Goal: Task Accomplishment & Management: Manage account settings

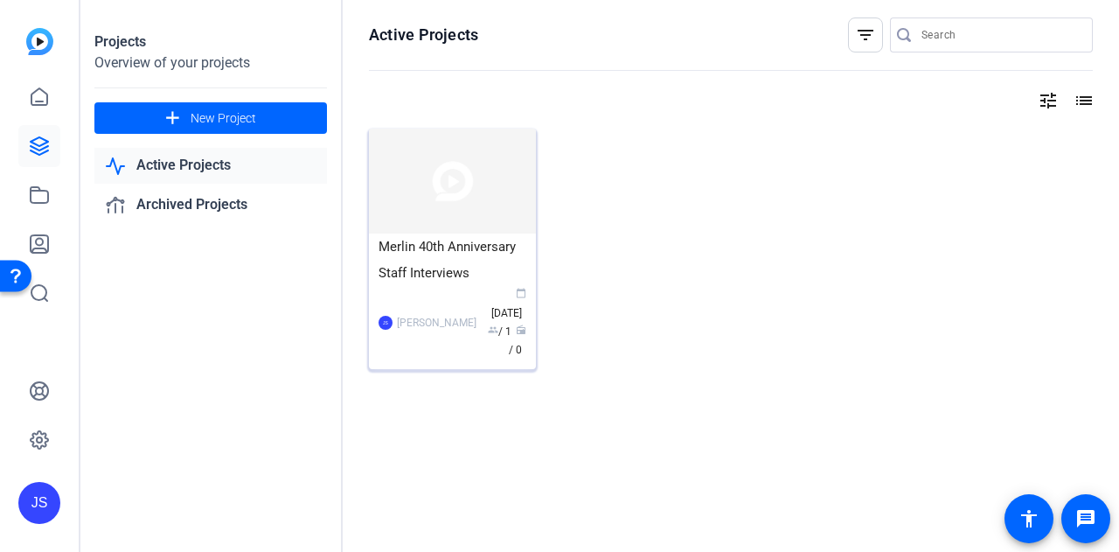
click at [418, 240] on div "Merlin 40th Anniversary Staff Interviews" at bounding box center [452, 259] width 148 height 52
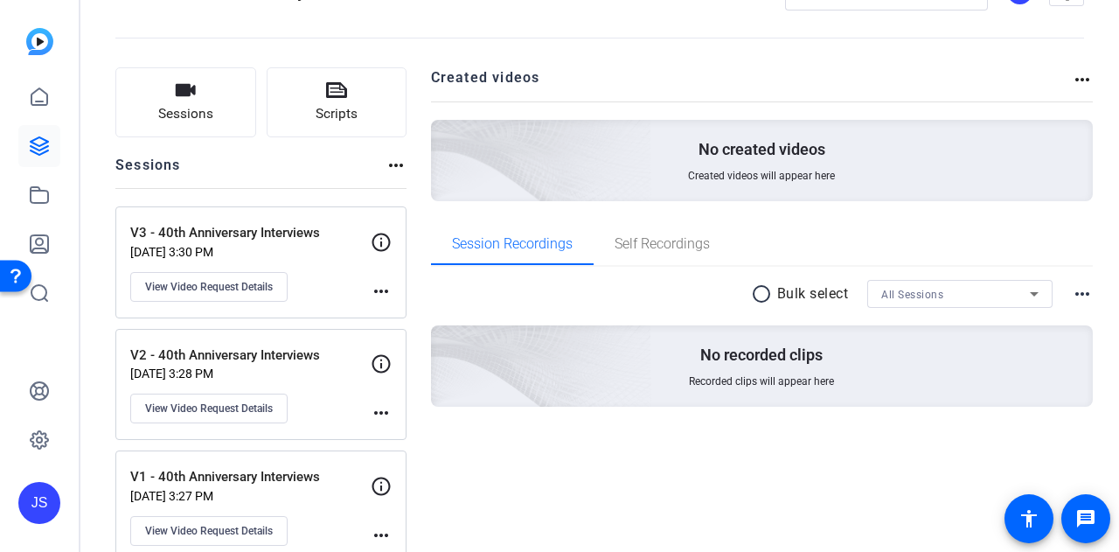
scroll to position [87, 0]
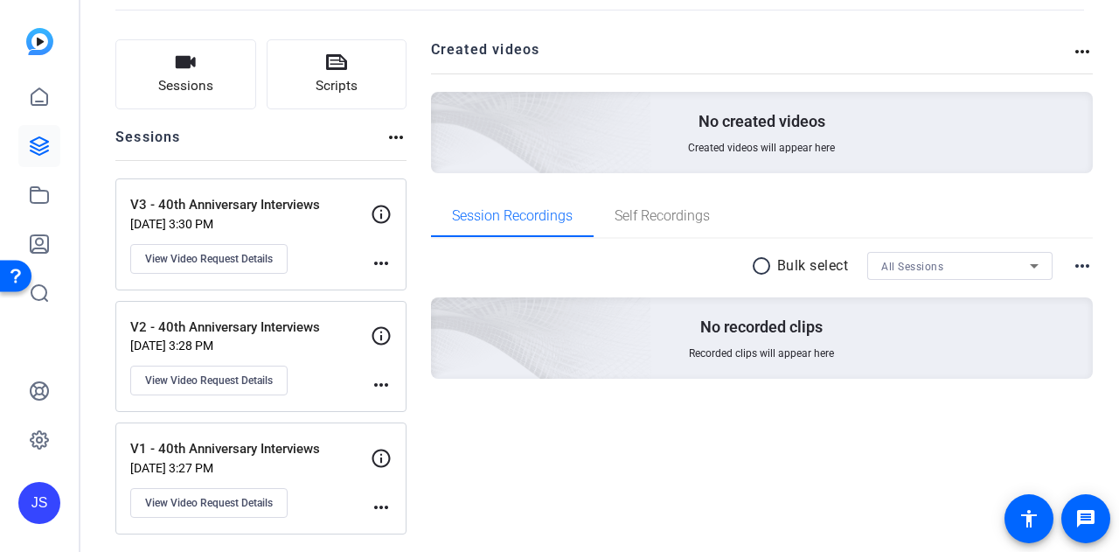
click at [307, 443] on p "V1 - 40th Anniversary Interviews" at bounding box center [250, 449] width 240 height 20
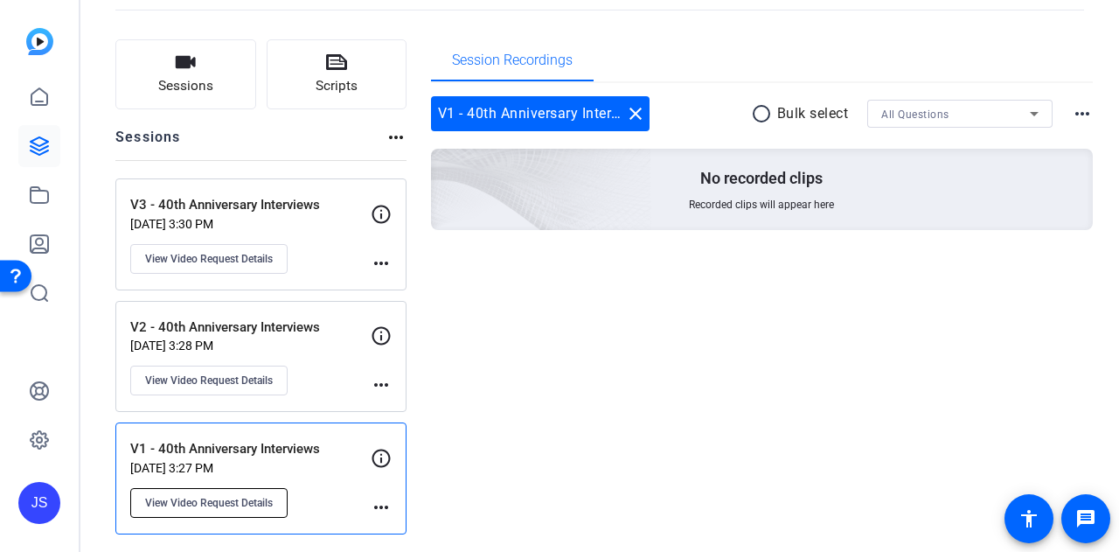
click at [224, 503] on span "View Video Request Details" at bounding box center [209, 503] width 128 height 14
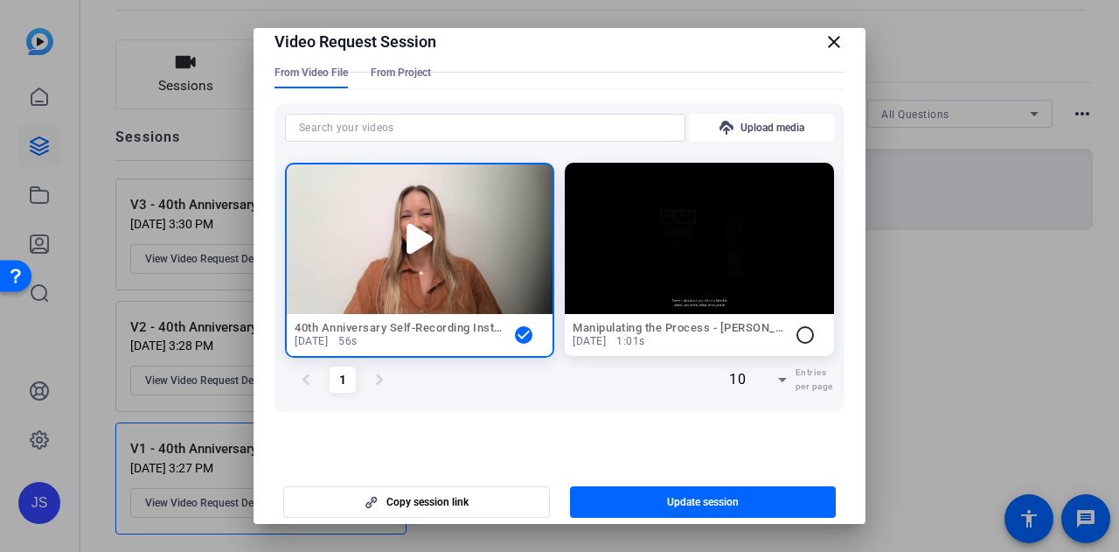
scroll to position [27, 0]
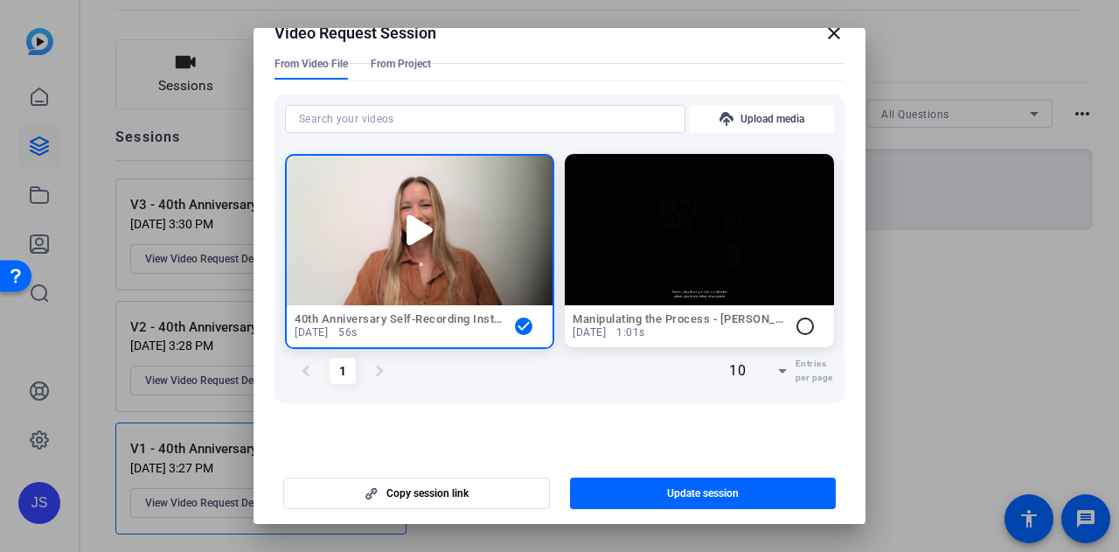
click at [409, 230] on icon at bounding box center [419, 230] width 26 height 31
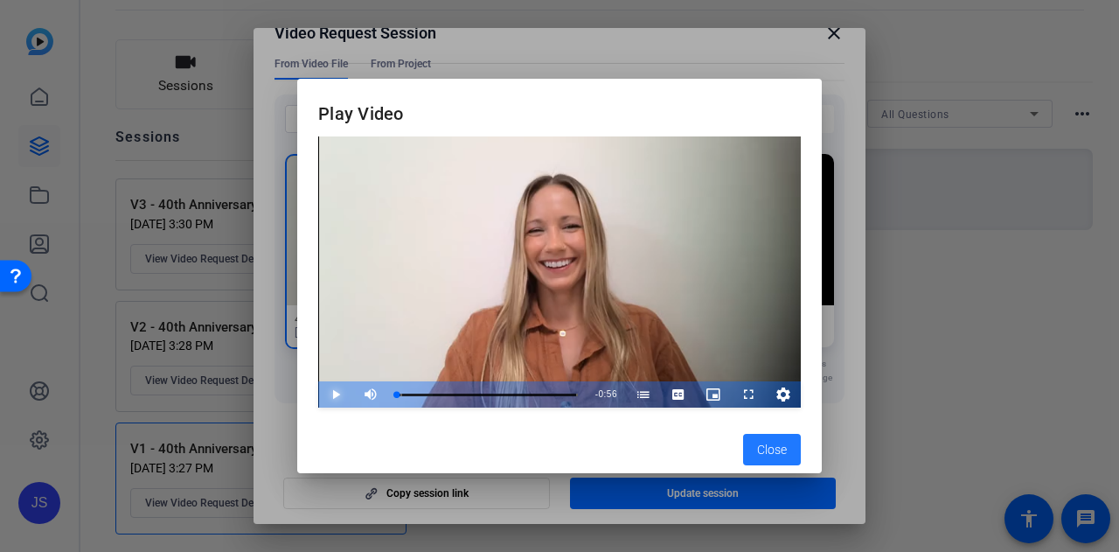
click at [318, 388] on span "Video Player" at bounding box center [318, 394] width 0 height 26
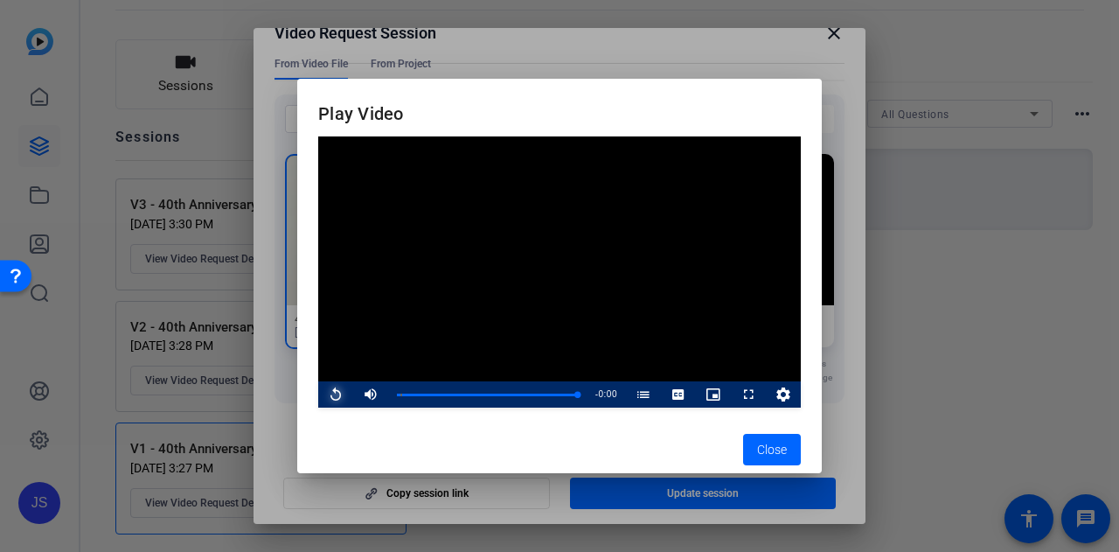
click at [318, 392] on span "Video Player" at bounding box center [318, 394] width 0 height 26
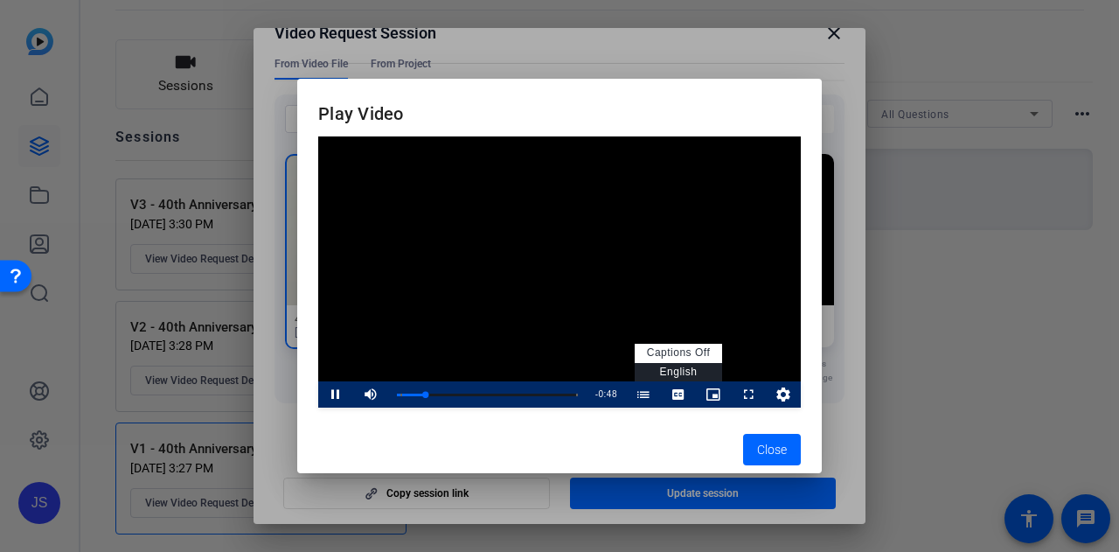
click at [682, 394] on span "Video Player" at bounding box center [678, 394] width 35 height 0
click at [688, 370] on span "English Captions" at bounding box center [679, 371] width 38 height 12
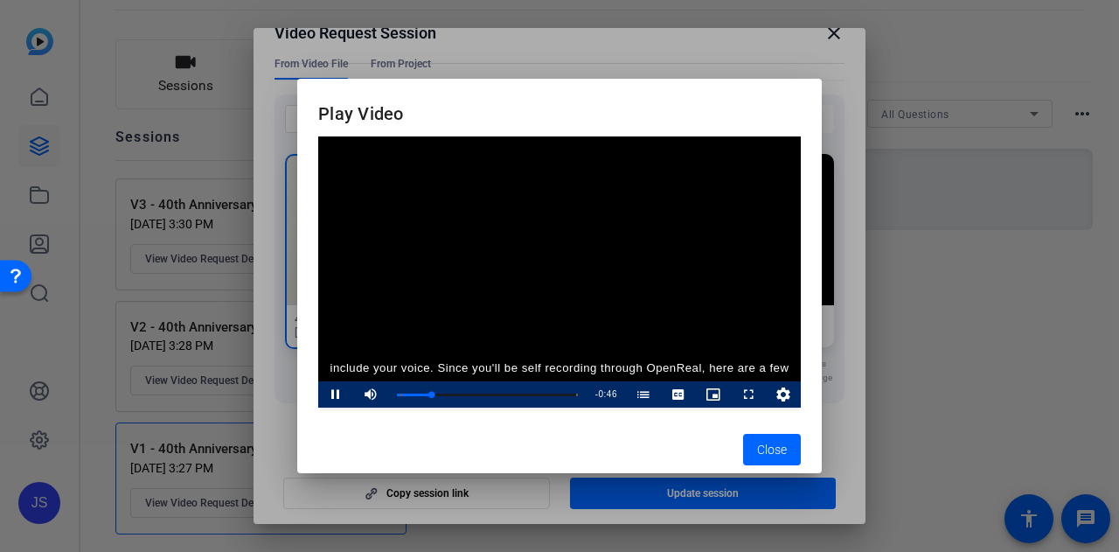
click at [657, 426] on mat-dialog-actions "Close" at bounding box center [559, 449] width 524 height 48
click at [682, 394] on span "Video Player" at bounding box center [678, 394] width 35 height 0
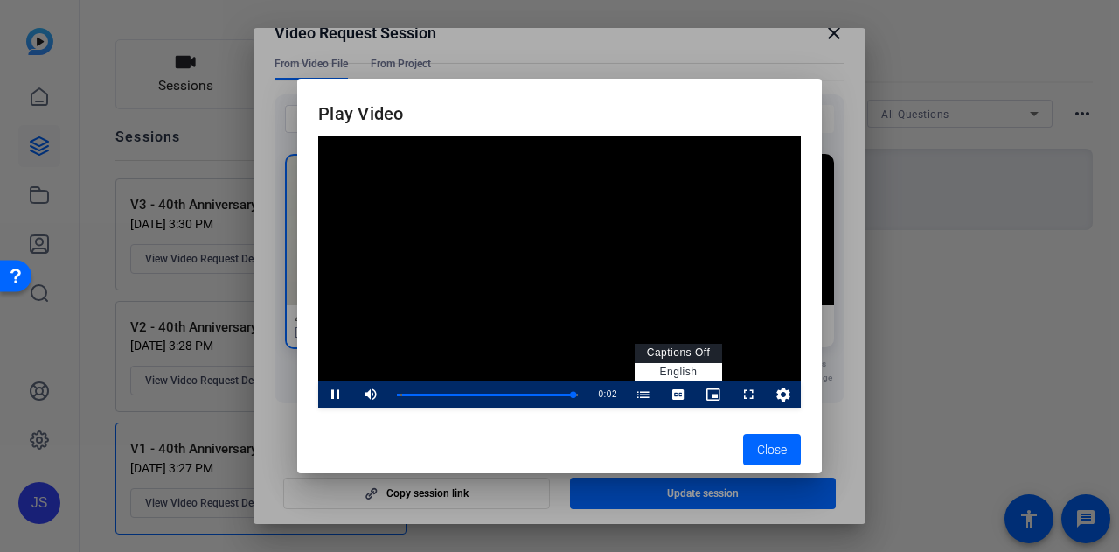
click at [677, 350] on span "captions off" at bounding box center [678, 352] width 63 height 12
click at [769, 453] on span "Close" at bounding box center [772, 450] width 30 height 18
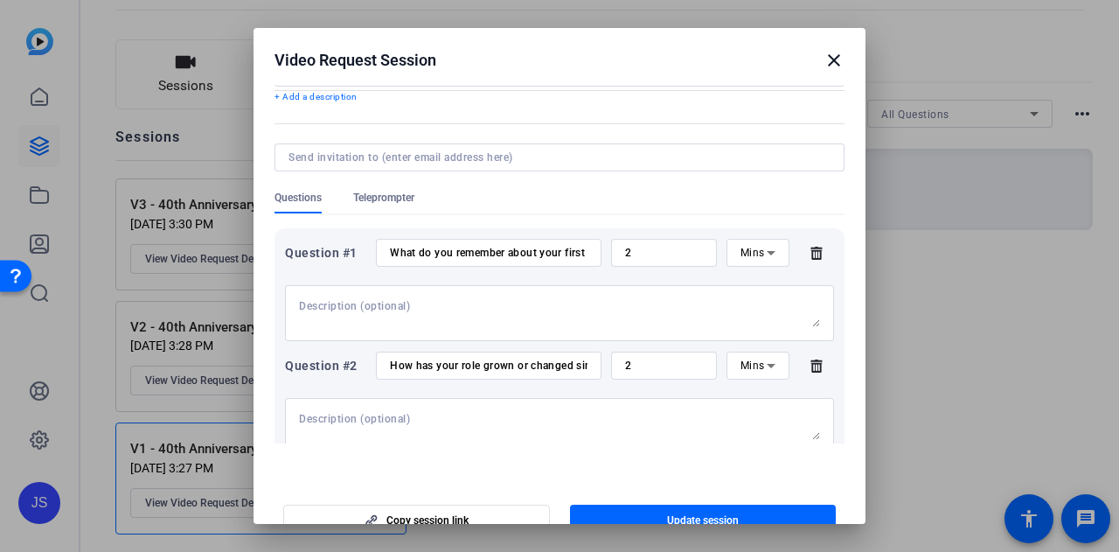
scroll to position [0, 0]
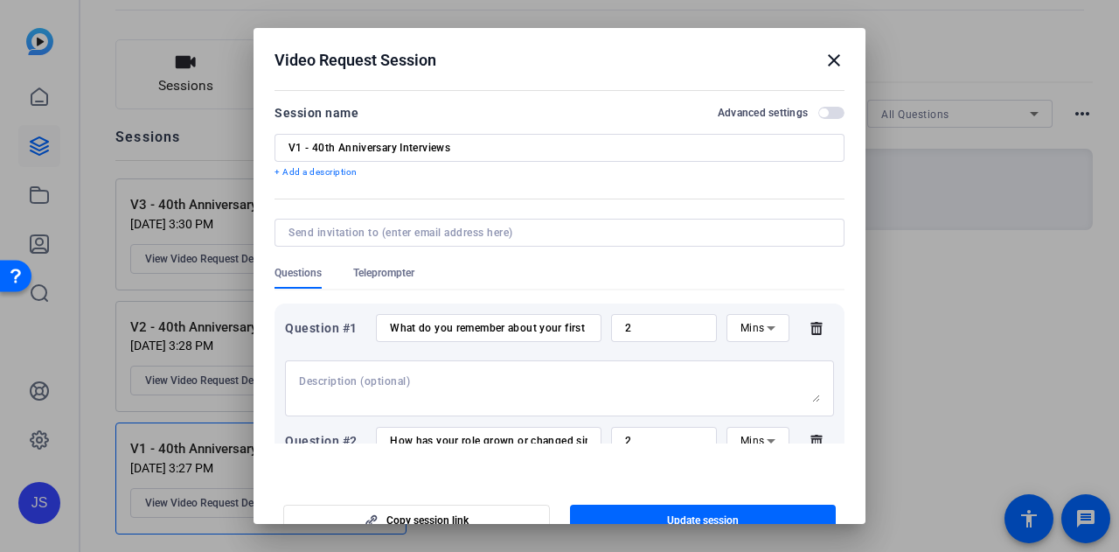
click at [282, 107] on input "V1 - 40th Anniversary Interviews" at bounding box center [277, 101] width 10 height 10
drag, startPoint x: 308, startPoint y: 149, endPoint x: 272, endPoint y: 151, distance: 35.9
click at [272, 151] on mat-dialog-content "Session name Advanced settings V1 - 40th Anniversary Interviews + Add a descrip…" at bounding box center [559, 264] width 612 height 358
click at [282, 107] on input "40th Anniversary Interviews" at bounding box center [277, 101] width 10 height 10
type input "40th Anniversary Interviews"
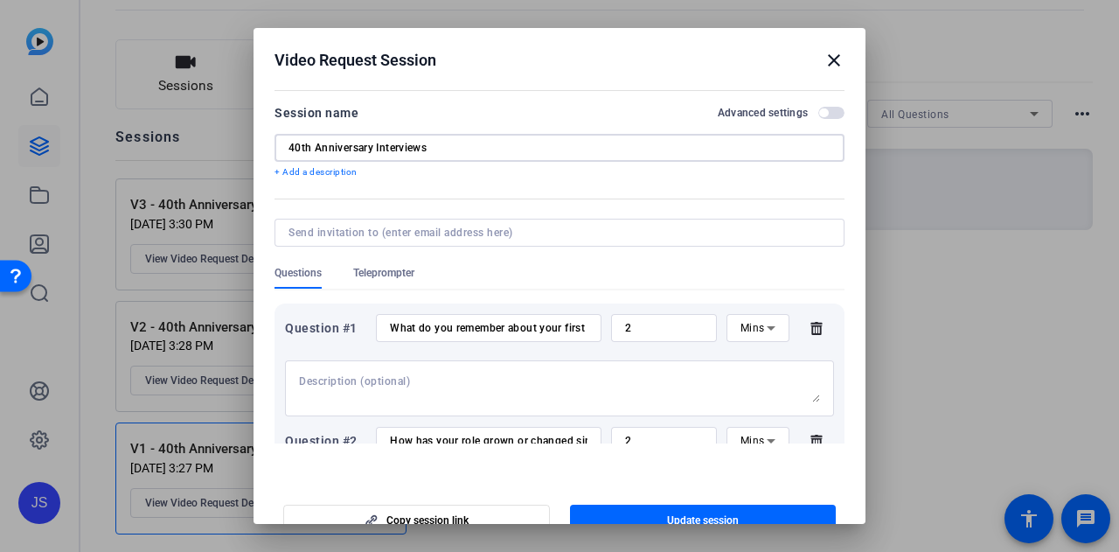
click at [0, 0] on p "+ Add a description" at bounding box center [0, 0] width 0 height 0
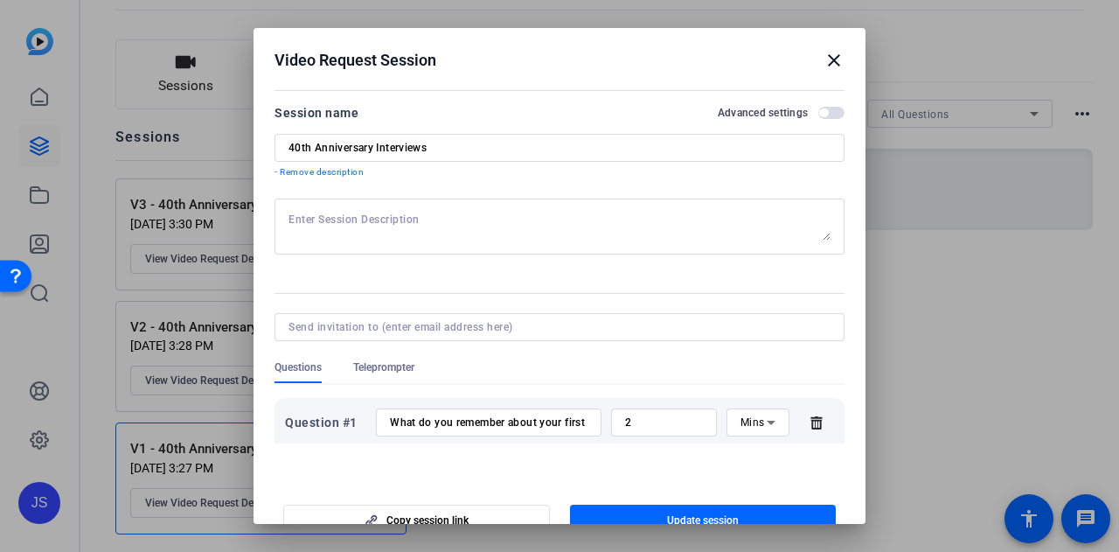
click at [418, 226] on textarea at bounding box center [559, 226] width 542 height 28
click at [542, 230] on textarea "Version 1" at bounding box center [559, 226] width 542 height 28
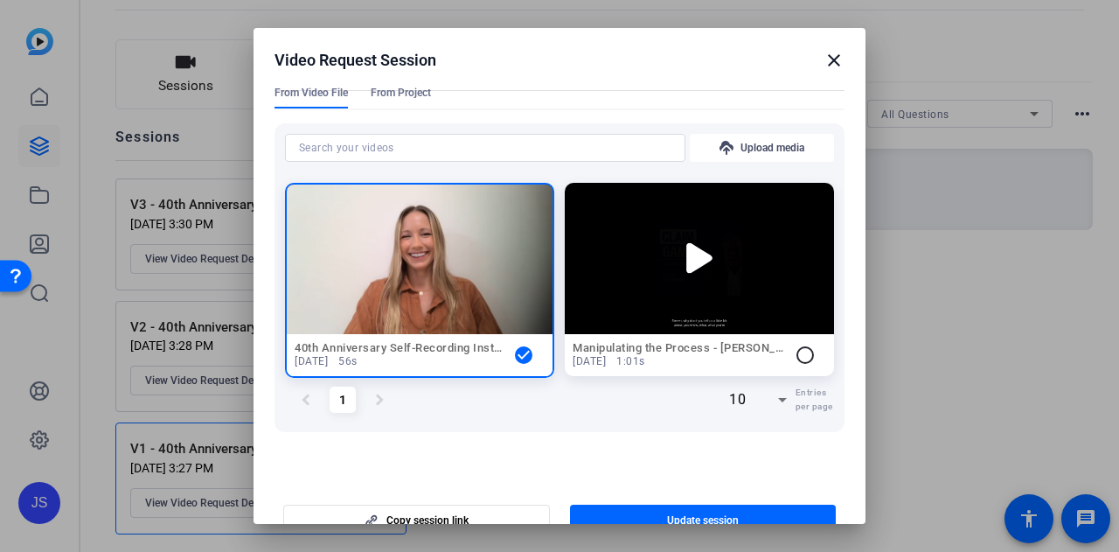
scroll to position [755, 0]
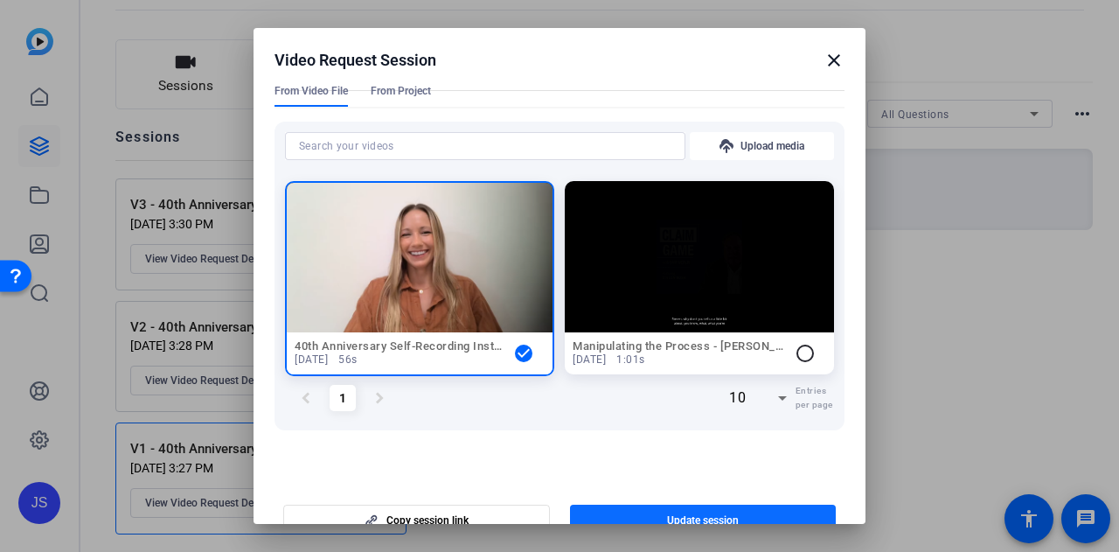
type textarea "Version 1"
click at [683, 508] on span "button" at bounding box center [703, 520] width 267 height 42
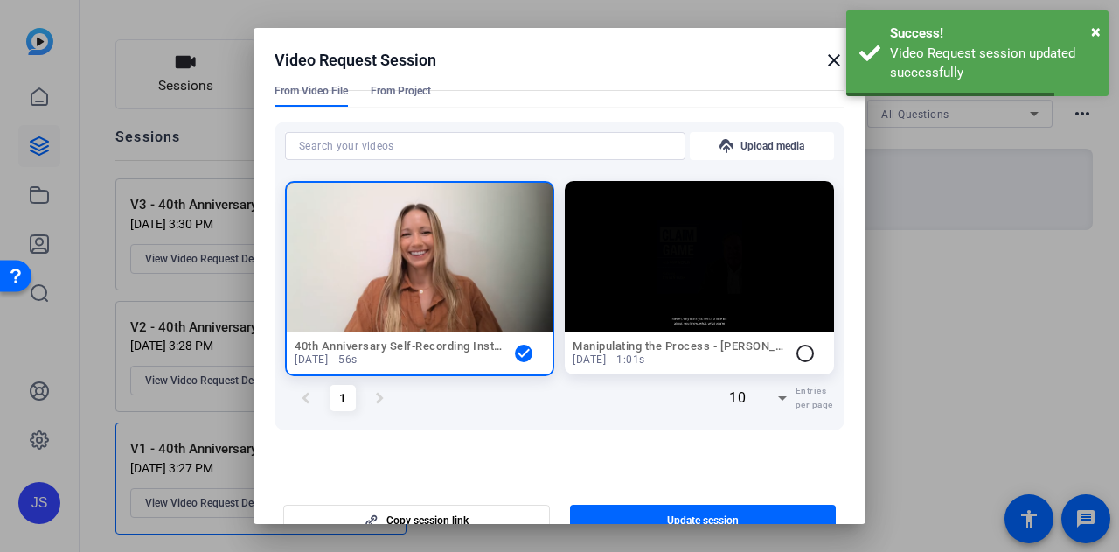
click at [823, 66] on mat-icon "close" at bounding box center [833, 60] width 21 height 21
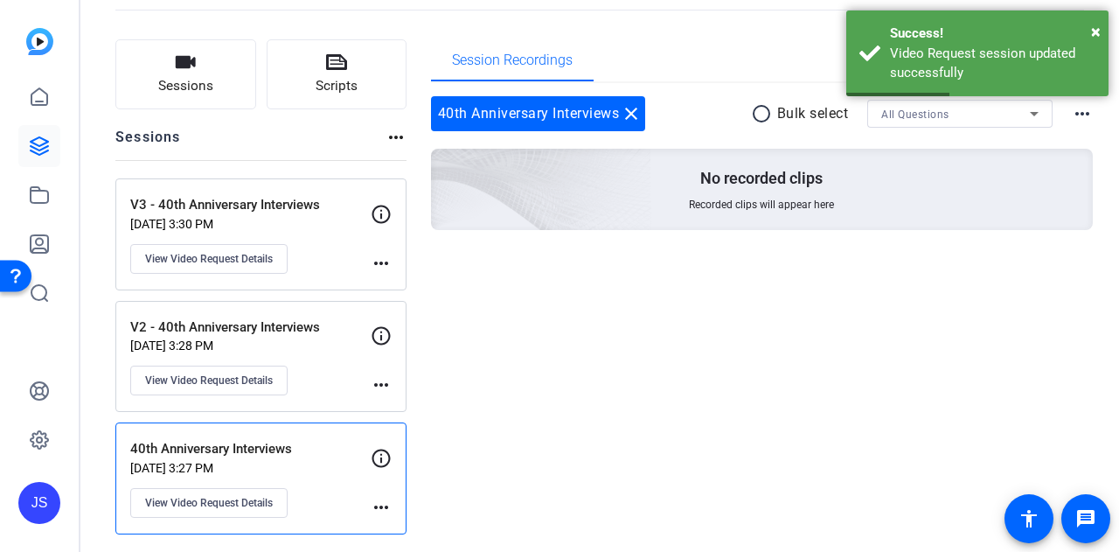
click at [338, 326] on p "V2 - 40th Anniversary Interviews" at bounding box center [250, 327] width 240 height 20
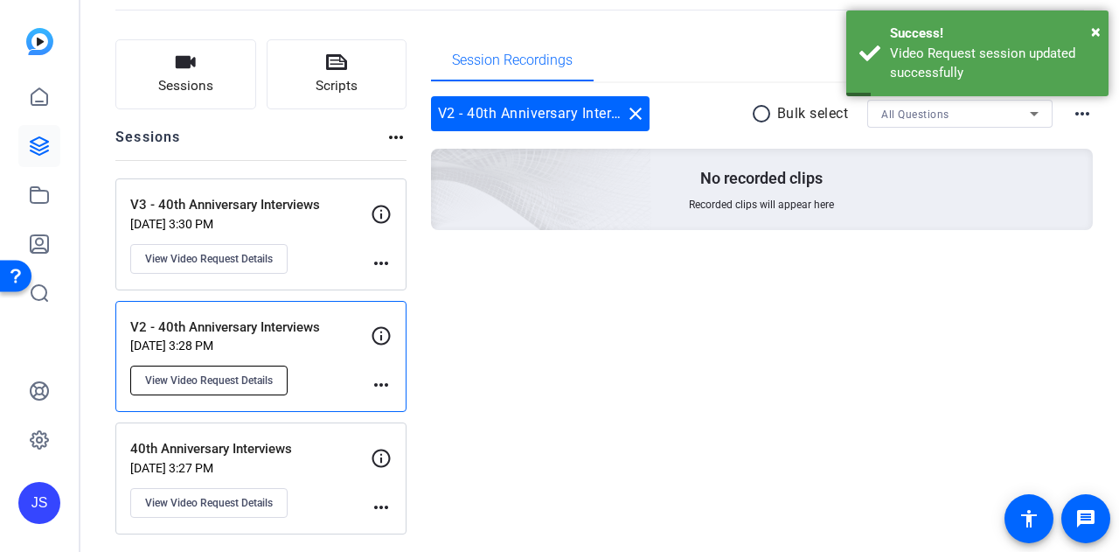
click at [239, 379] on span "View Video Request Details" at bounding box center [209, 380] width 128 height 14
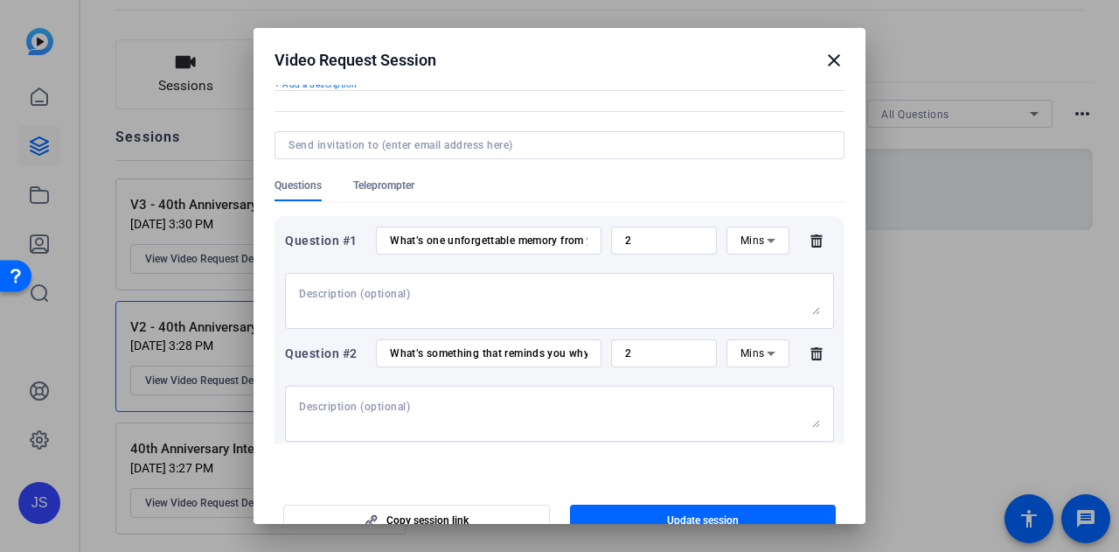
scroll to position [0, 0]
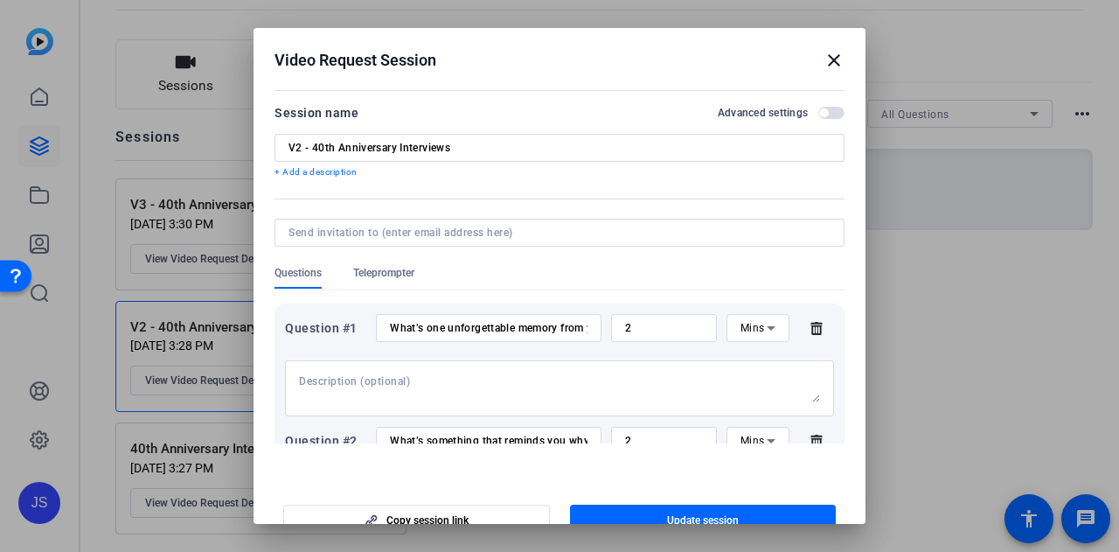
click at [320, 173] on p "+ Add a description" at bounding box center [559, 172] width 570 height 14
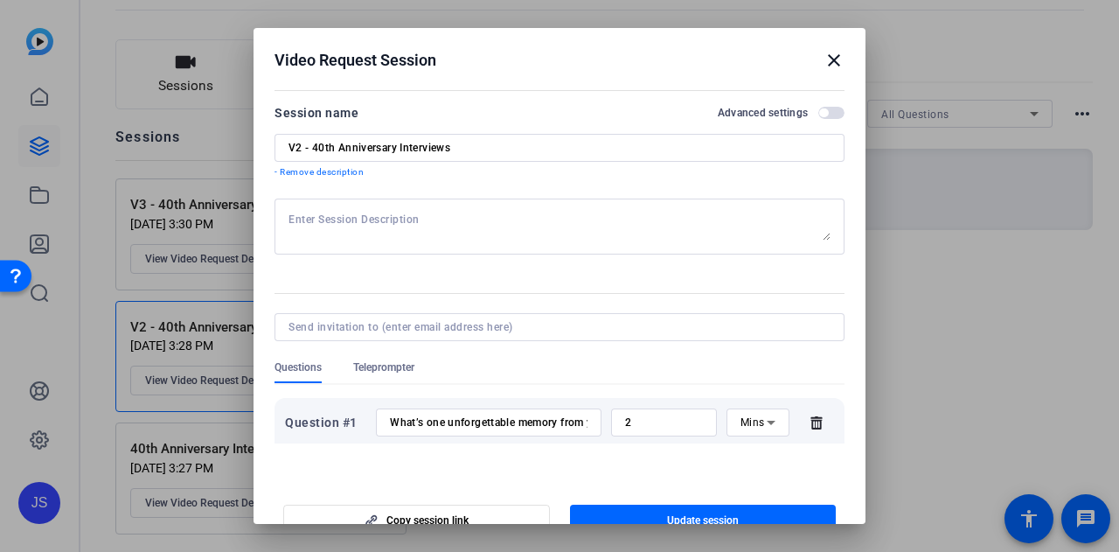
click at [396, 156] on div "V2 - 40th Anniversary Interviews" at bounding box center [559, 148] width 542 height 28
drag, startPoint x: 313, startPoint y: 145, endPoint x: 239, endPoint y: 151, distance: 73.7
click at [0, 0] on div "Video Request Session close Session name Advanced settings V2 - 40th Anniversar…" at bounding box center [0, 0] width 0 height 0
click at [663, 144] on input "40th Anniversary Interviews" at bounding box center [559, 148] width 542 height 14
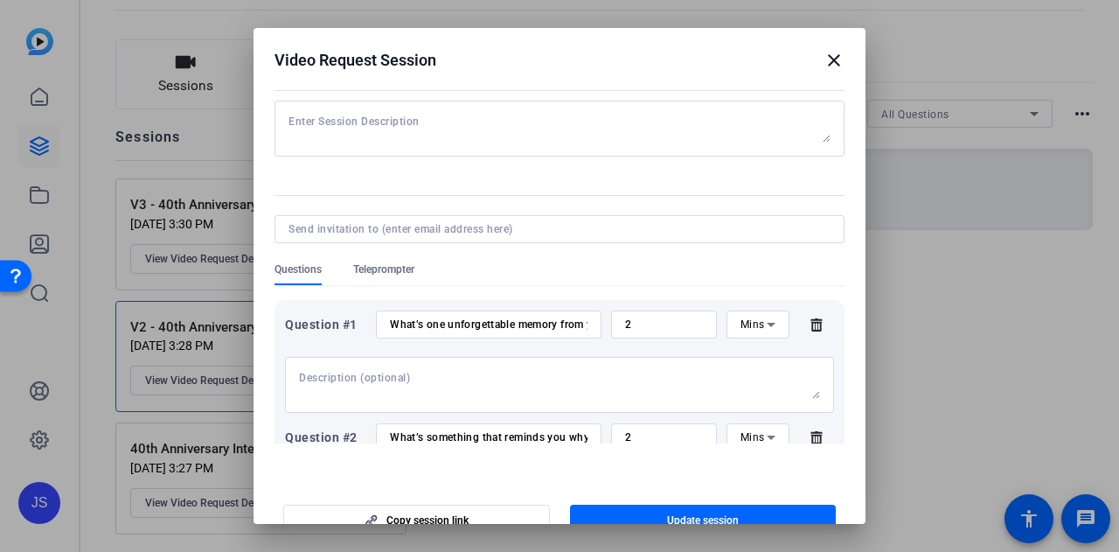
scroll to position [262, 0]
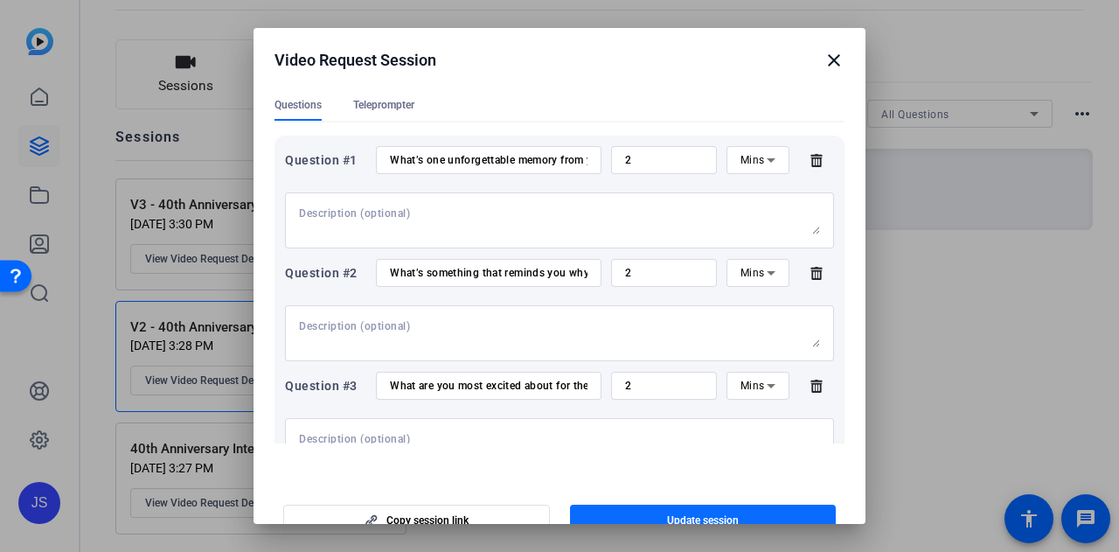
type input "40th Anniversary Interviews - V2"
click at [694, 515] on span "Update session" at bounding box center [703, 520] width 72 height 14
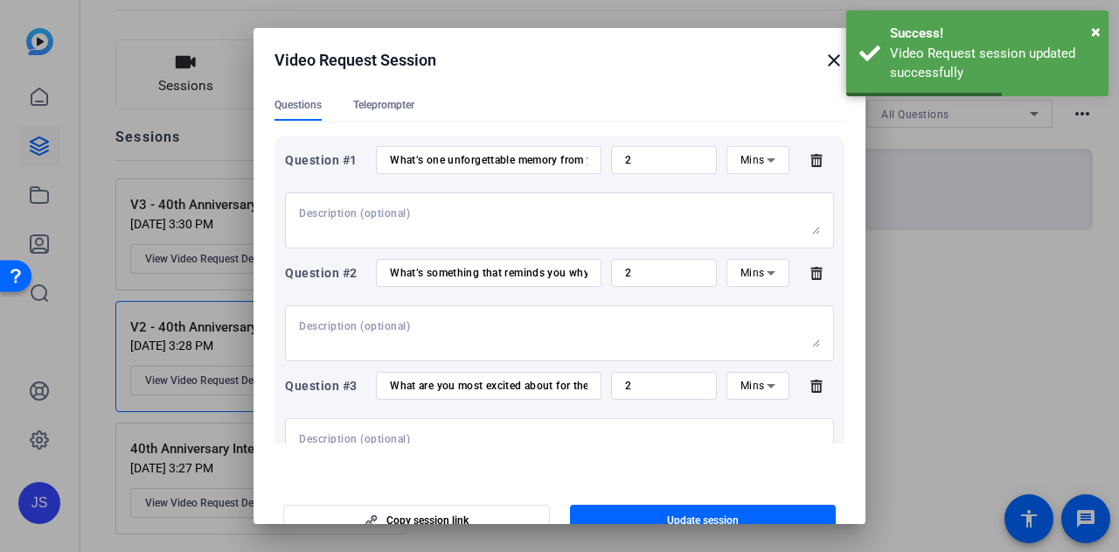
click at [823, 53] on mat-icon "close" at bounding box center [833, 60] width 21 height 21
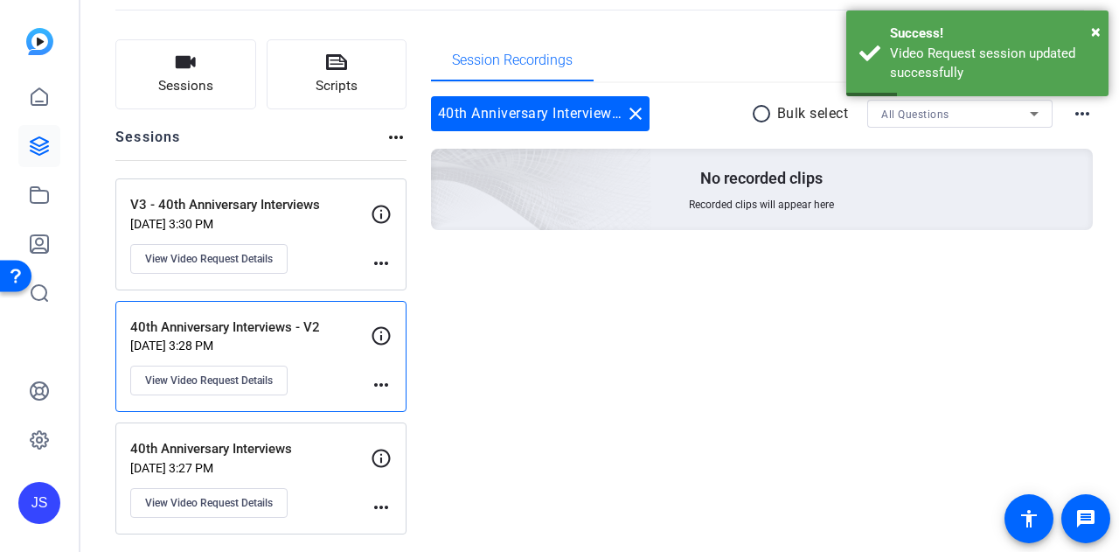
click at [316, 448] on p "40th Anniversary Interviews" at bounding box center [250, 449] width 240 height 20
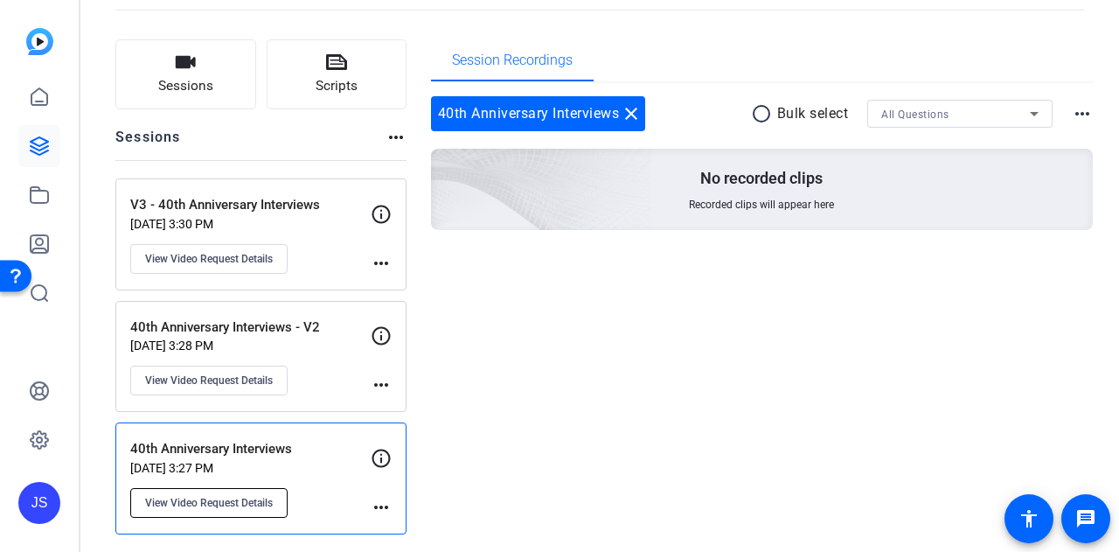
click at [209, 506] on button "View Video Request Details" at bounding box center [208, 503] width 157 height 30
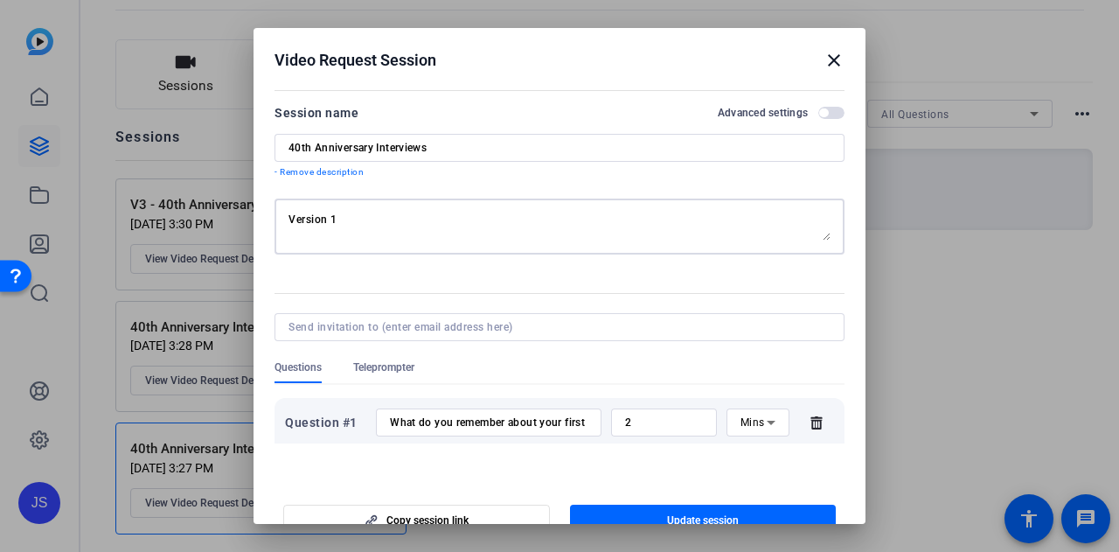
drag, startPoint x: 472, startPoint y: 221, endPoint x: 273, endPoint y: 228, distance: 199.4
click at [274, 228] on div "Version 1" at bounding box center [559, 226] width 570 height 56
click at [412, 110] on div "Session name Advanced settings" at bounding box center [559, 112] width 570 height 21
click at [459, 145] on input "40th Anniversary Interviews" at bounding box center [559, 148] width 542 height 14
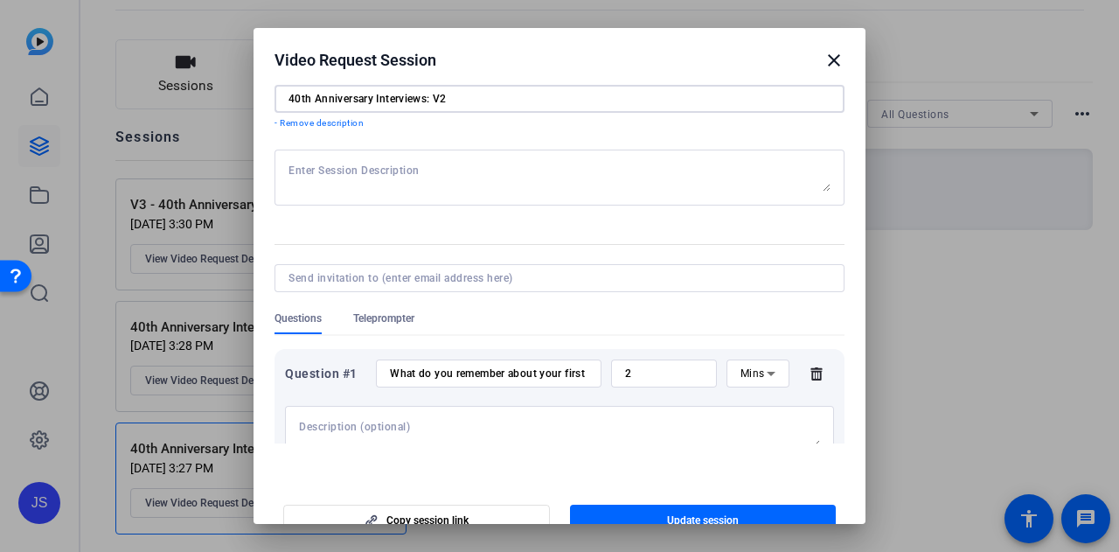
scroll to position [0, 0]
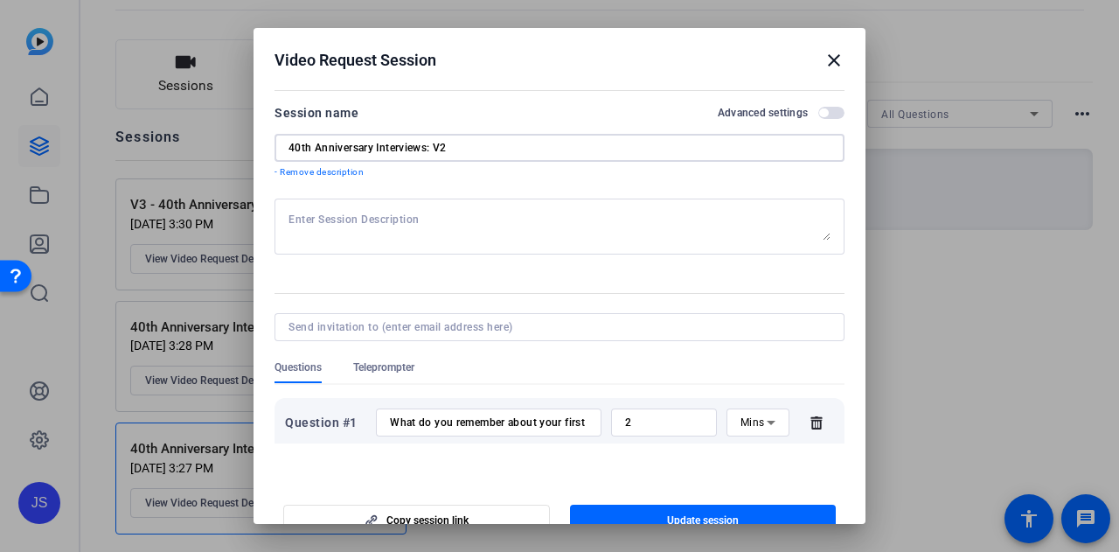
click at [484, 226] on textarea at bounding box center [559, 226] width 542 height 28
click at [808, 237] on textarea at bounding box center [559, 226] width 542 height 28
click at [693, 510] on span "button" at bounding box center [703, 520] width 267 height 42
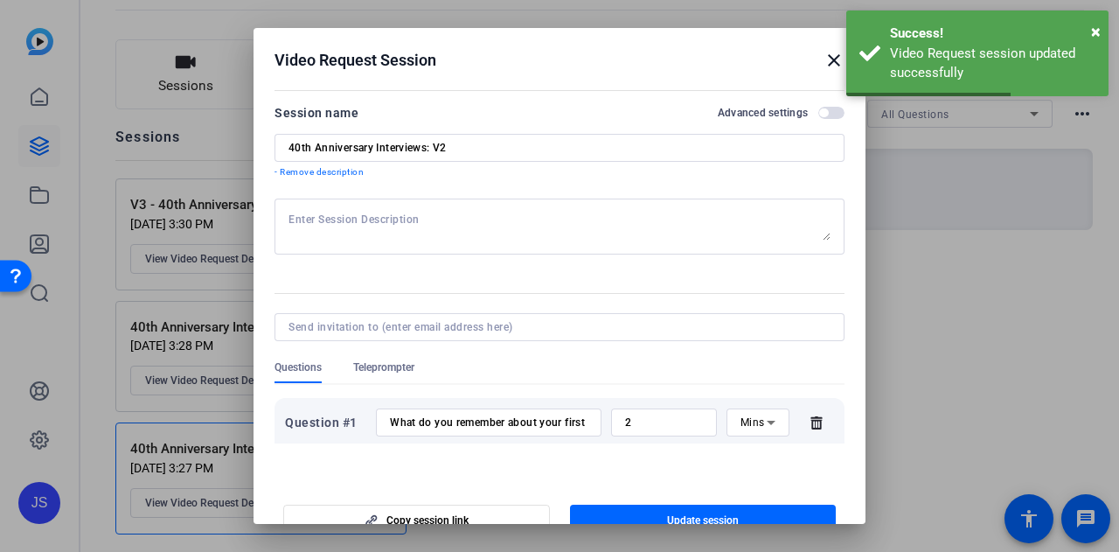
click at [482, 148] on input "40th Anniversary Interviews: V2" at bounding box center [559, 148] width 542 height 14
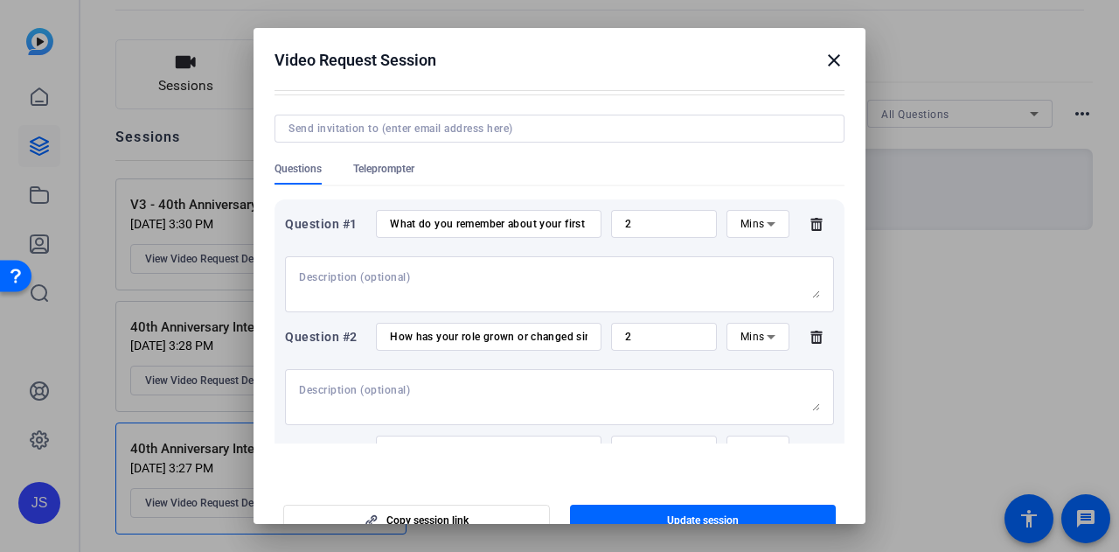
scroll to position [350, 0]
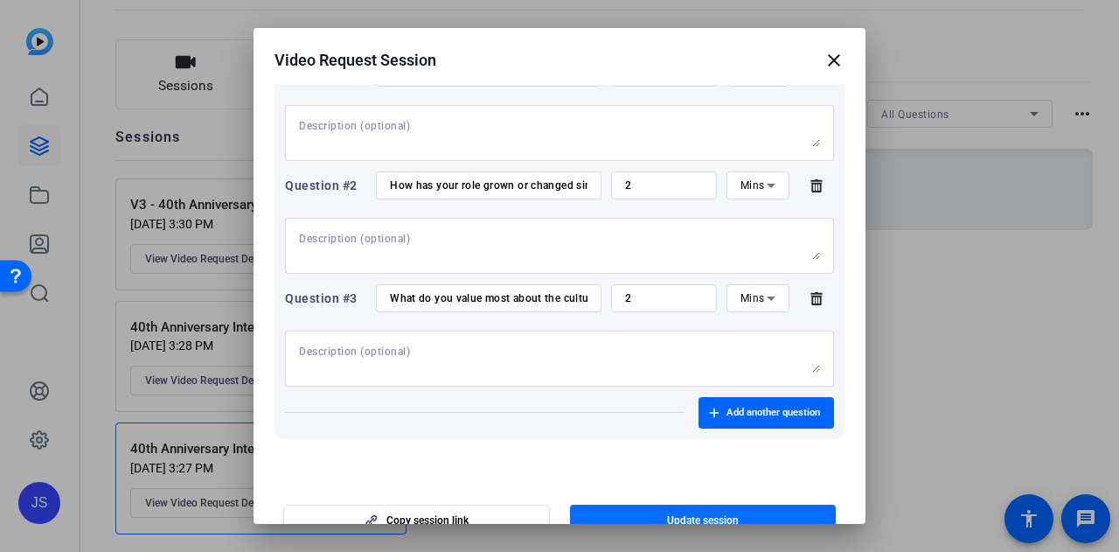
type input "40th Anniversary Interviews: V1"
click at [675, 517] on span "Update session" at bounding box center [703, 520] width 72 height 14
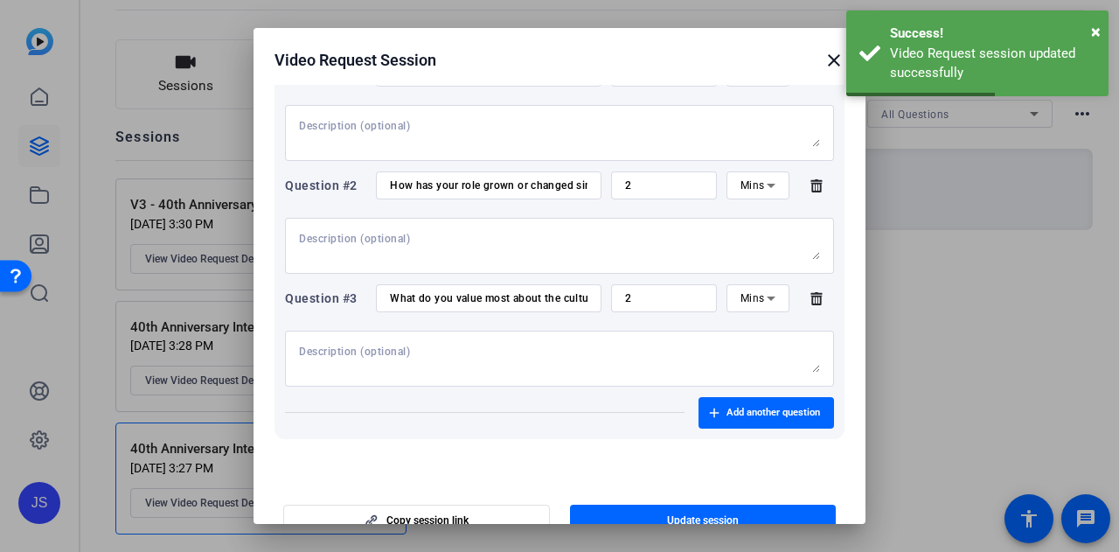
click at [827, 54] on mat-icon "close" at bounding box center [833, 60] width 21 height 21
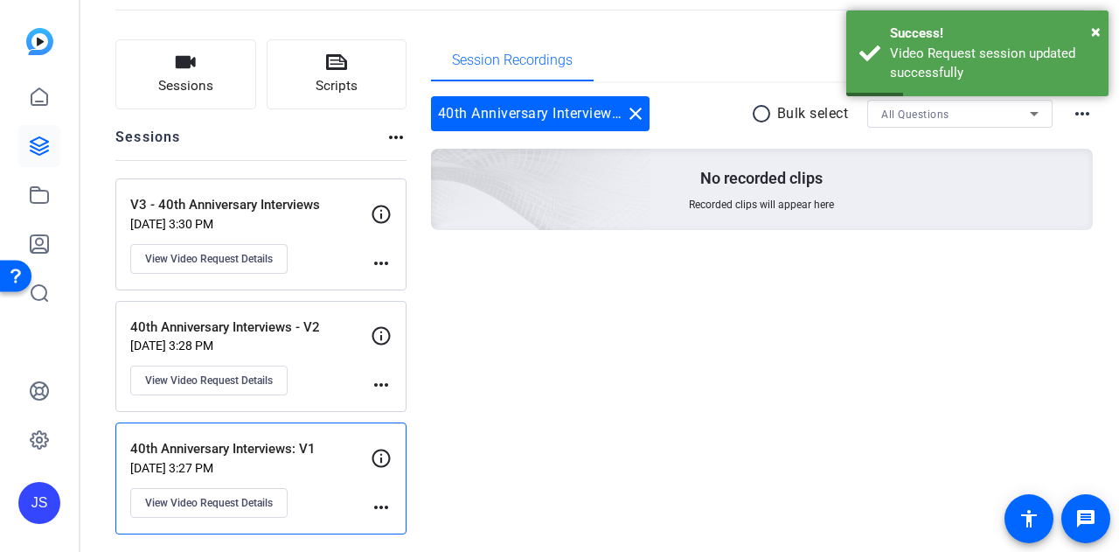
click at [301, 217] on p "[DATE] 3:30 PM" at bounding box center [250, 224] width 240 height 14
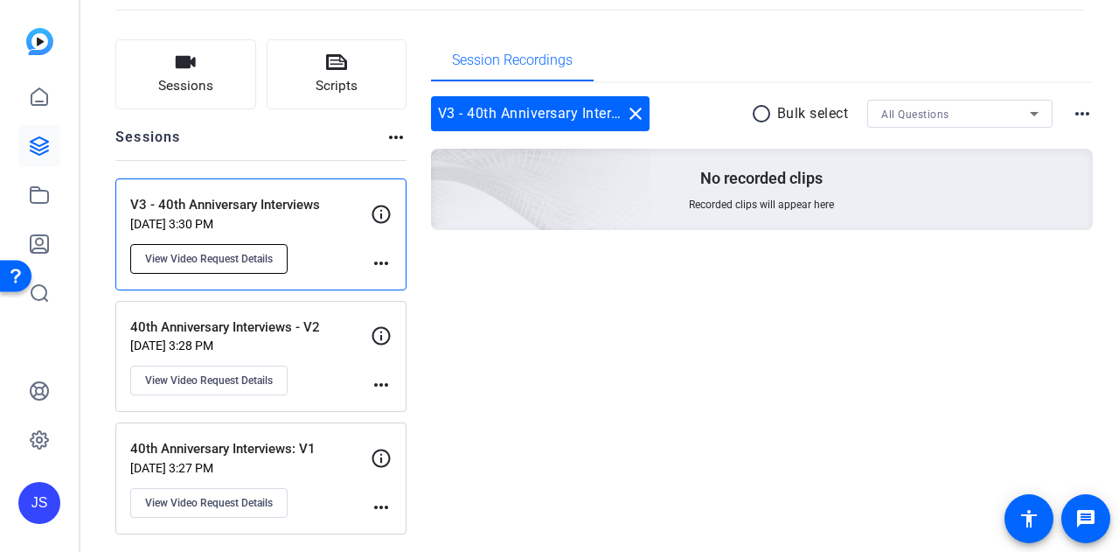
click at [229, 254] on span "View Video Request Details" at bounding box center [209, 259] width 128 height 14
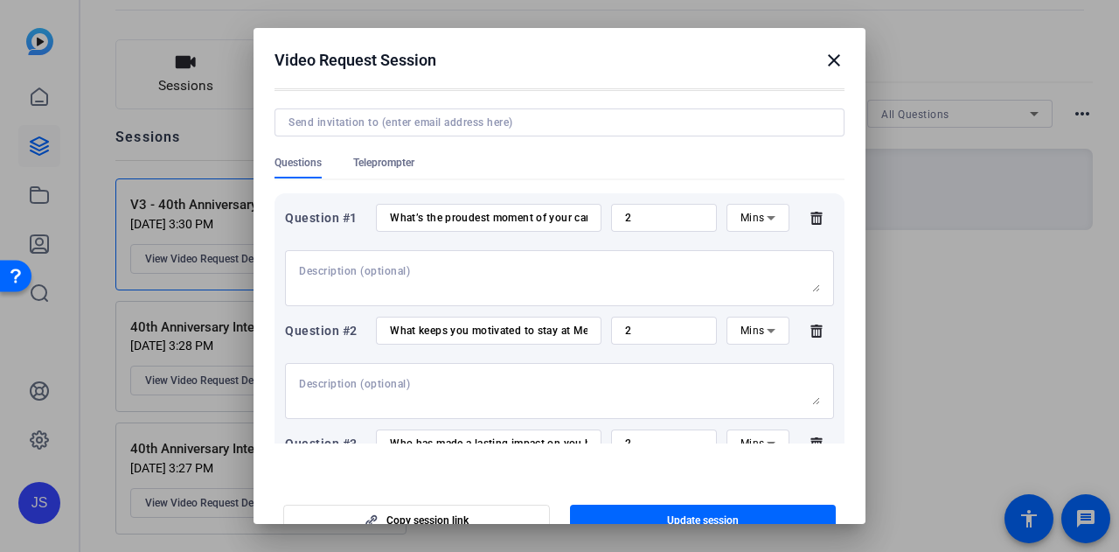
scroll to position [0, 0]
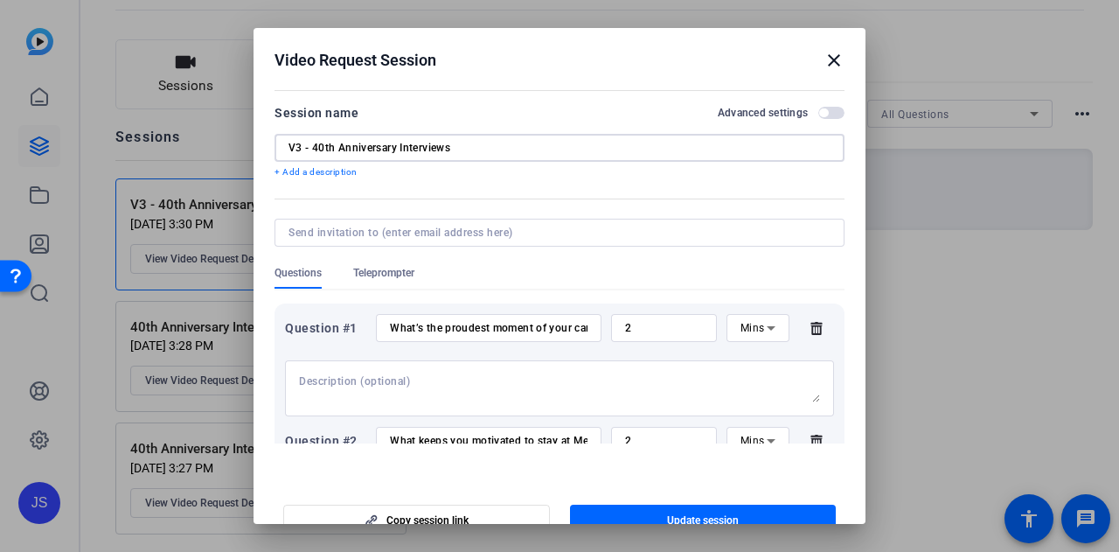
drag, startPoint x: 310, startPoint y: 148, endPoint x: 235, endPoint y: 148, distance: 75.2
click at [0, 0] on div "Video Request Session close Session name Advanced settings V3 - 40th Anniversar…" at bounding box center [0, 0] width 0 height 0
click at [460, 147] on input "40th Anniversary Interviews" at bounding box center [559, 148] width 542 height 14
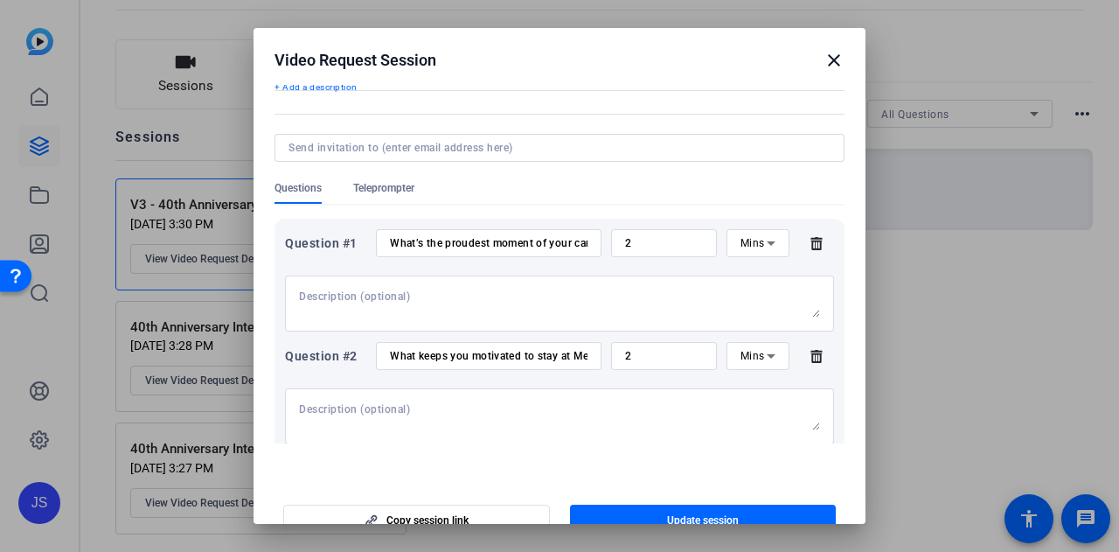
scroll to position [262, 0]
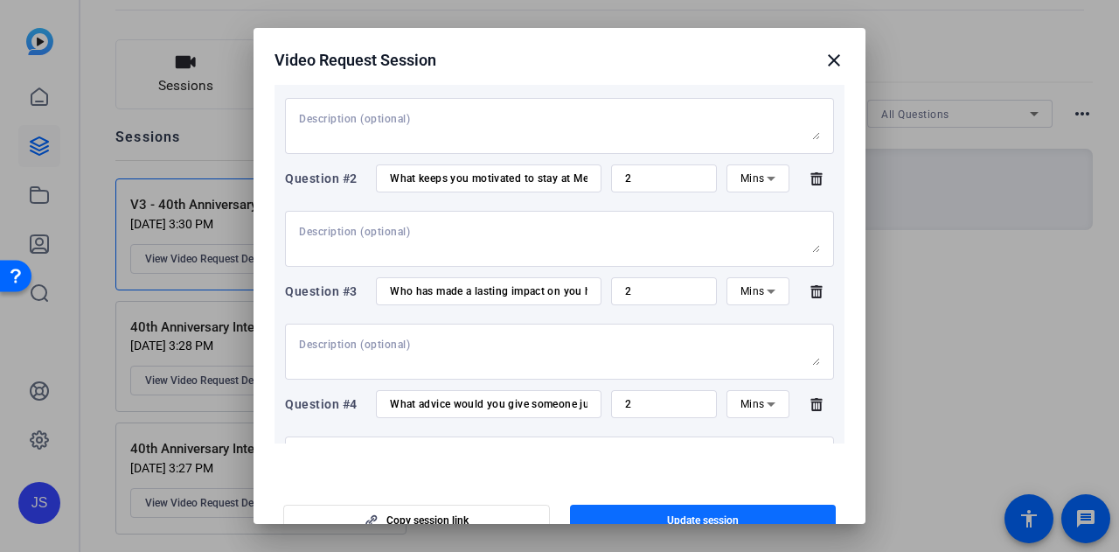
type input "40th Anniversary Interviews: V3"
click at [754, 510] on span "button" at bounding box center [703, 520] width 267 height 42
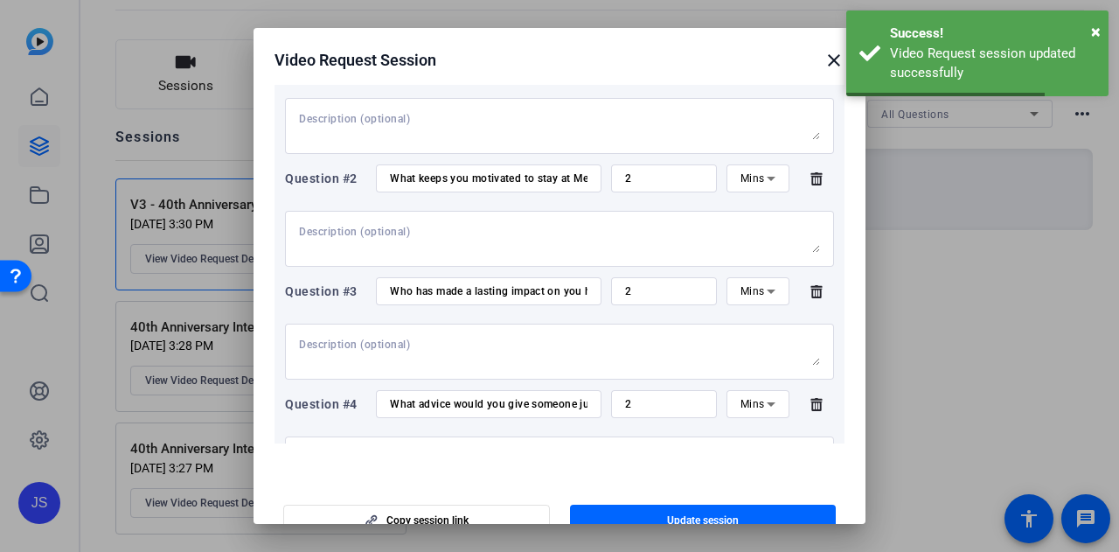
click at [823, 63] on mat-icon "close" at bounding box center [833, 60] width 21 height 21
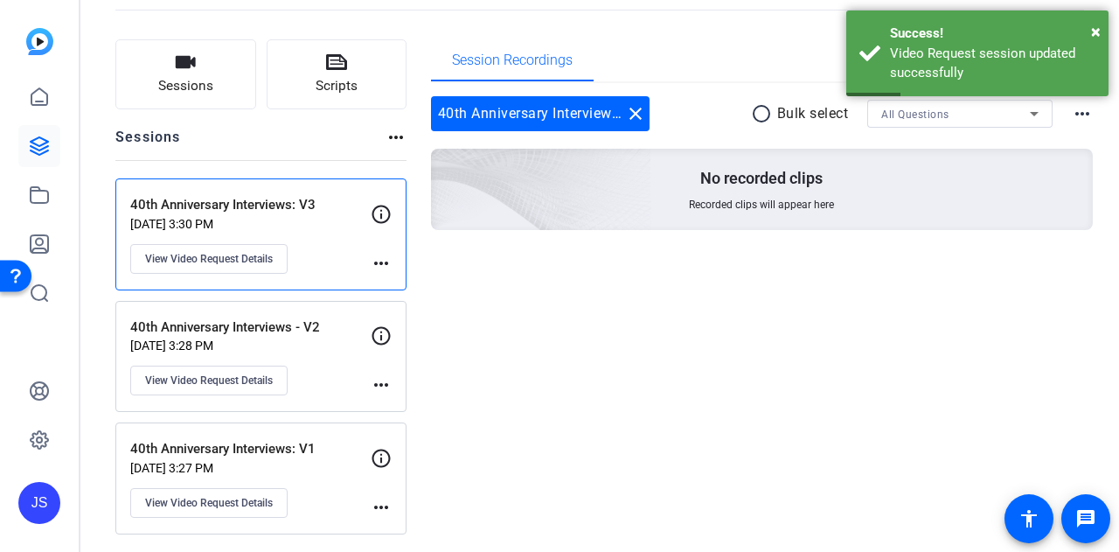
click at [309, 319] on p "40th Anniversary Interviews - V2" at bounding box center [250, 327] width 240 height 20
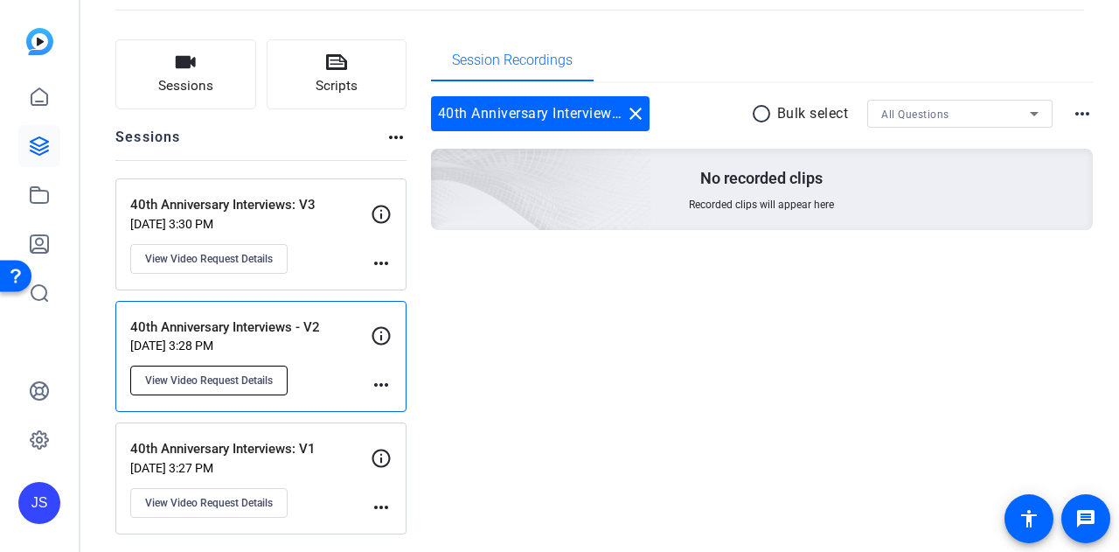
click at [250, 384] on span "View Video Request Details" at bounding box center [209, 380] width 128 height 14
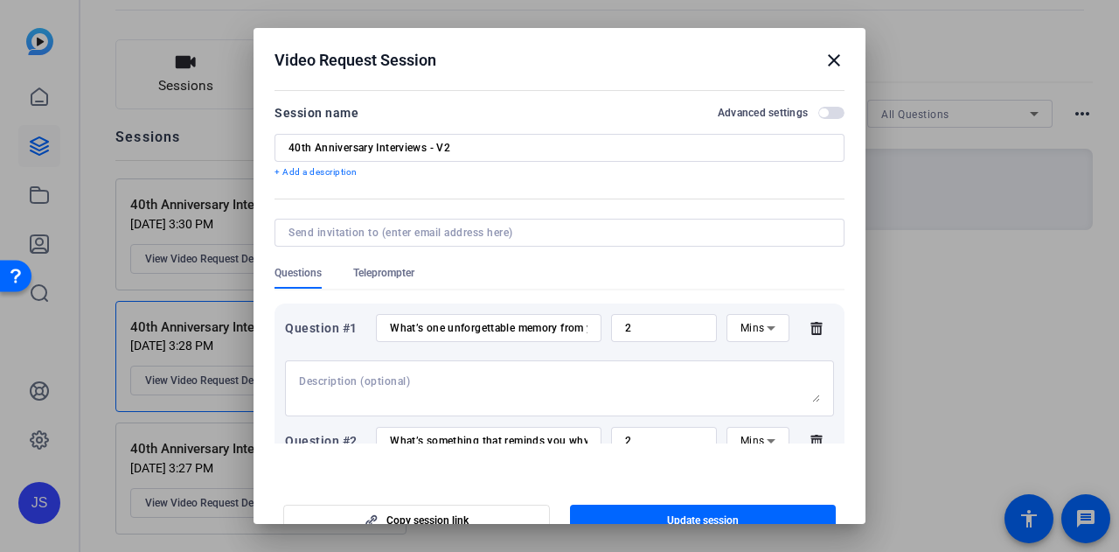
click at [464, 144] on input "40th Anniversary Interviews - V2" at bounding box center [559, 148] width 542 height 14
type input "40th Anniversary Interviews: V2"
click at [731, 511] on span "button" at bounding box center [703, 520] width 267 height 42
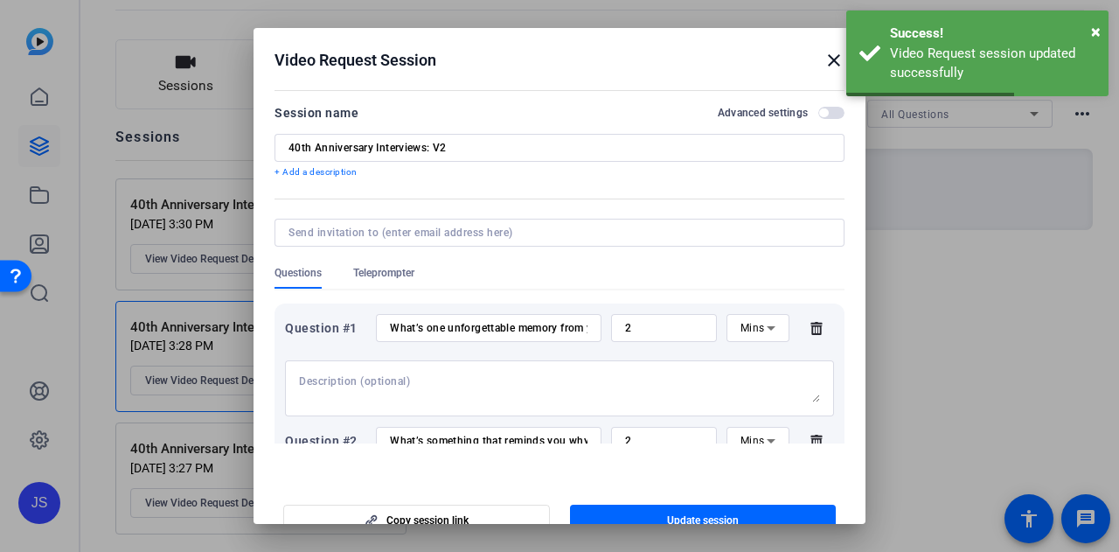
click at [823, 62] on mat-icon "close" at bounding box center [833, 60] width 21 height 21
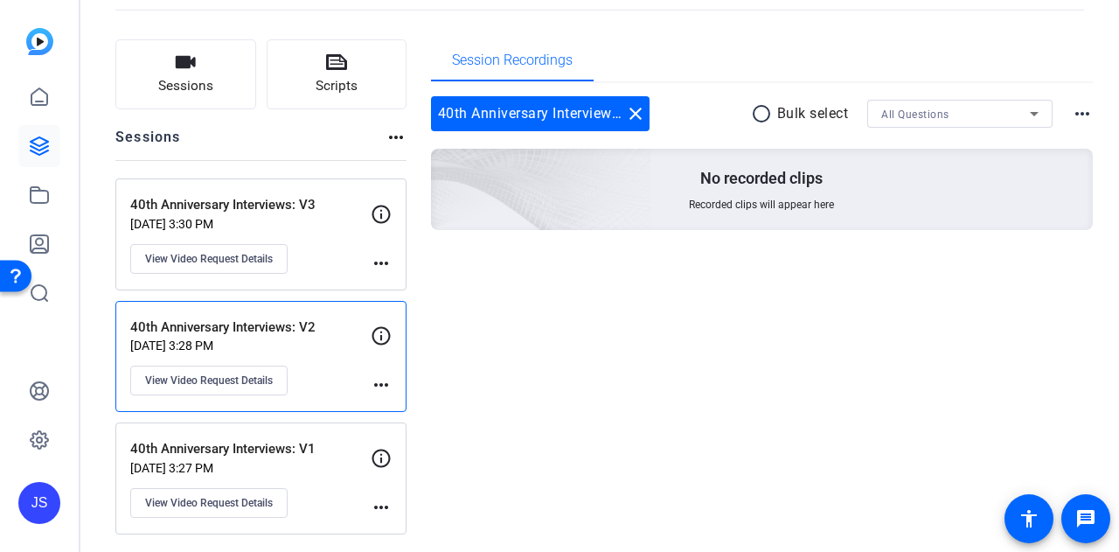
click at [293, 453] on p "40th Anniversary Interviews: V1" at bounding box center [250, 449] width 240 height 20
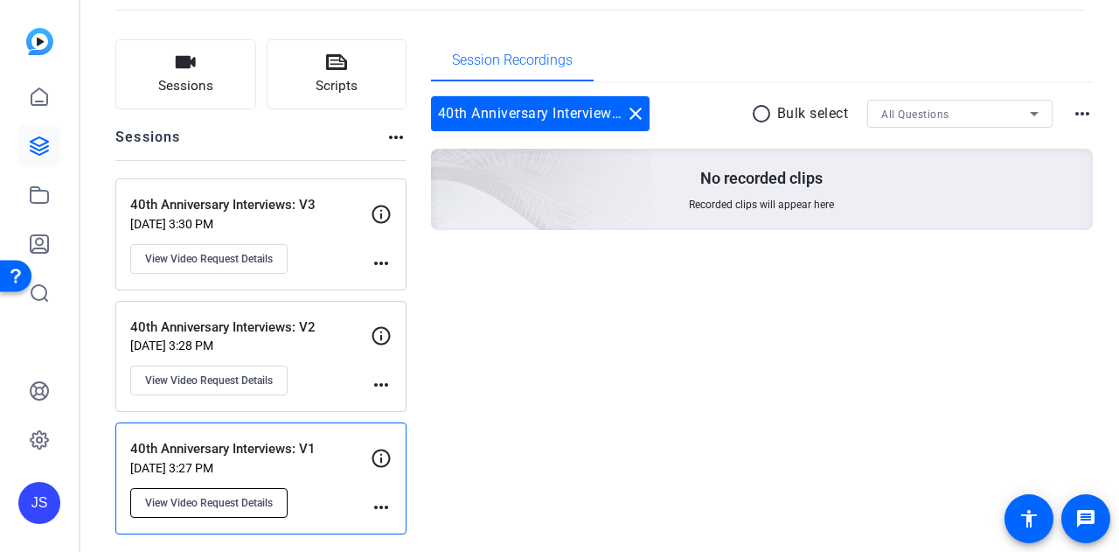
click at [253, 490] on button "View Video Request Details" at bounding box center [208, 503] width 157 height 30
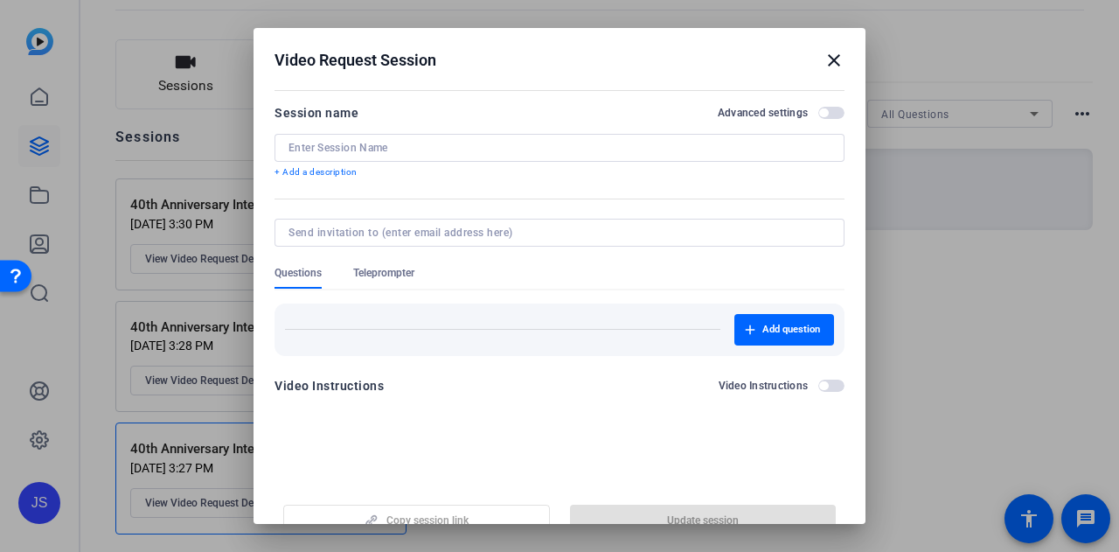
type input "40th Anniversary Interviews: V1"
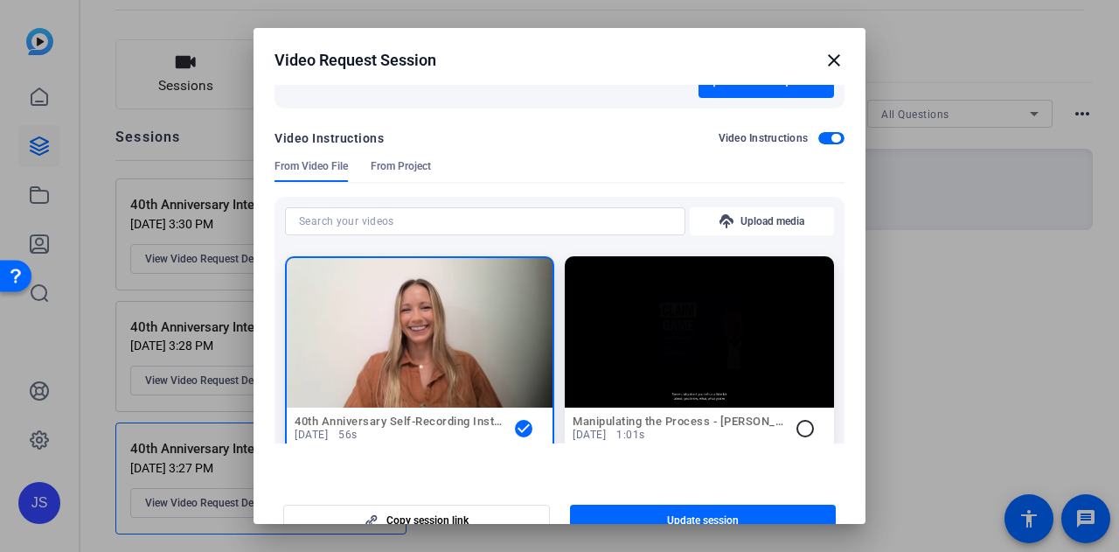
scroll to position [661, 0]
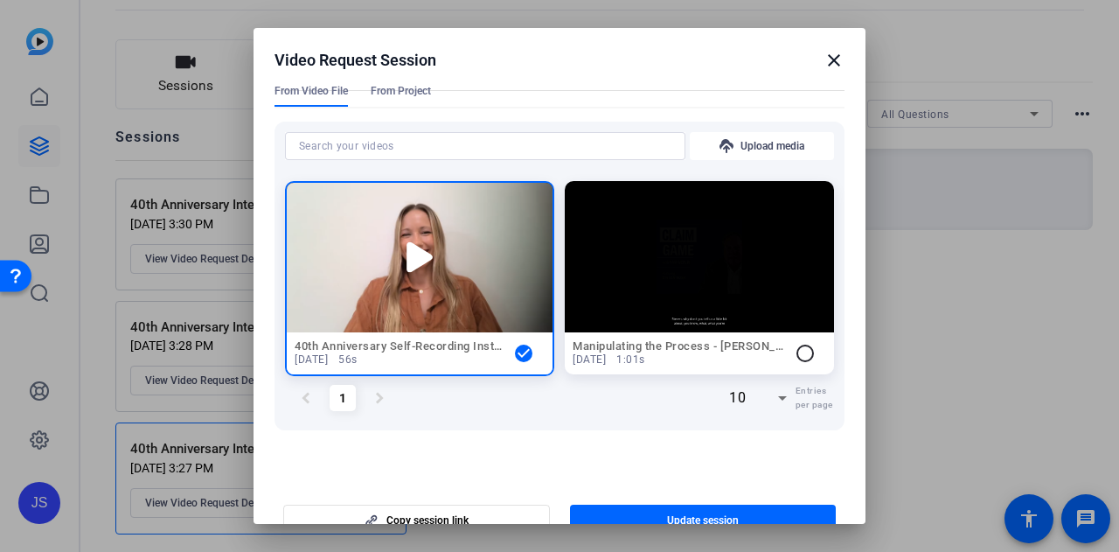
click at [405, 253] on icon at bounding box center [420, 257] width 31 height 31
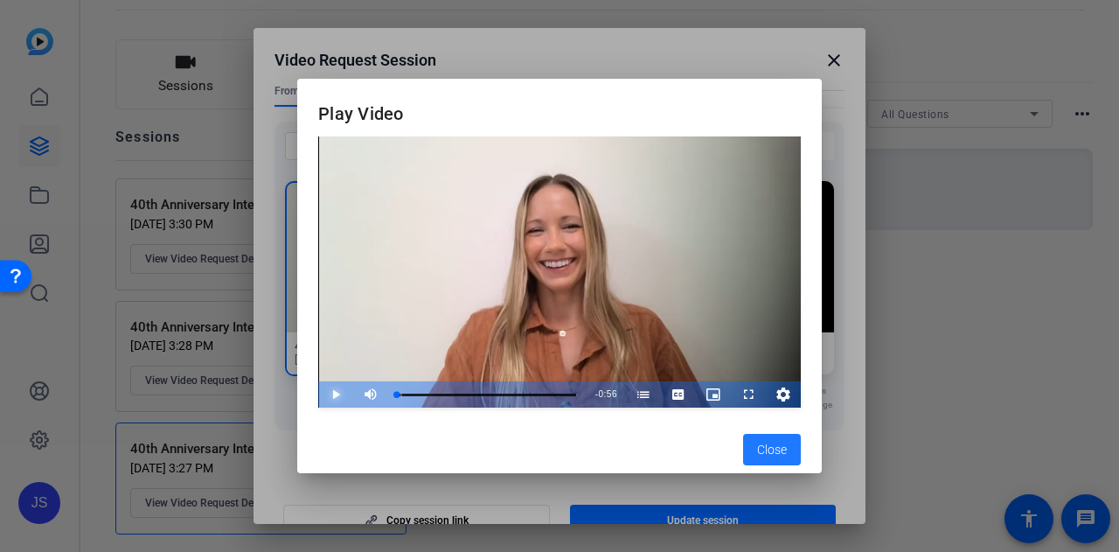
click at [318, 398] on span "Video Player" at bounding box center [318, 394] width 0 height 26
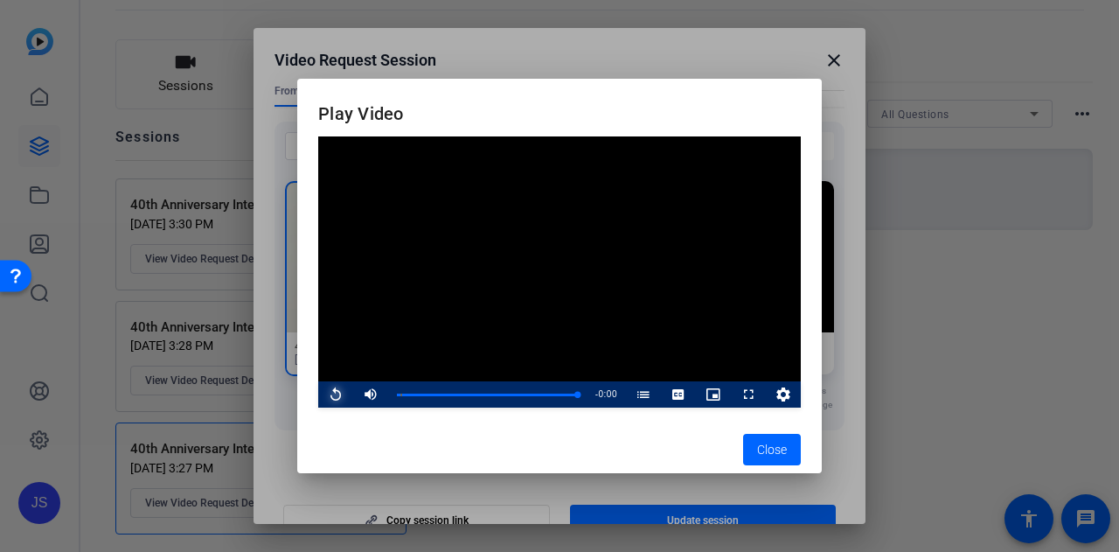
click at [318, 395] on span "Video Player" at bounding box center [318, 394] width 0 height 26
click at [318, 394] on span "Video Player" at bounding box center [318, 394] width 0 height 26
click at [822, 183] on div at bounding box center [559, 276] width 1119 height 552
click at [820, 66] on div at bounding box center [559, 276] width 1119 height 552
click at [790, 450] on span "button" at bounding box center [772, 449] width 58 height 42
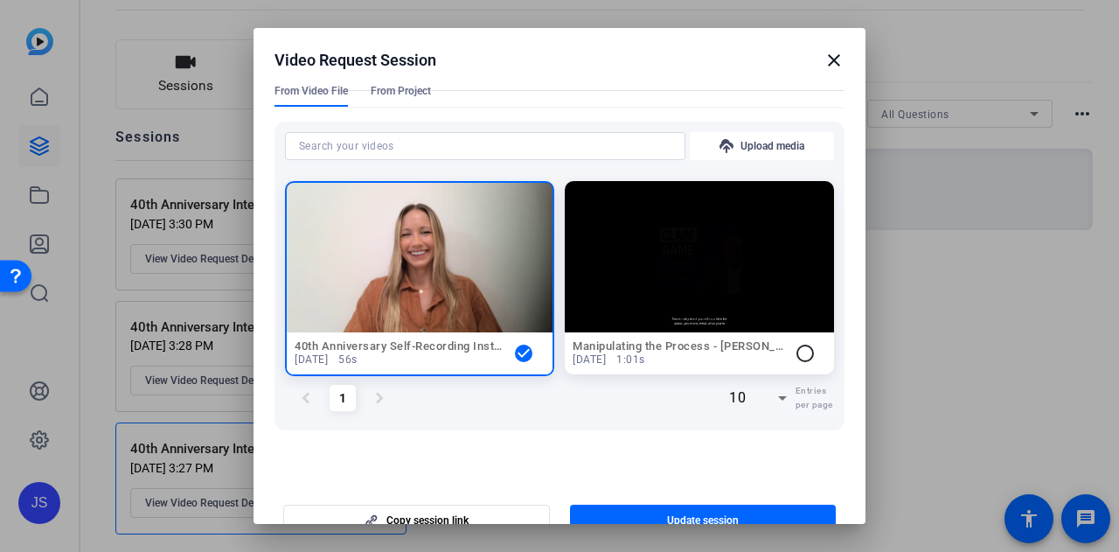
click at [823, 59] on mat-icon "close" at bounding box center [833, 60] width 21 height 21
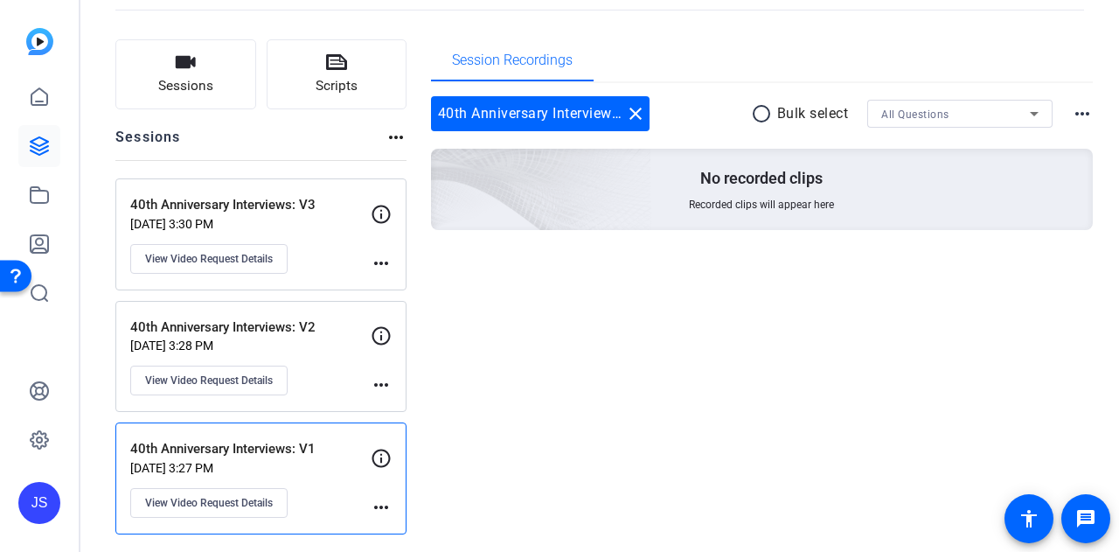
click at [316, 451] on p "40th Anniversary Interviews: V1" at bounding box center [250, 449] width 240 height 20
click at [252, 506] on button "View Video Request Details" at bounding box center [208, 503] width 157 height 30
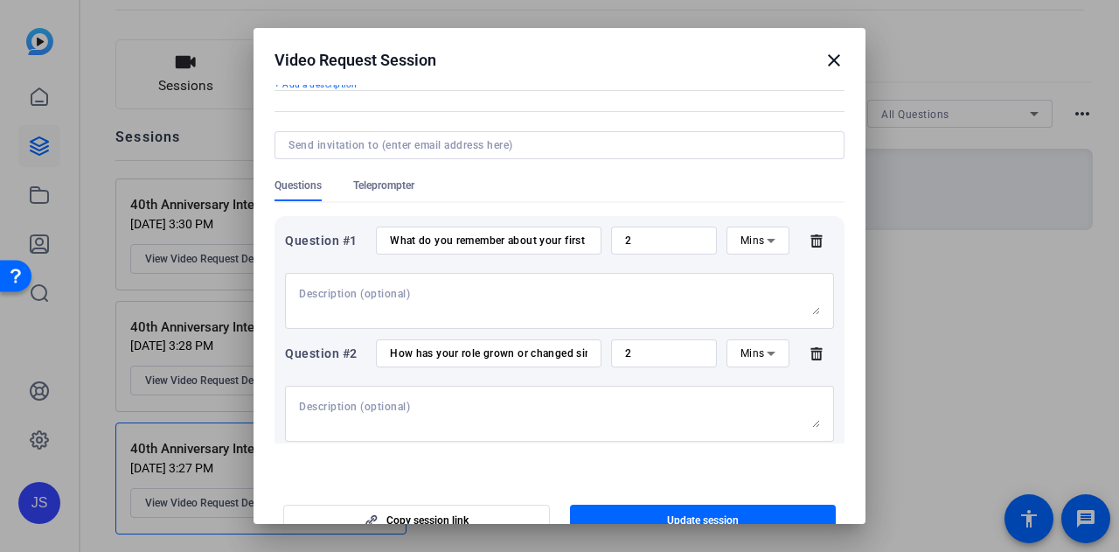
scroll to position [175, 0]
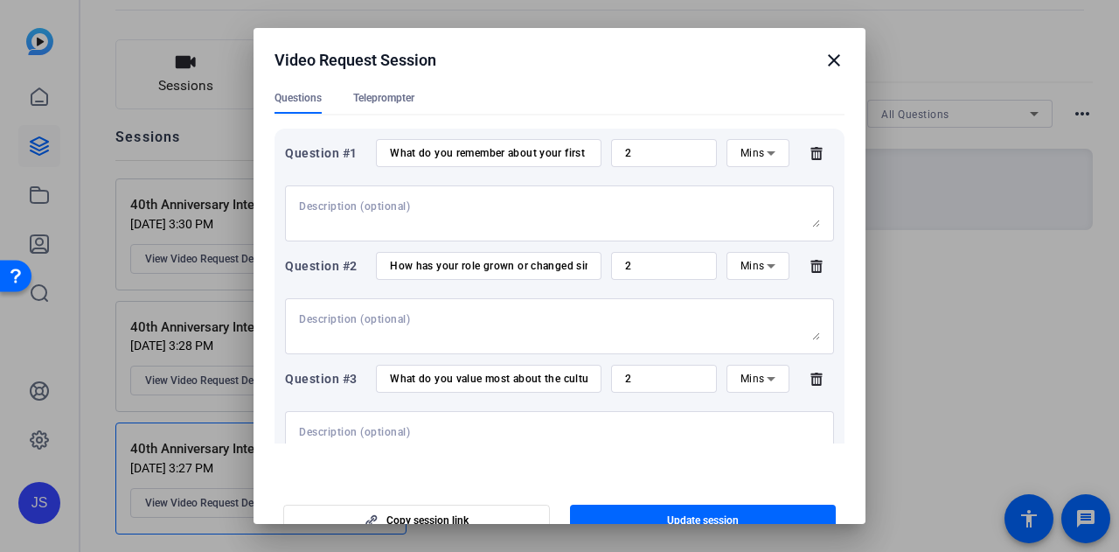
click at [510, 150] on input "What do you remember about your first day at [GEOGRAPHIC_DATA]?" at bounding box center [489, 153] width 198 height 14
click at [519, 380] on input "What do you value most about the culture at [GEOGRAPHIC_DATA]?" at bounding box center [489, 378] width 198 height 14
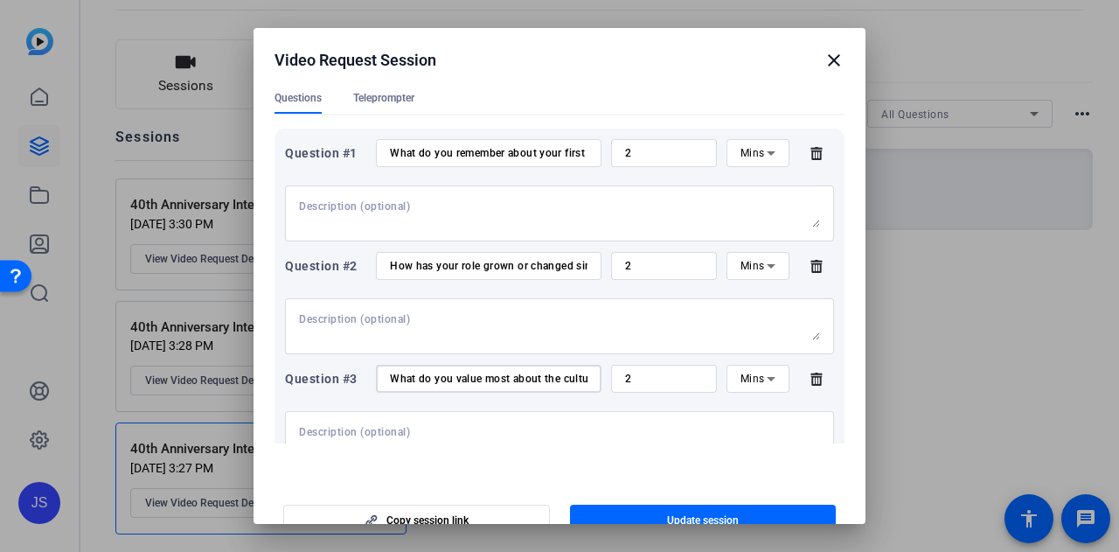
click at [489, 161] on div "What do you remember about your first day at [GEOGRAPHIC_DATA]?" at bounding box center [489, 153] width 198 height 28
click at [485, 158] on input "What do you remember about your first day at [GEOGRAPHIC_DATA]?" at bounding box center [489, 153] width 198 height 14
click at [492, 260] on input "How has your role grown or changed since you started?" at bounding box center [489, 266] width 198 height 14
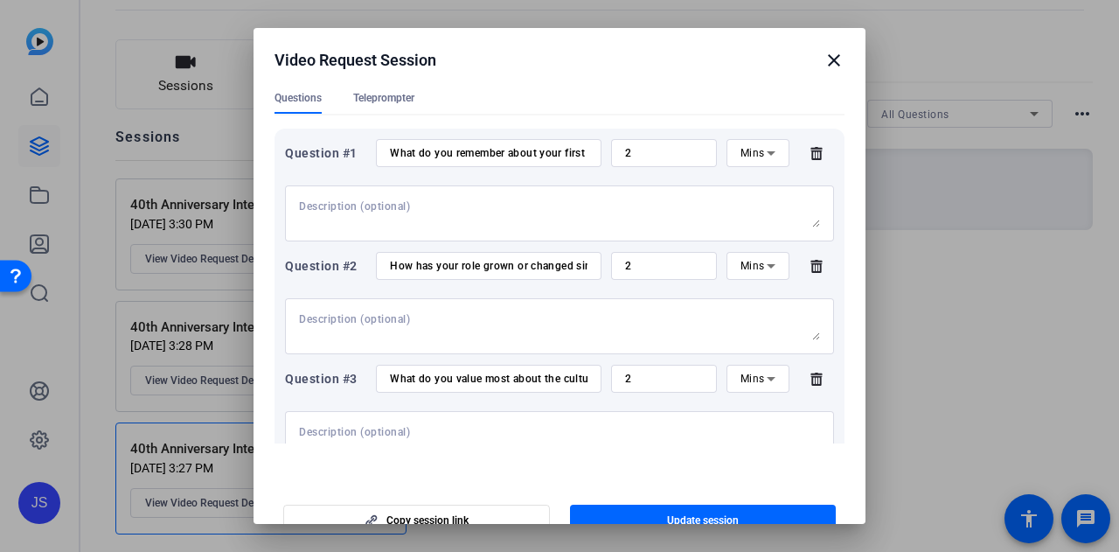
click at [830, 55] on mat-icon "close" at bounding box center [833, 60] width 21 height 21
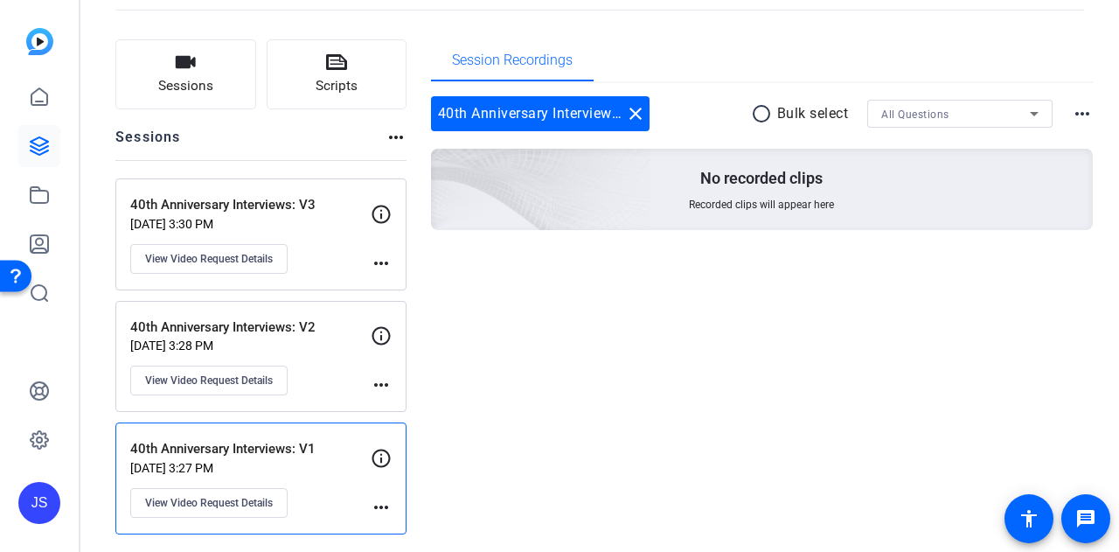
click at [305, 353] on div "40th Anniversary Interviews: V2 [DATE] 3:28 PM View Video Request Details" at bounding box center [250, 356] width 240 height 79
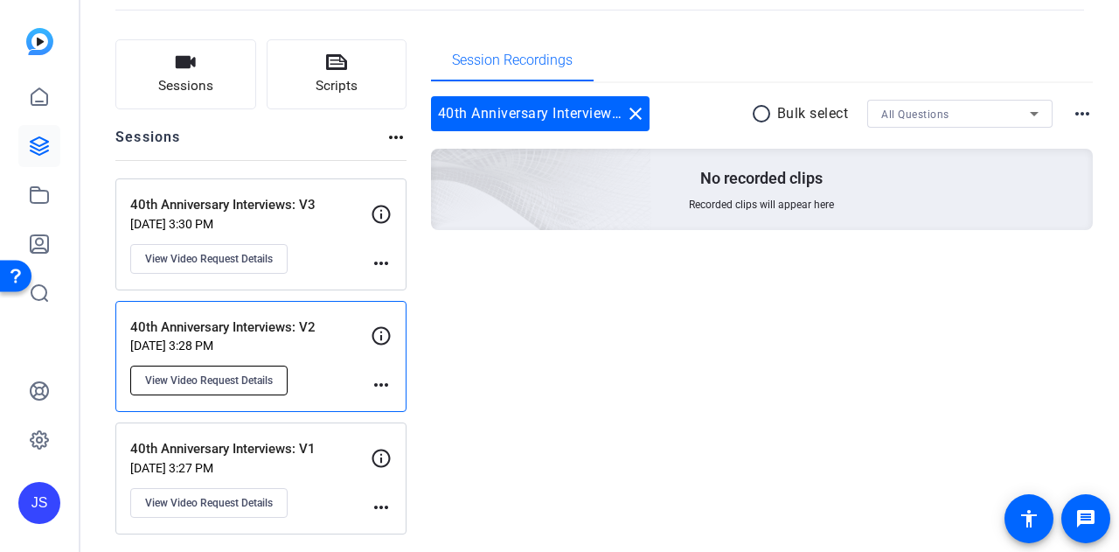
click at [235, 385] on button "View Video Request Details" at bounding box center [208, 380] width 157 height 30
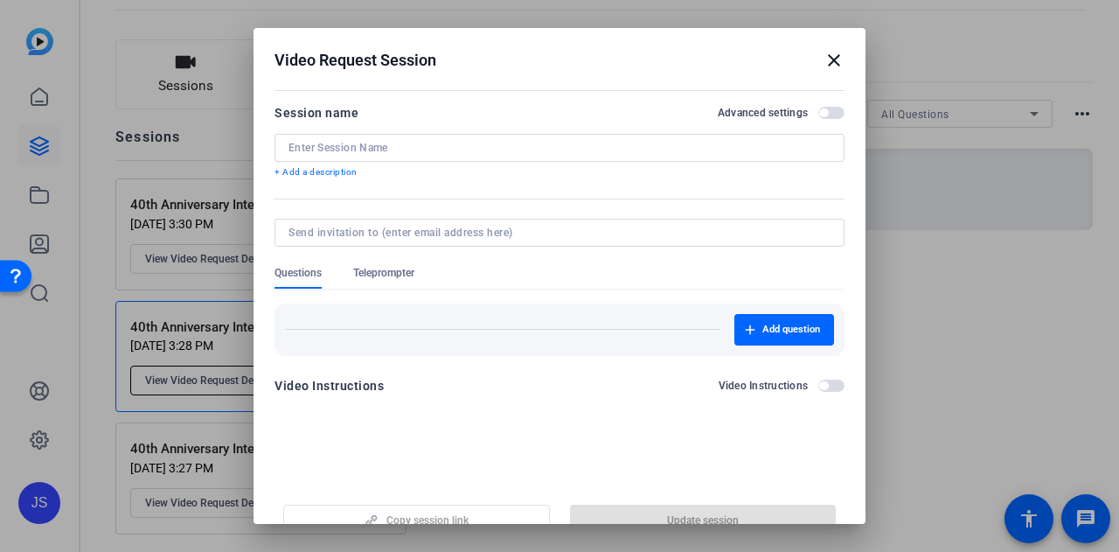
type input "40th Anniversary Interviews: V2"
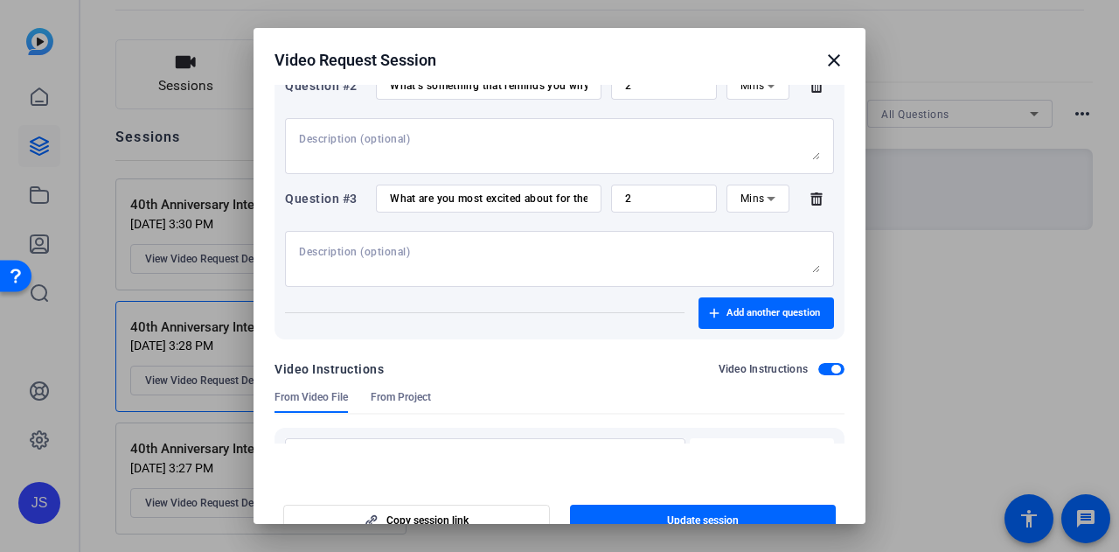
scroll to position [437, 0]
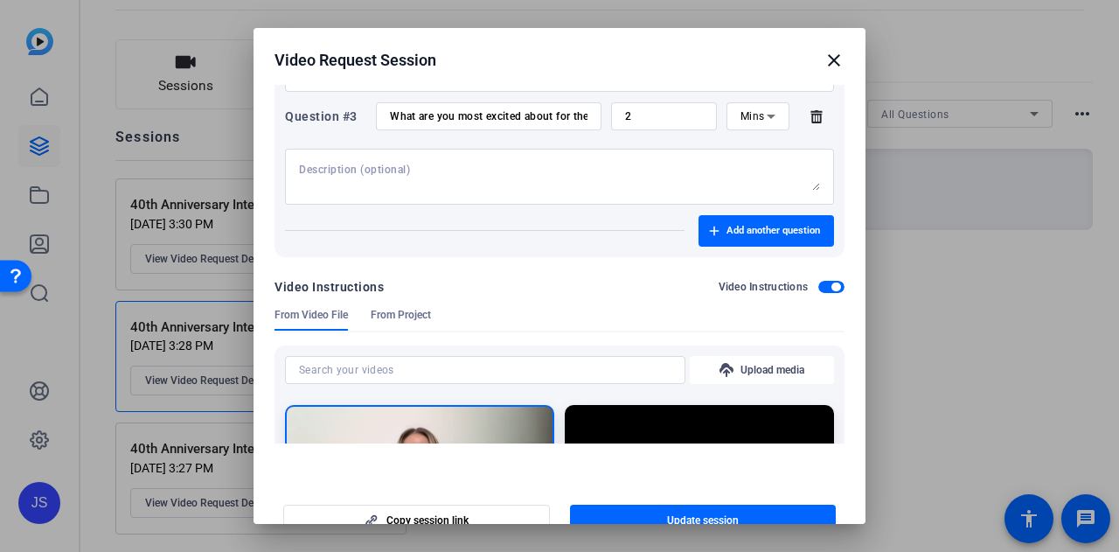
click at [1002, 210] on div at bounding box center [559, 276] width 1119 height 552
click at [829, 55] on mat-icon "close" at bounding box center [833, 60] width 21 height 21
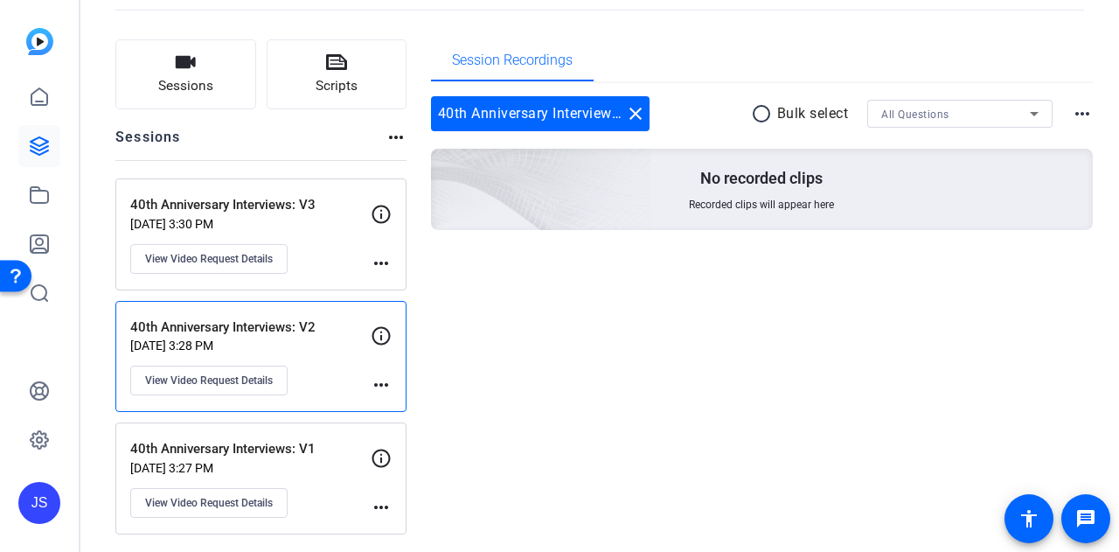
click at [295, 211] on p "40th Anniversary Interviews: V3" at bounding box center [250, 205] width 240 height 20
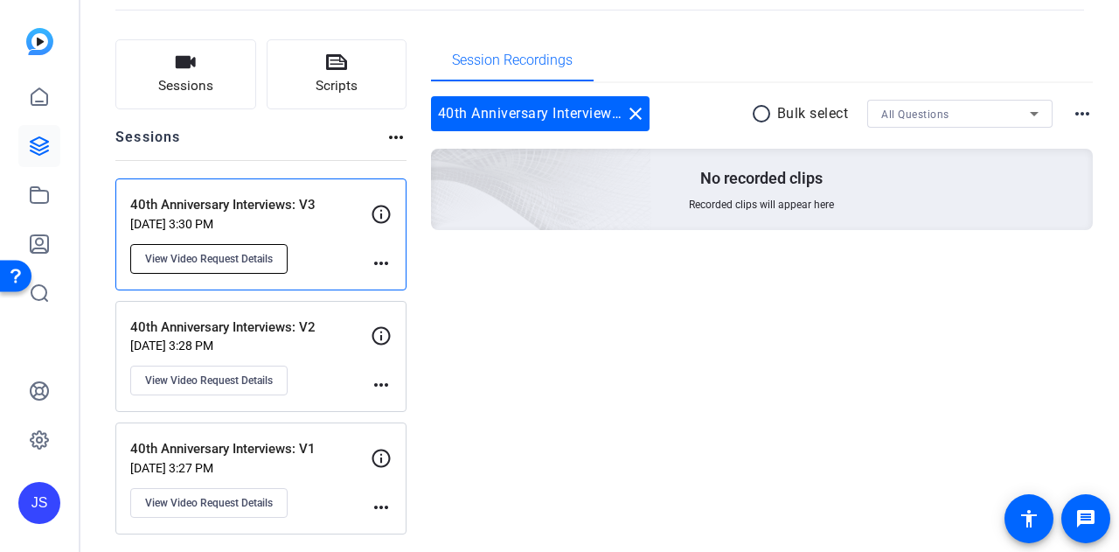
click at [212, 258] on span "View Video Request Details" at bounding box center [209, 259] width 128 height 14
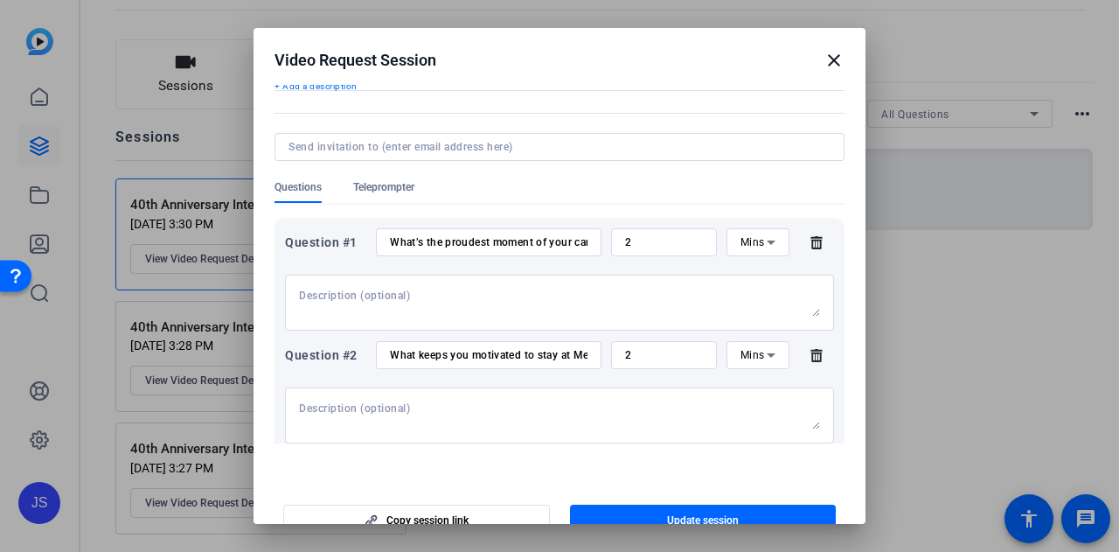
scroll to position [0, 0]
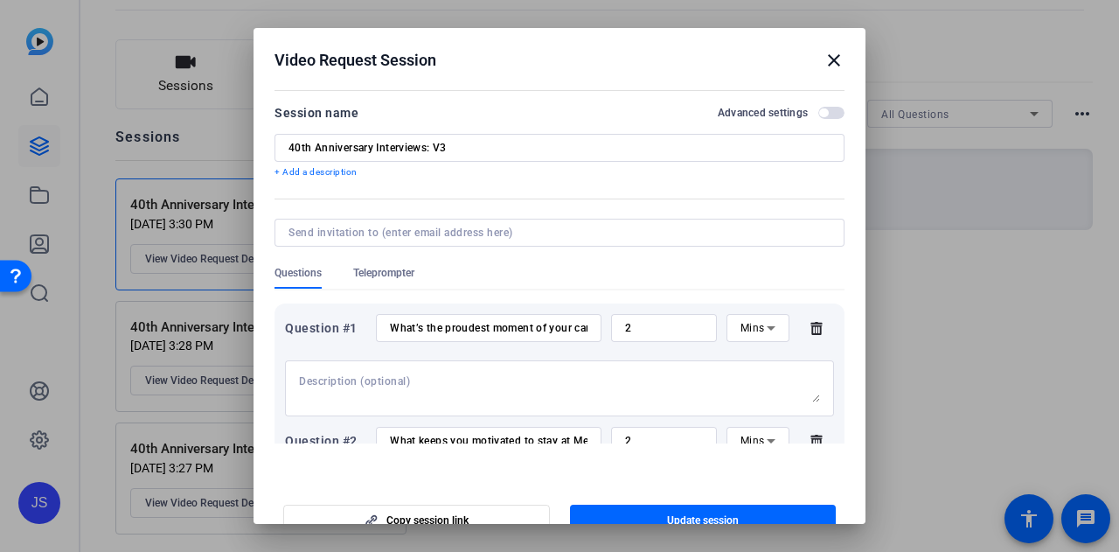
click at [823, 58] on mat-icon "close" at bounding box center [833, 60] width 21 height 21
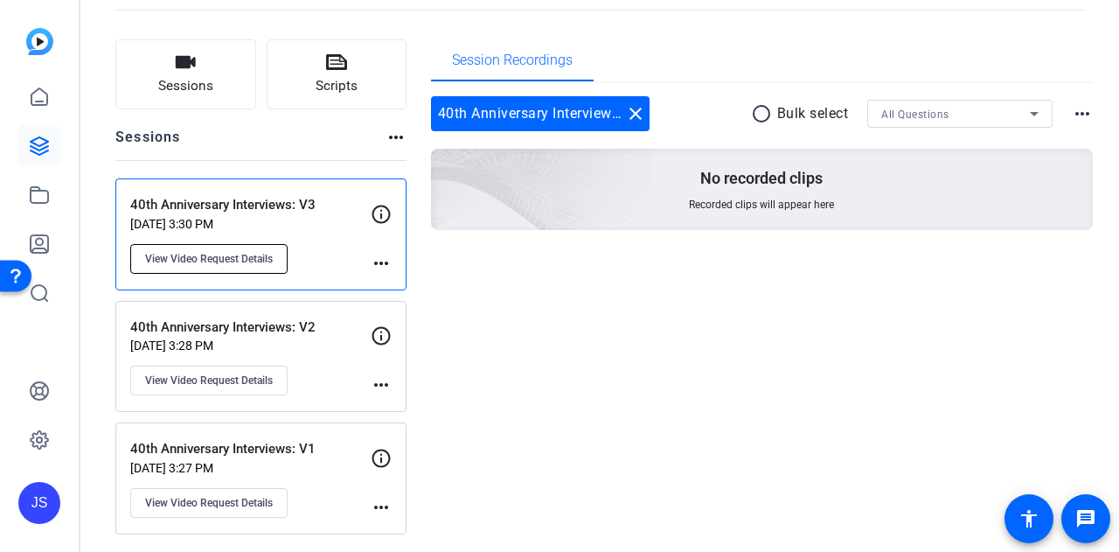
click at [246, 259] on span "View Video Request Details" at bounding box center [209, 259] width 128 height 14
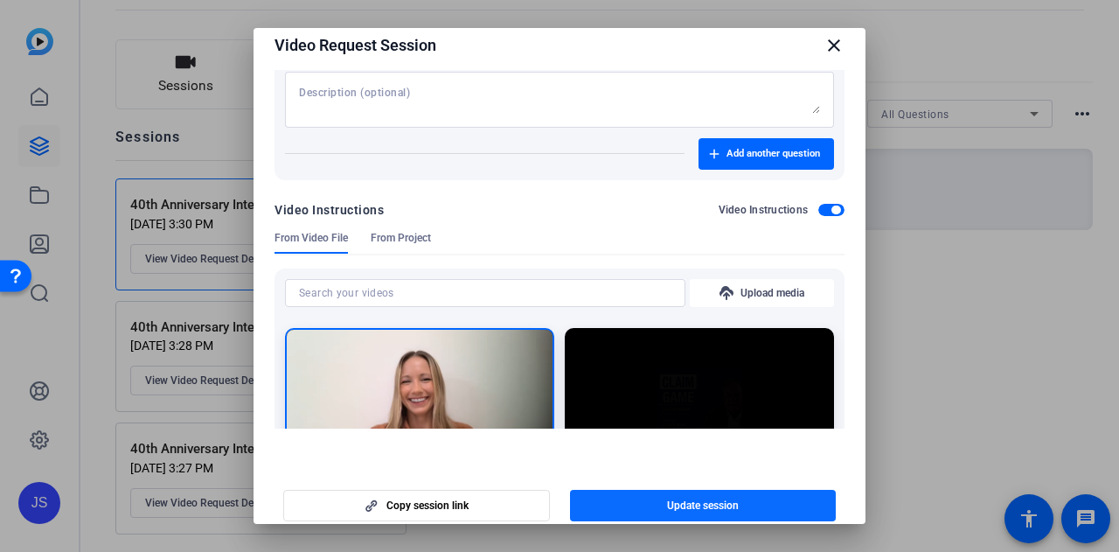
scroll to position [27, 0]
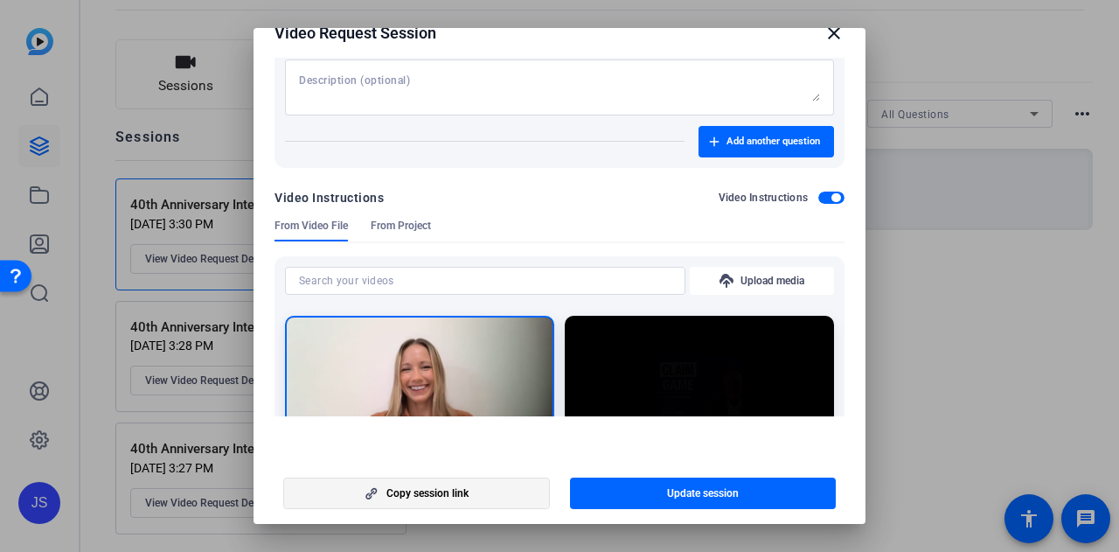
click at [466, 493] on span "Copy session link" at bounding box center [427, 493] width 82 height 14
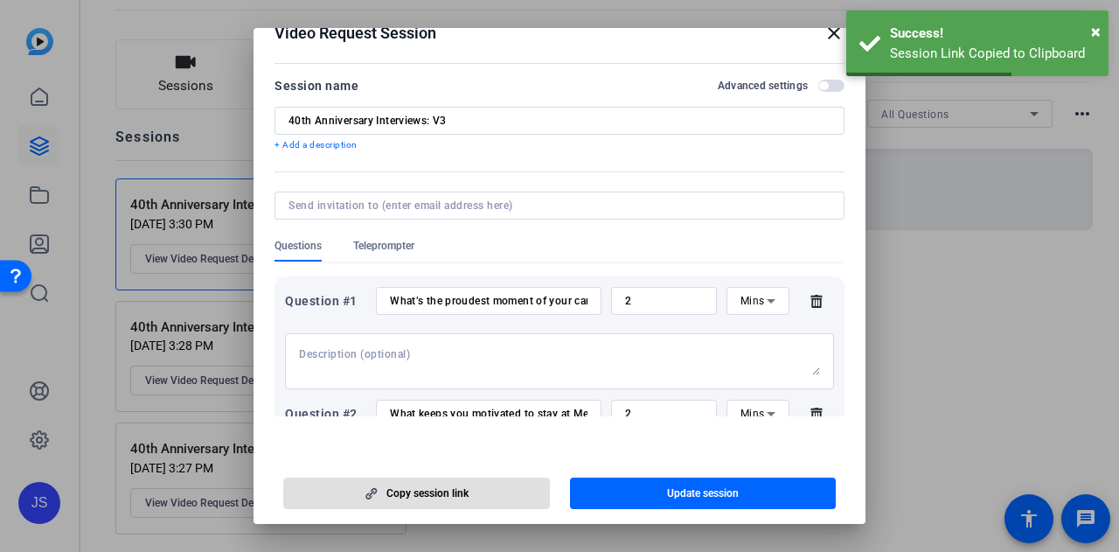
scroll to position [0, 0]
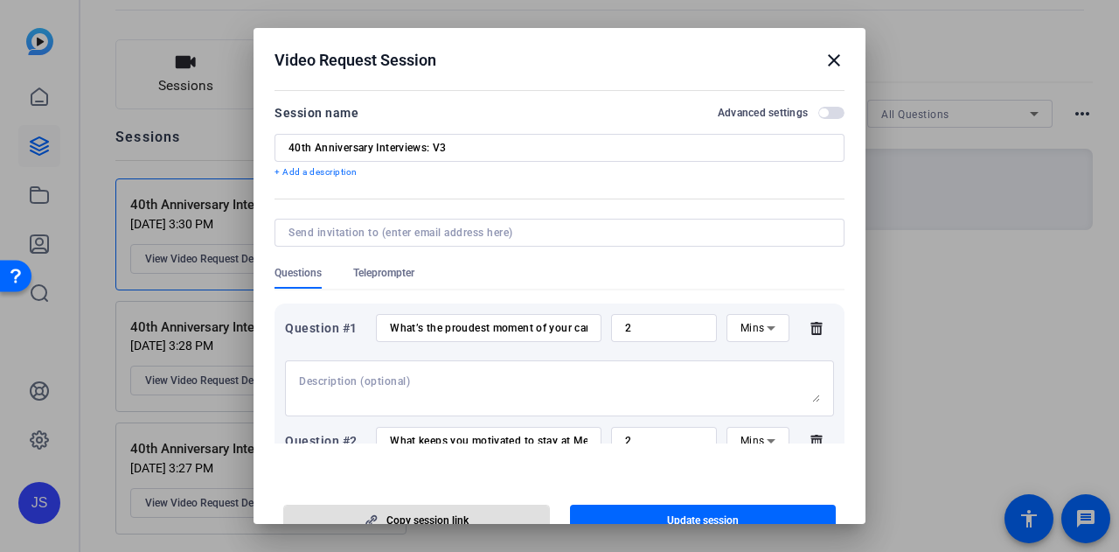
click at [937, 277] on div at bounding box center [559, 276] width 1119 height 552
click at [823, 66] on mat-icon "close" at bounding box center [833, 60] width 21 height 21
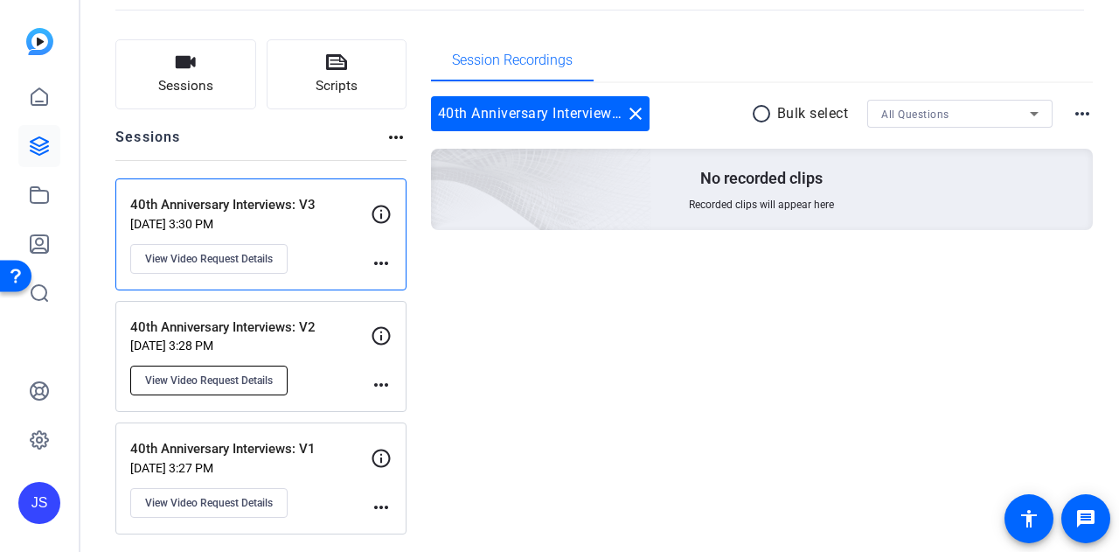
click at [255, 391] on button "View Video Request Details" at bounding box center [208, 380] width 157 height 30
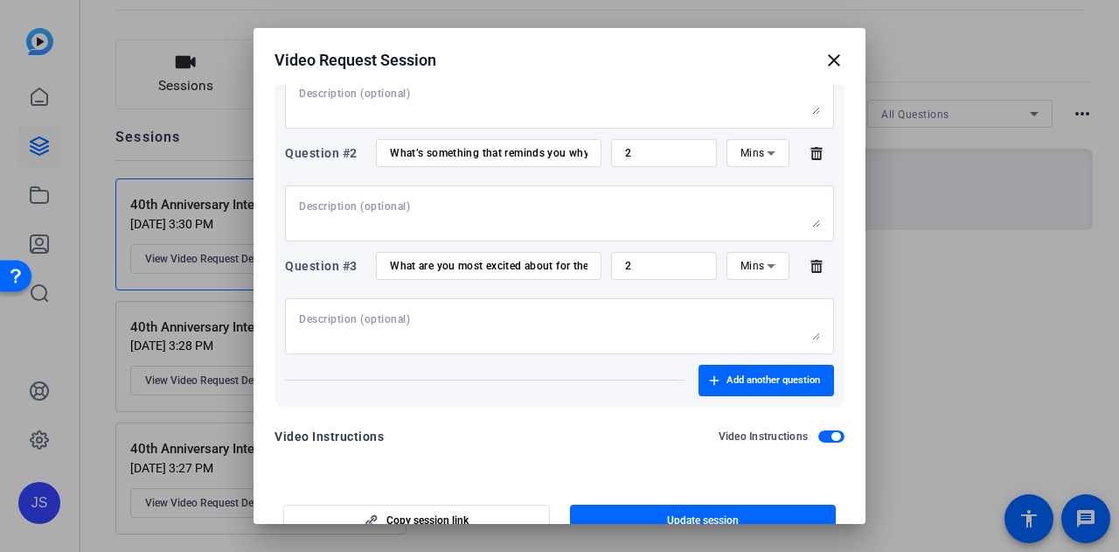
scroll to position [350, 0]
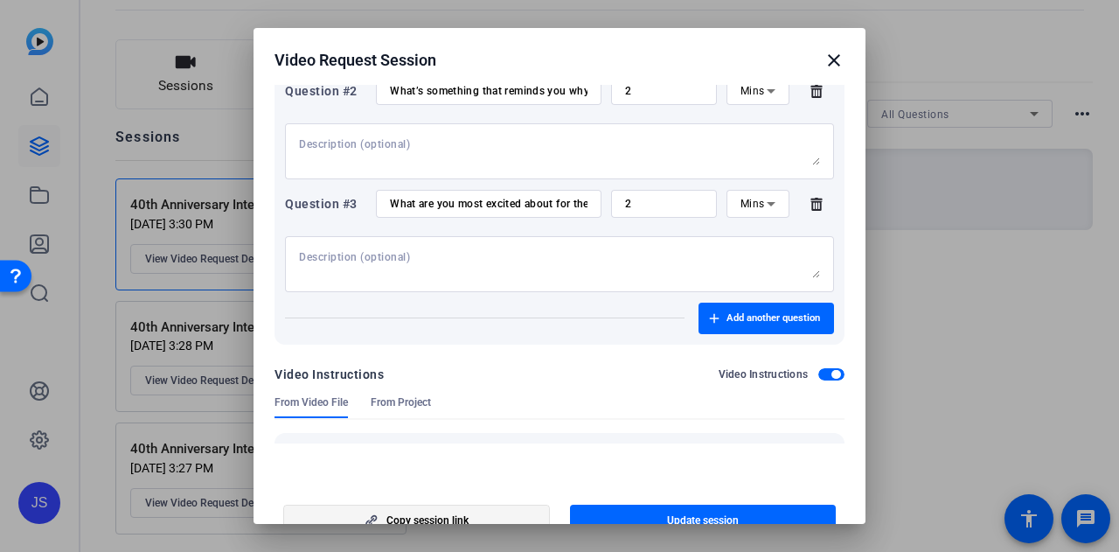
click at [461, 511] on span "button" at bounding box center [416, 520] width 265 height 42
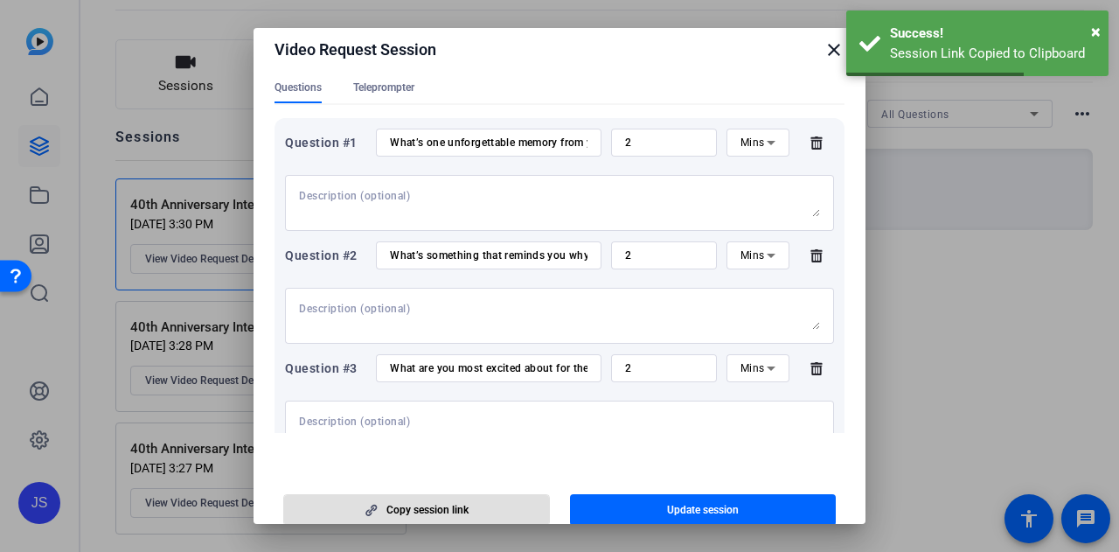
scroll to position [87, 0]
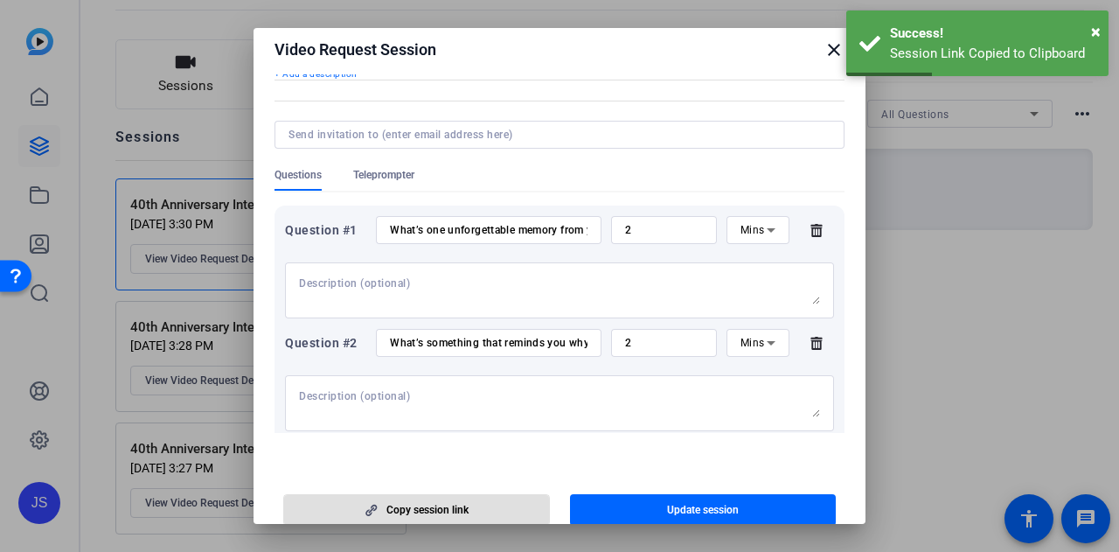
click at [829, 46] on mat-icon "close" at bounding box center [833, 49] width 21 height 21
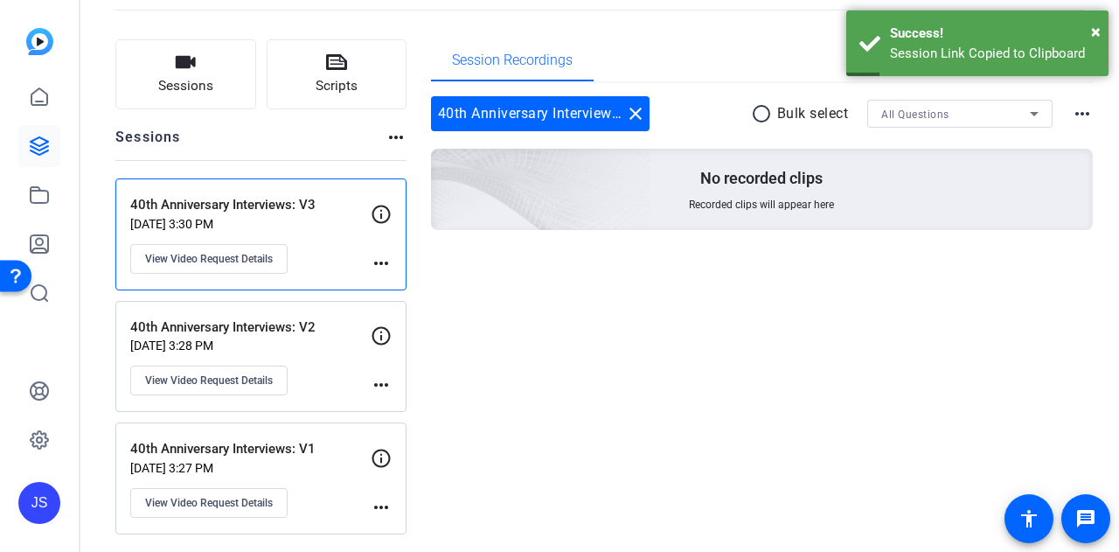
click at [292, 443] on p "40th Anniversary Interviews: V1" at bounding box center [250, 449] width 240 height 20
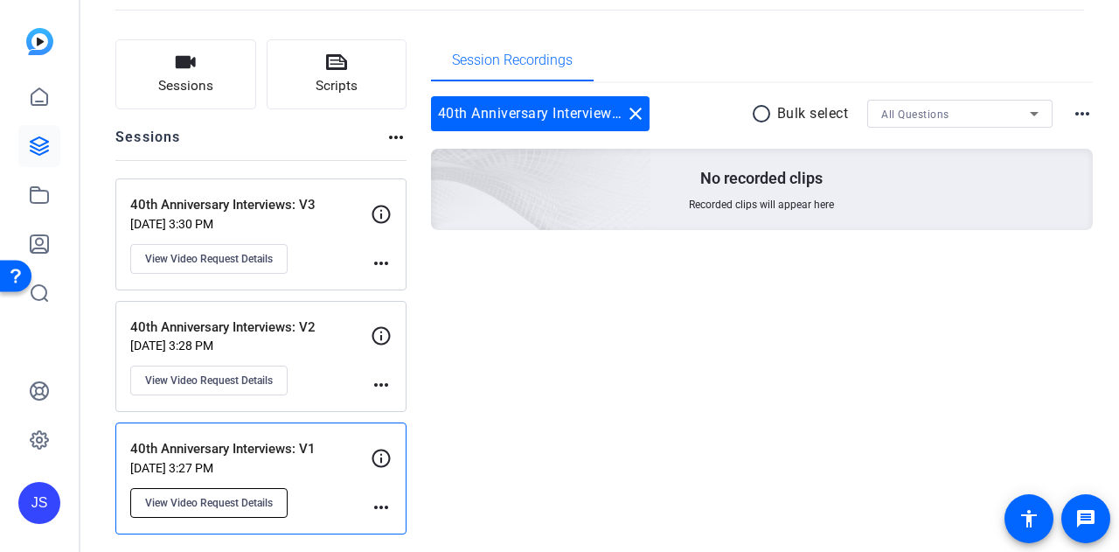
click at [231, 496] on span "View Video Request Details" at bounding box center [209, 503] width 128 height 14
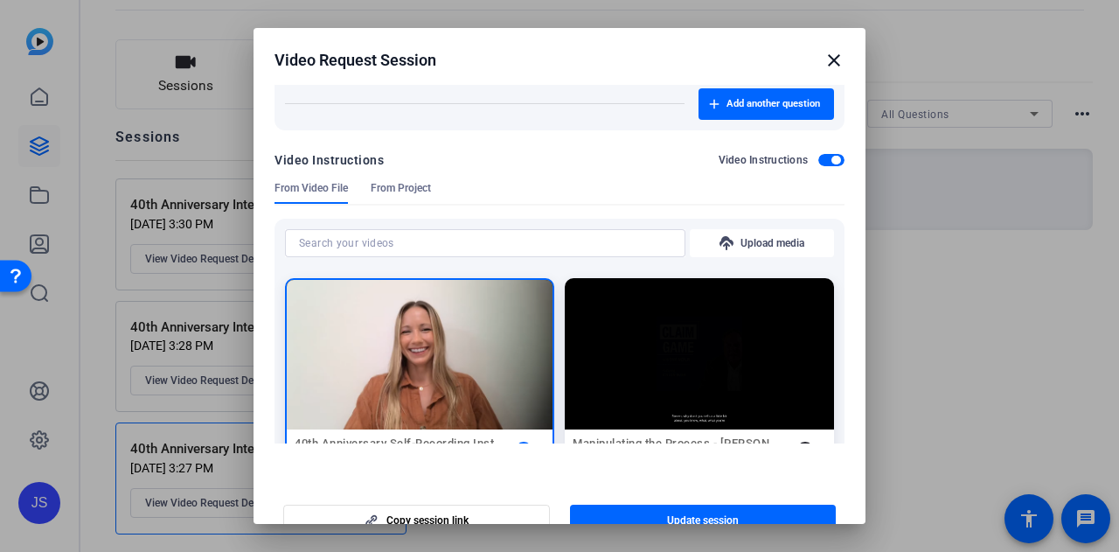
scroll to position [661, 0]
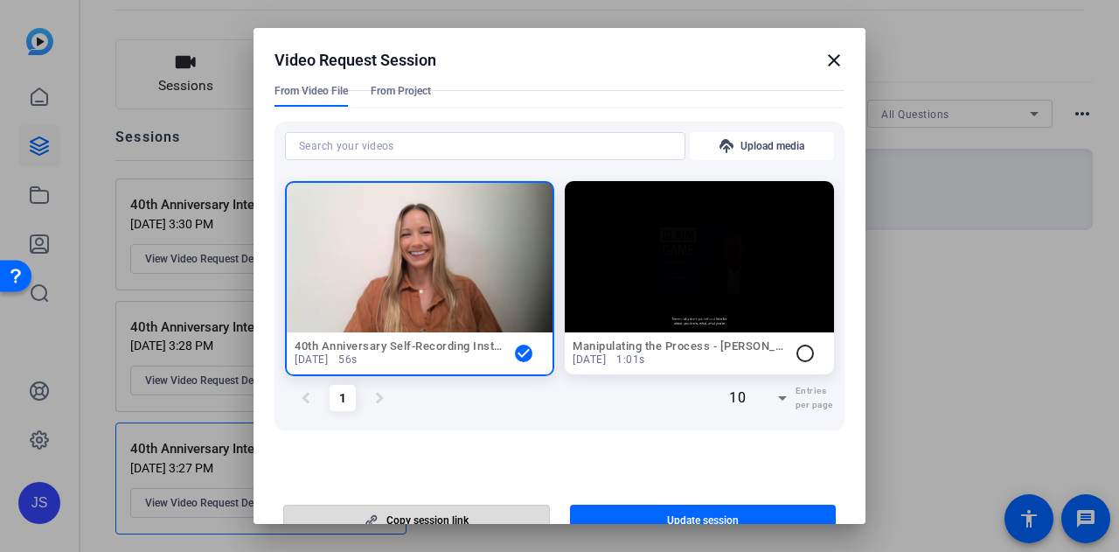
click at [491, 513] on span "button" at bounding box center [416, 520] width 265 height 42
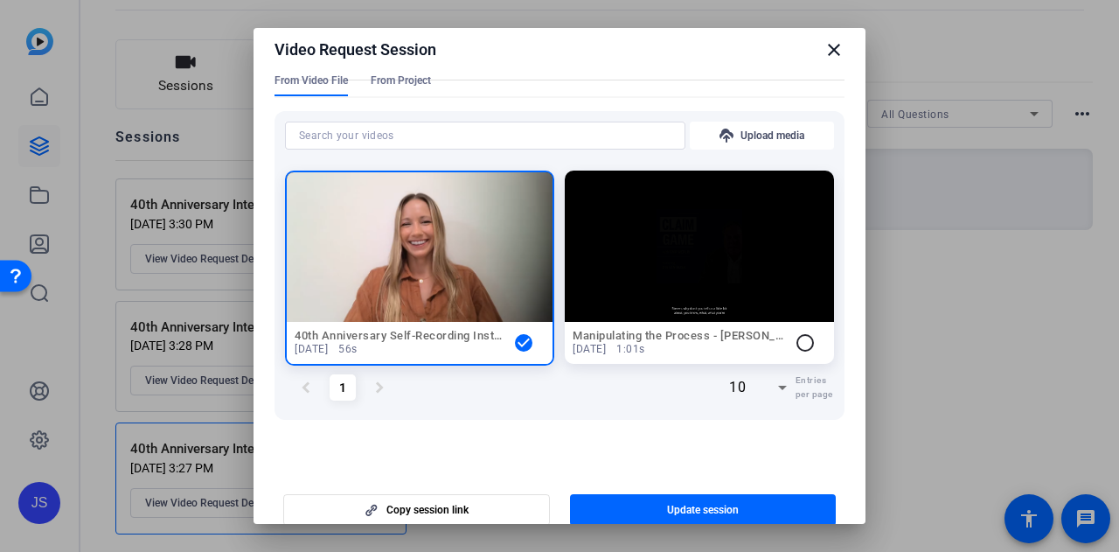
click at [823, 48] on mat-icon "close" at bounding box center [833, 49] width 21 height 21
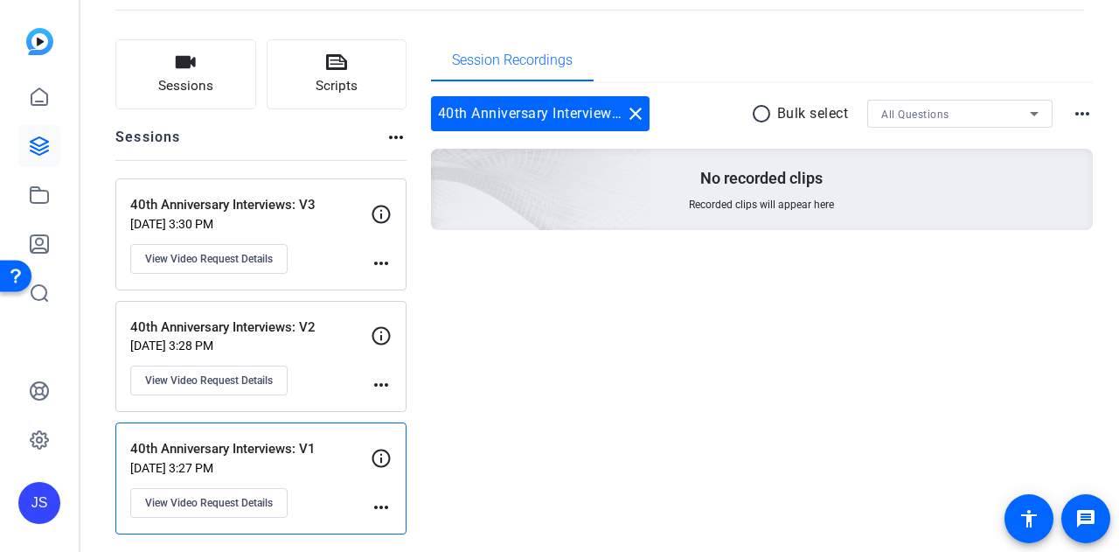
click at [236, 212] on p "40th Anniversary Interviews: V3" at bounding box center [250, 205] width 240 height 20
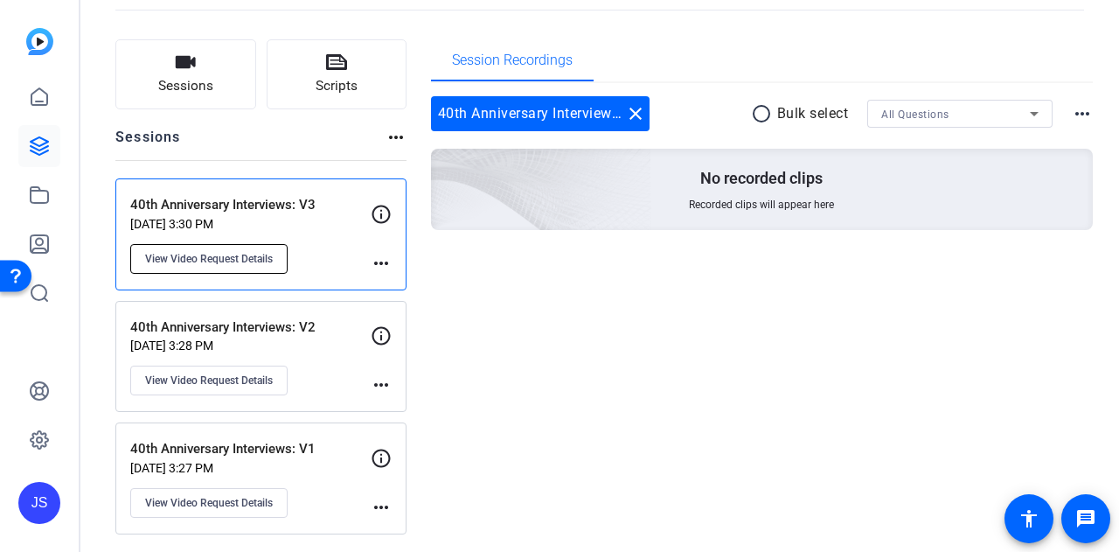
click at [250, 263] on span "View Video Request Details" at bounding box center [209, 259] width 128 height 14
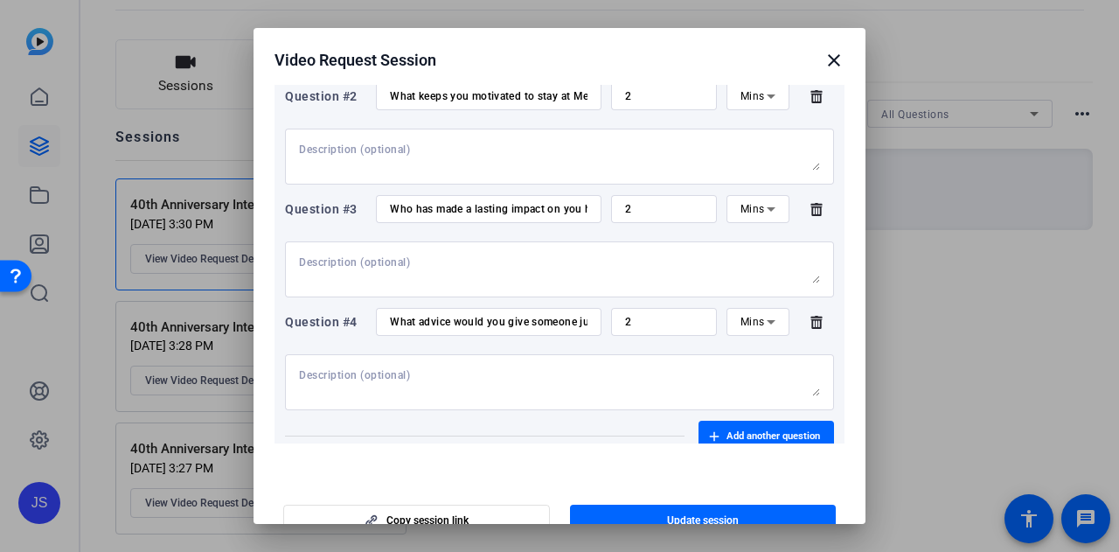
scroll to position [437, 0]
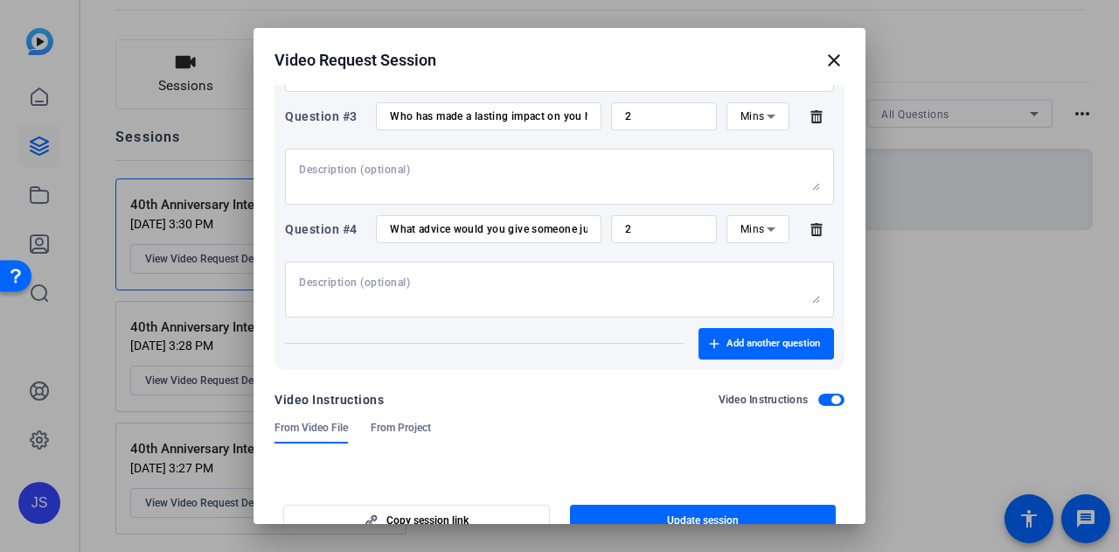
click at [823, 54] on mat-icon "close" at bounding box center [833, 60] width 21 height 21
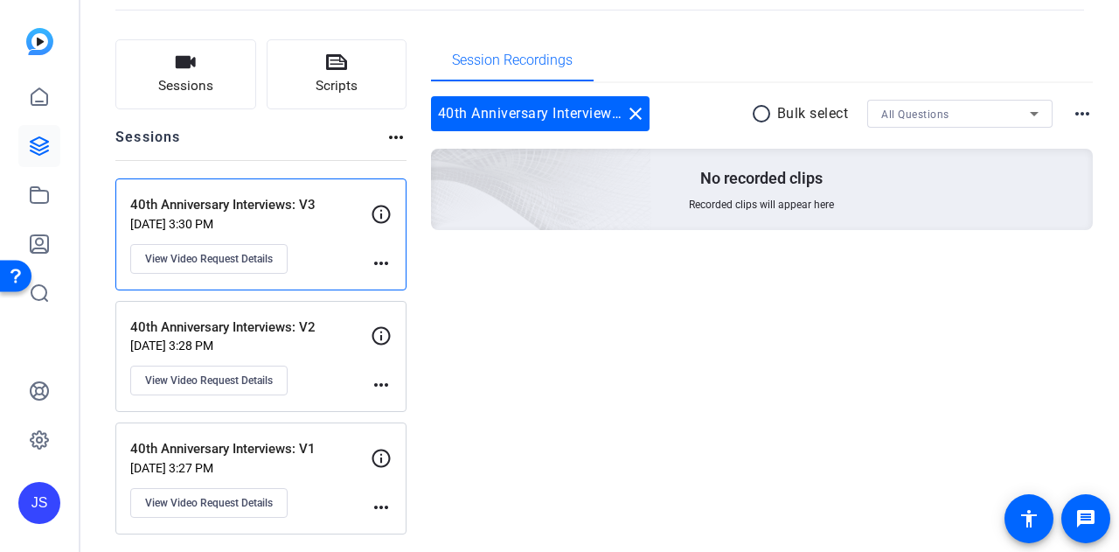
click at [281, 342] on p "[DATE] 3:28 PM" at bounding box center [250, 345] width 240 height 14
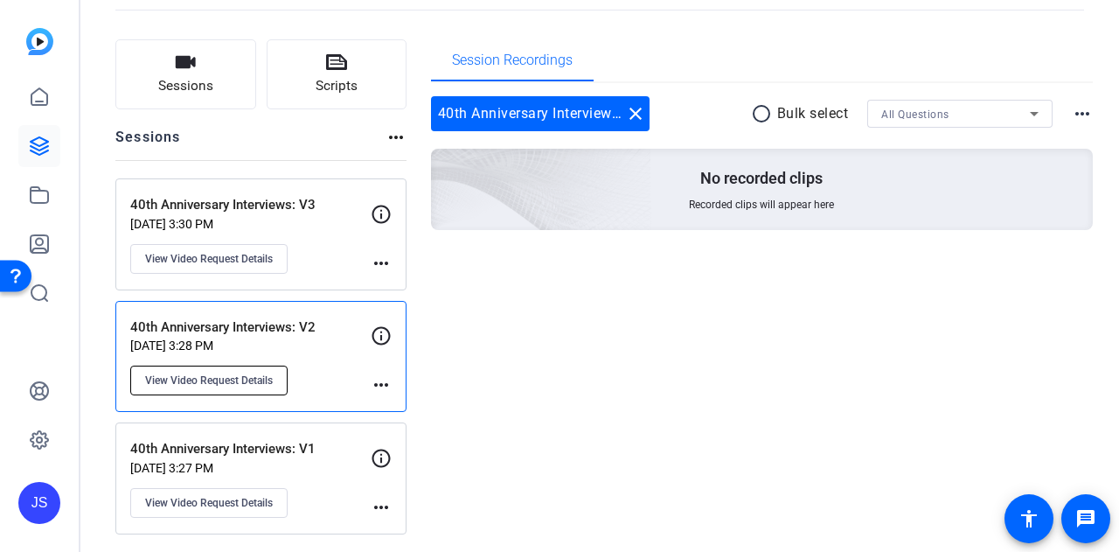
click at [262, 388] on button "View Video Request Details" at bounding box center [208, 380] width 157 height 30
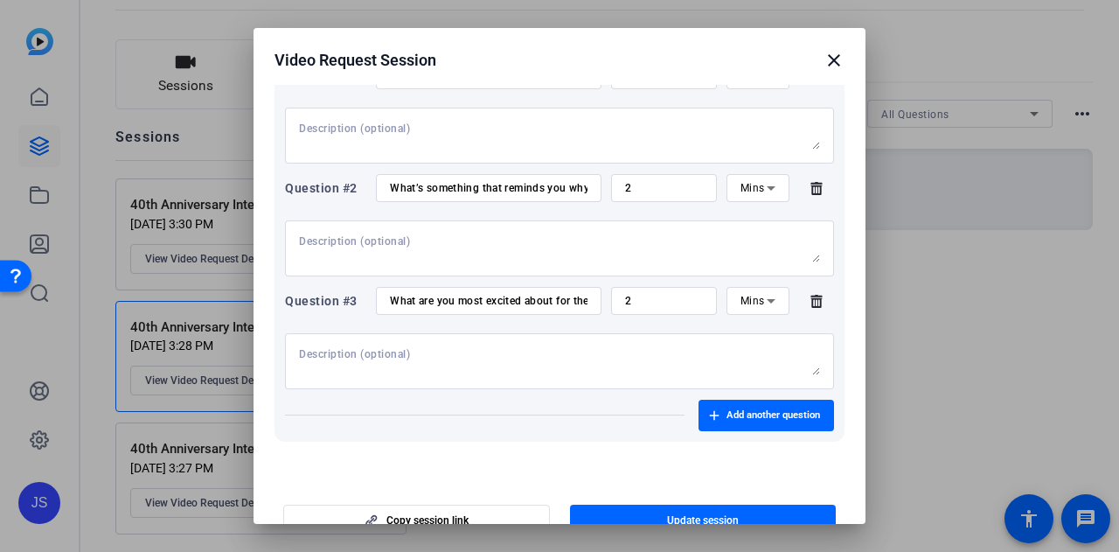
scroll to position [350, 0]
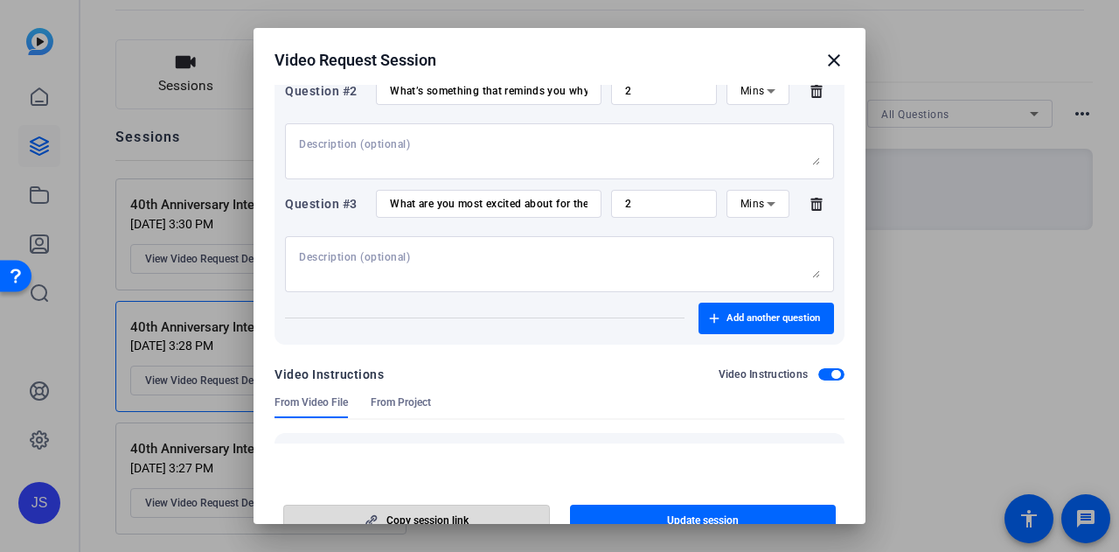
click at [503, 510] on span "button" at bounding box center [416, 520] width 265 height 42
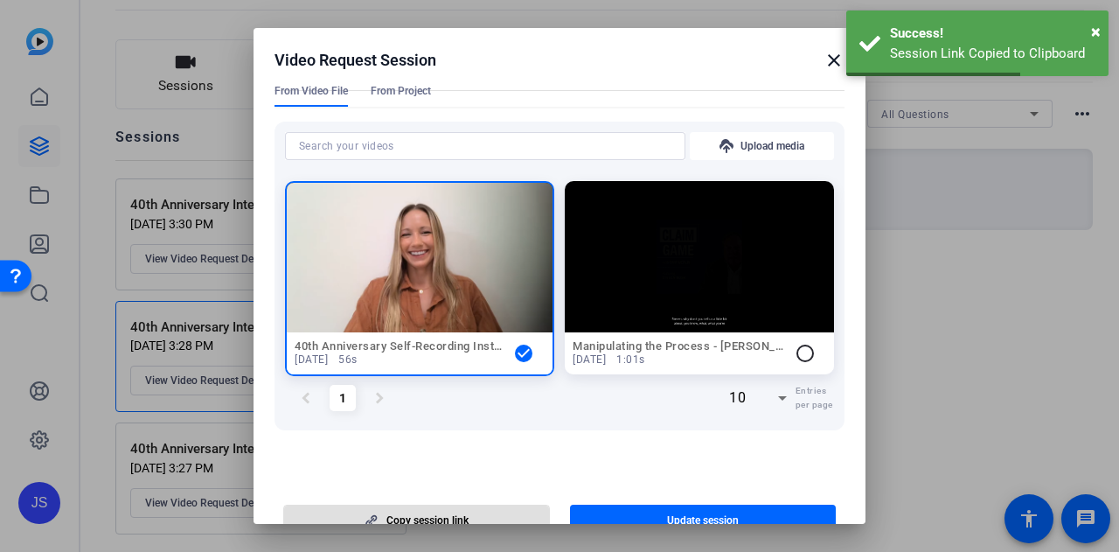
scroll to position [311, 0]
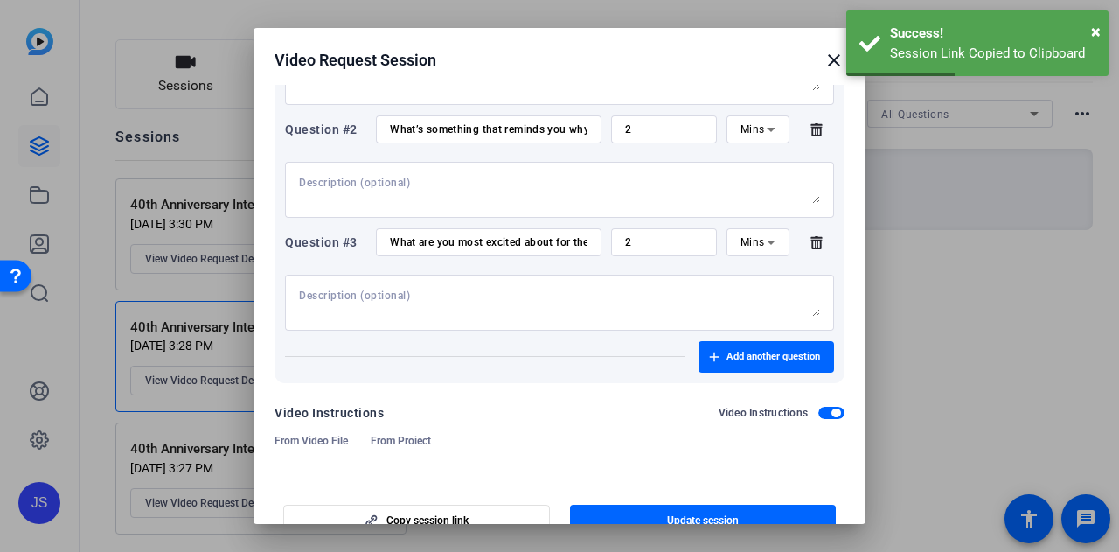
click at [823, 55] on mat-icon "close" at bounding box center [833, 60] width 21 height 21
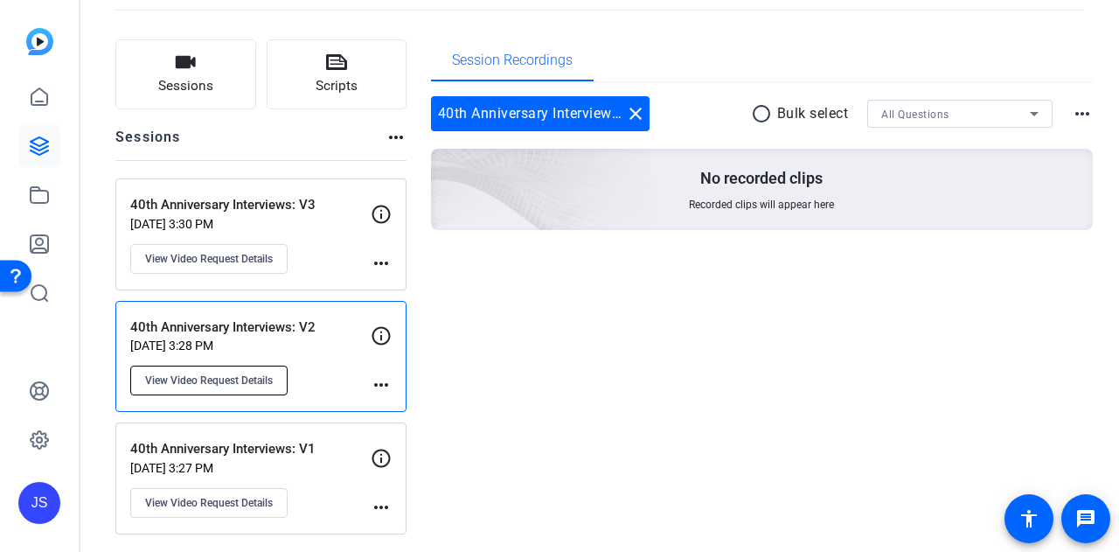
click at [252, 396] on div "40th Anniversary Interviews: V2 [DATE] 3:28 PM View Video Request Details more_…" at bounding box center [260, 357] width 291 height 112
click at [255, 378] on span "View Video Request Details" at bounding box center [209, 380] width 128 height 14
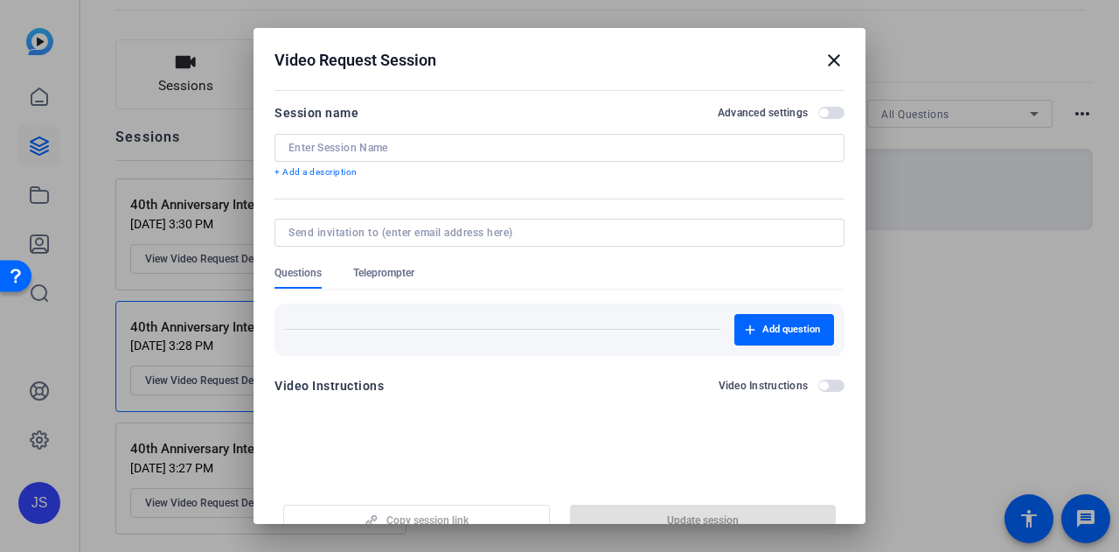
type input "40th Anniversary Interviews: V2"
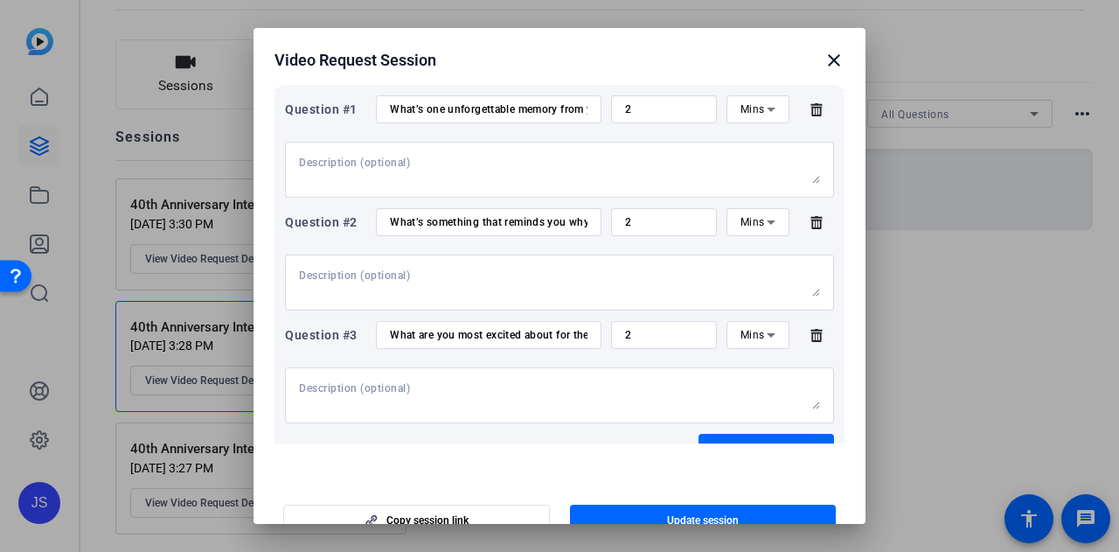
scroll to position [262, 0]
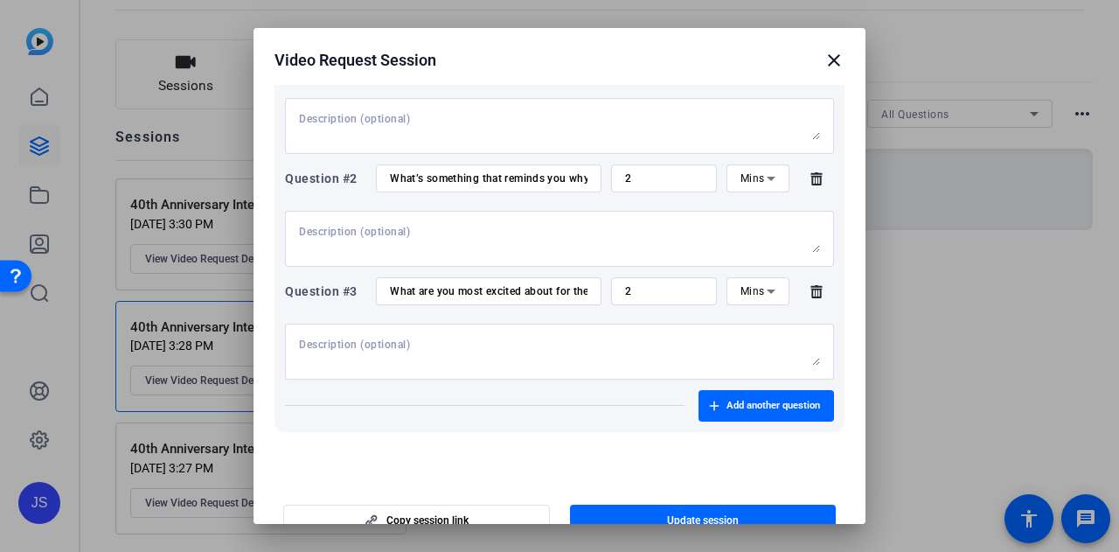
click at [827, 58] on mat-icon "close" at bounding box center [833, 60] width 21 height 21
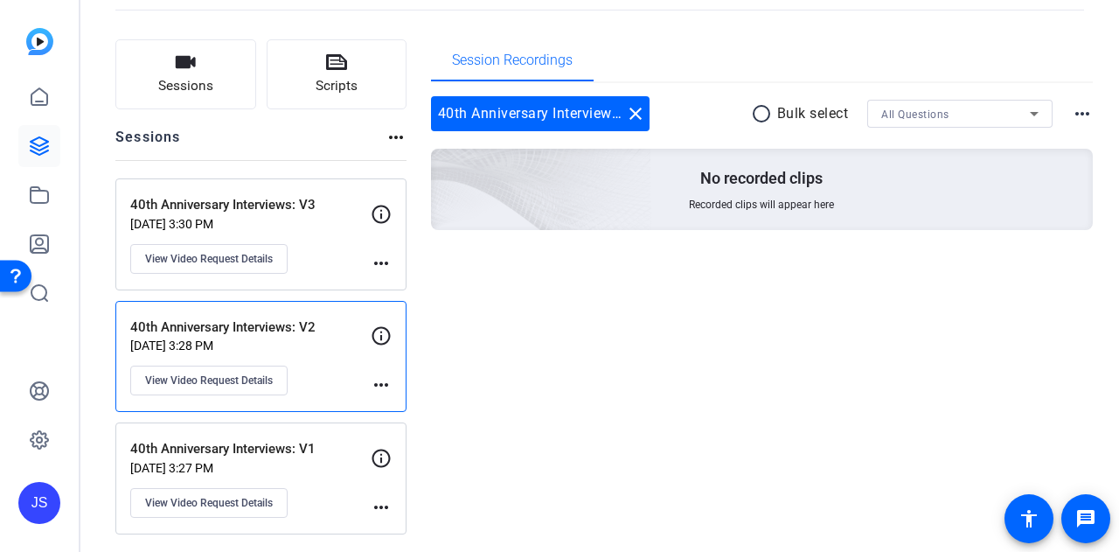
click at [299, 462] on p "[DATE] 3:27 PM" at bounding box center [250, 468] width 240 height 14
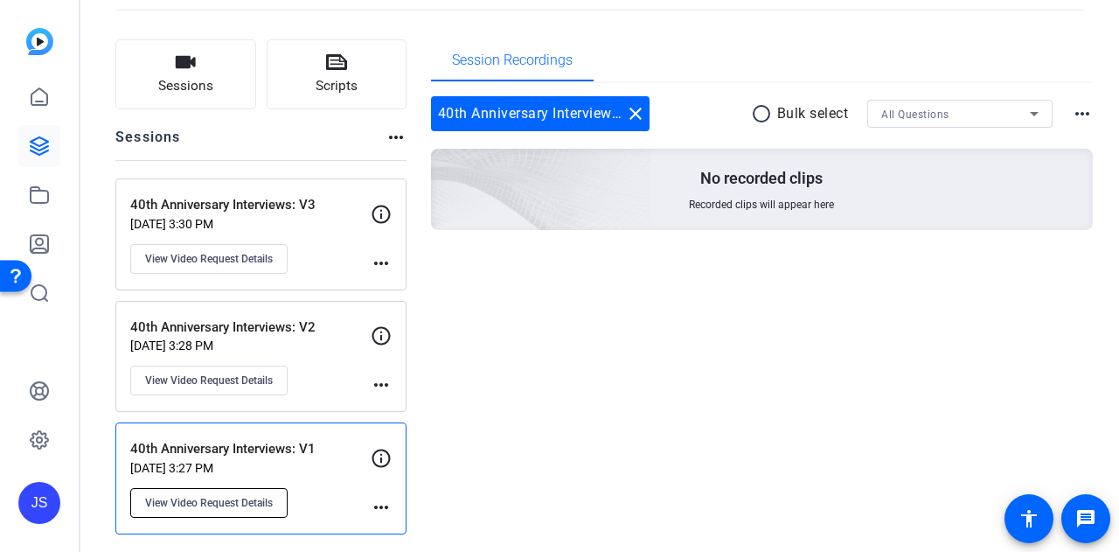
click at [260, 490] on button "View Video Request Details" at bounding box center [208, 503] width 157 height 30
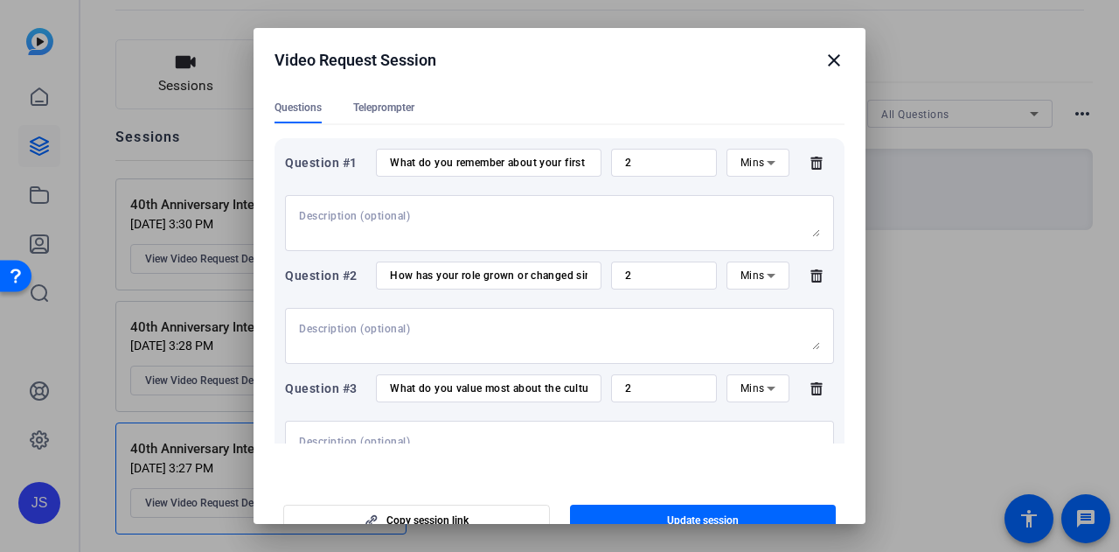
scroll to position [76, 0]
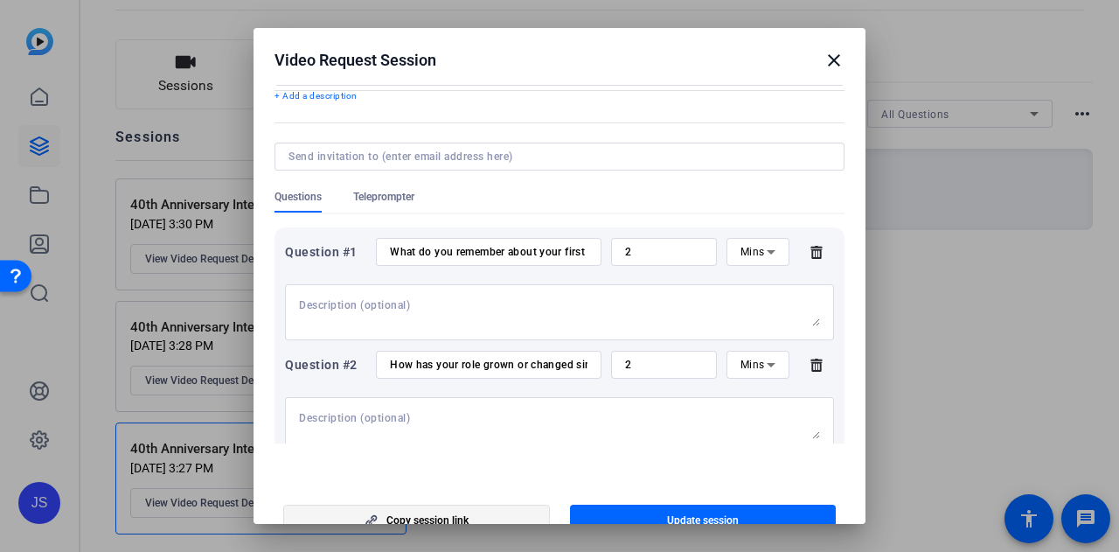
click at [430, 518] on span "Copy session link" at bounding box center [427, 520] width 82 height 14
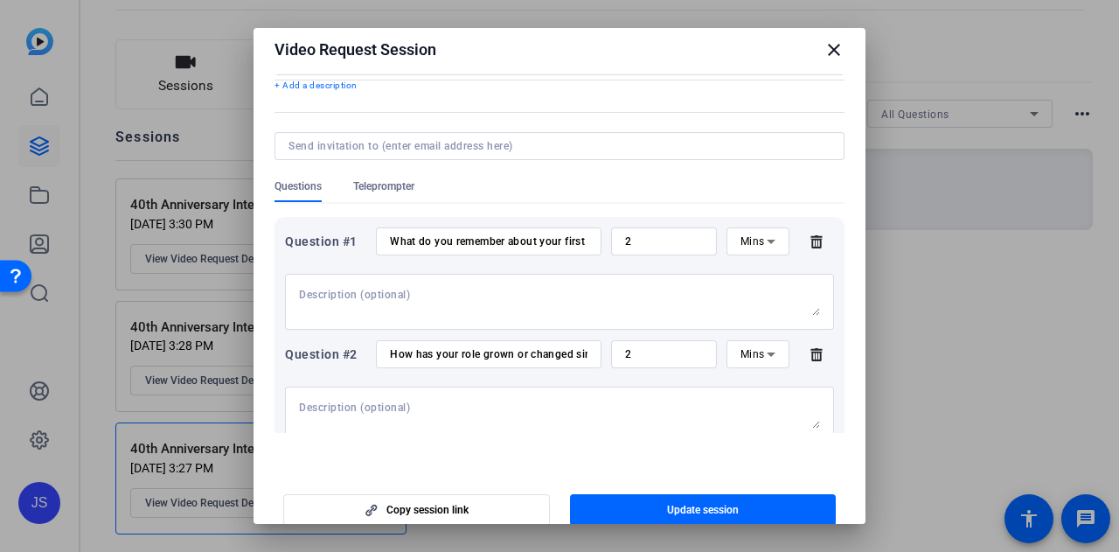
click at [830, 57] on mat-icon "close" at bounding box center [833, 49] width 21 height 21
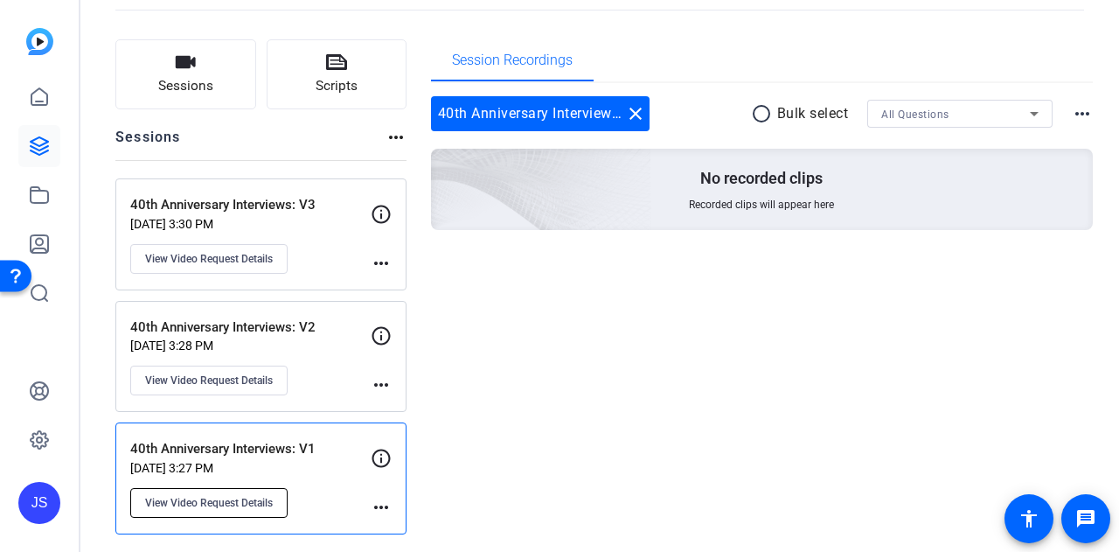
click at [243, 498] on span "View Video Request Details" at bounding box center [209, 503] width 128 height 14
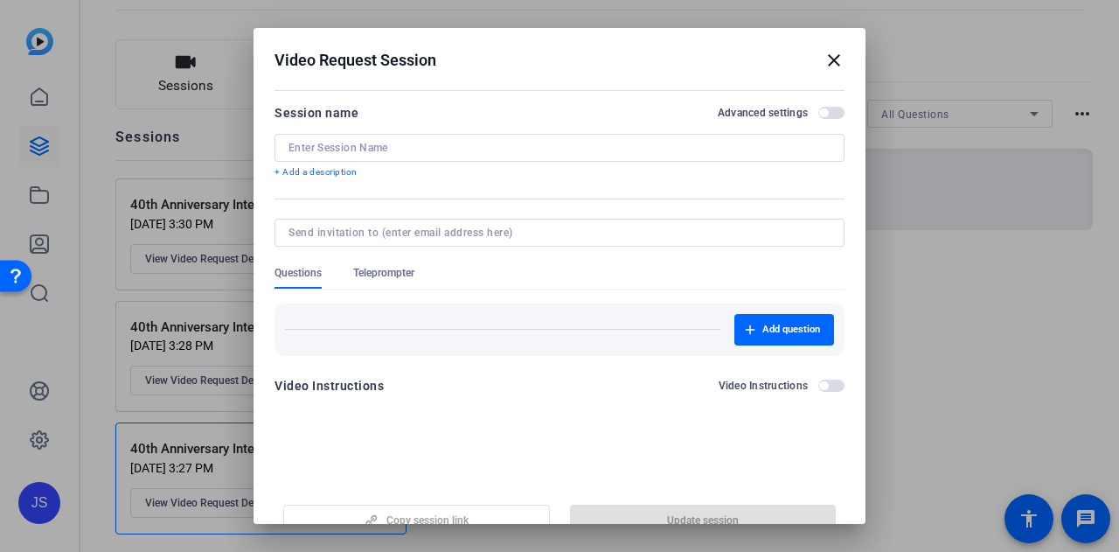
type input "40th Anniversary Interviews: V1"
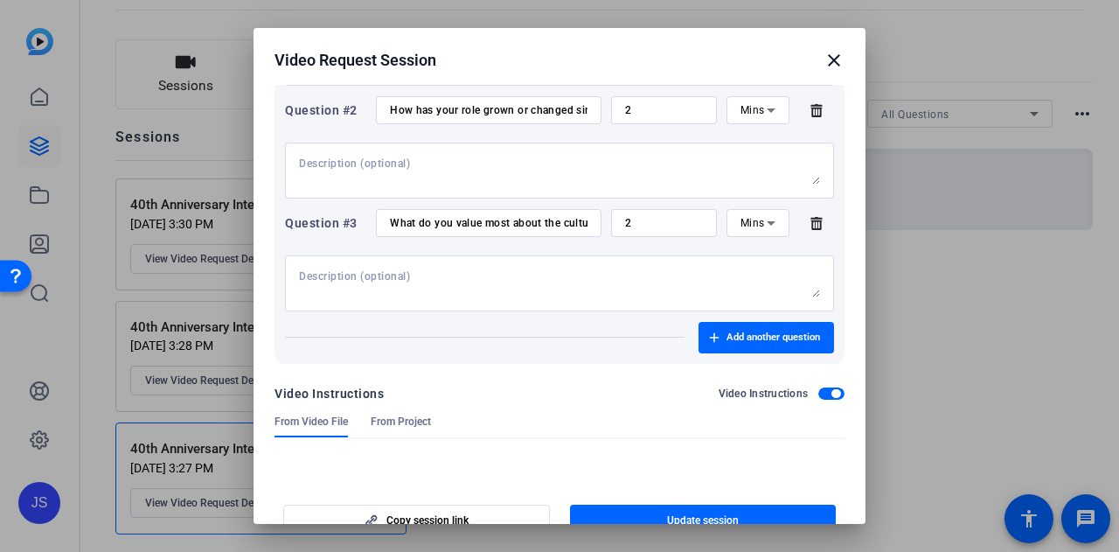
scroll to position [437, 0]
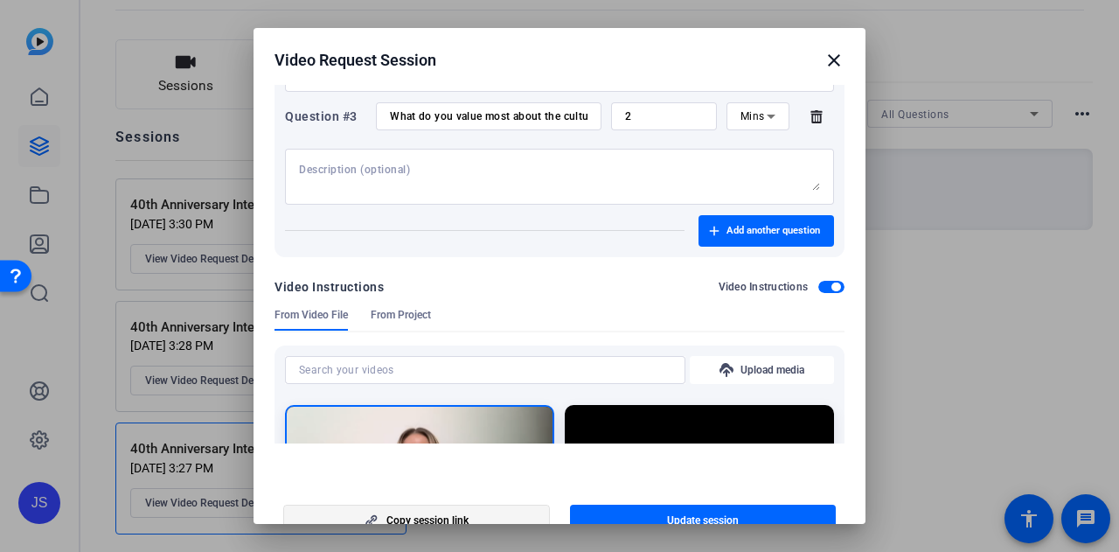
click at [460, 514] on span "Copy session link" at bounding box center [427, 520] width 82 height 14
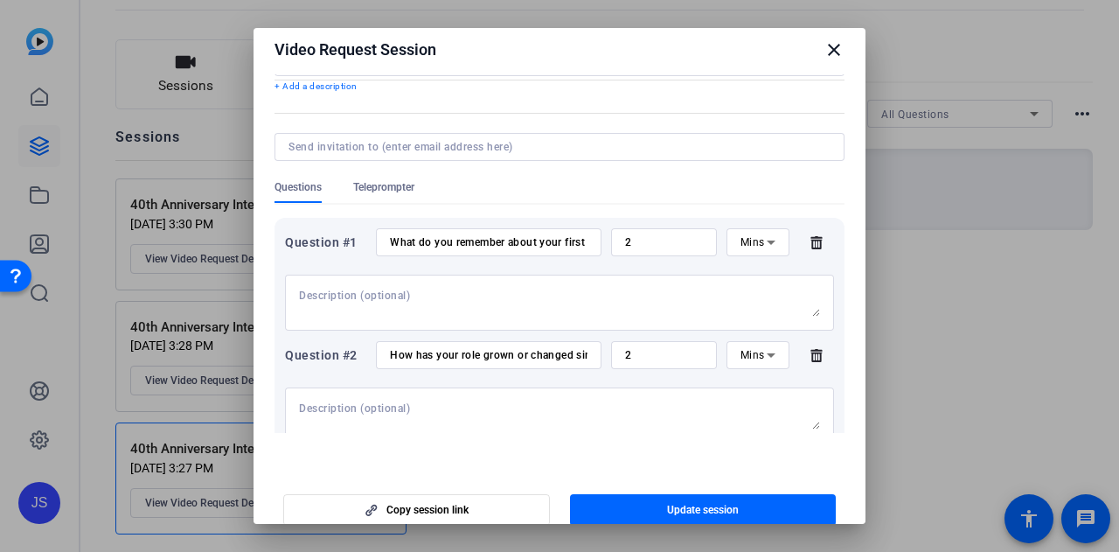
scroll to position [262, 0]
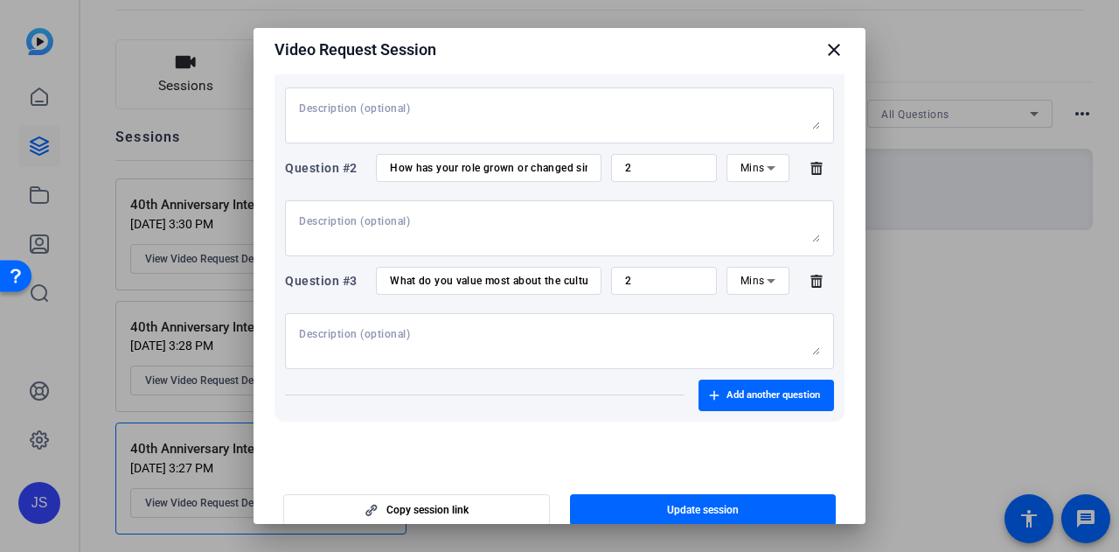
click at [826, 46] on mat-icon "close" at bounding box center [833, 49] width 21 height 21
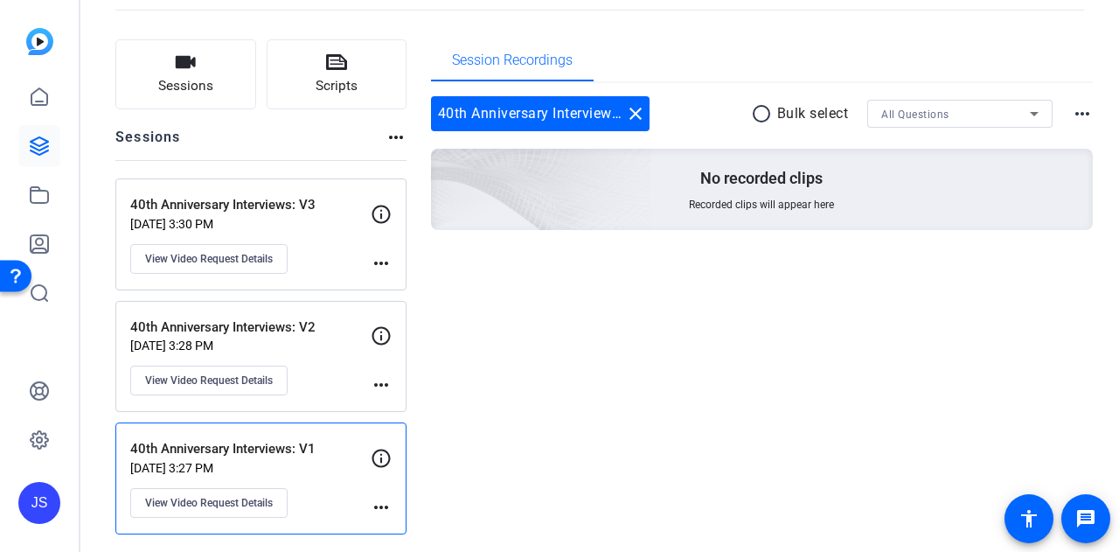
click at [255, 197] on p "40th Anniversary Interviews: V3" at bounding box center [250, 205] width 240 height 20
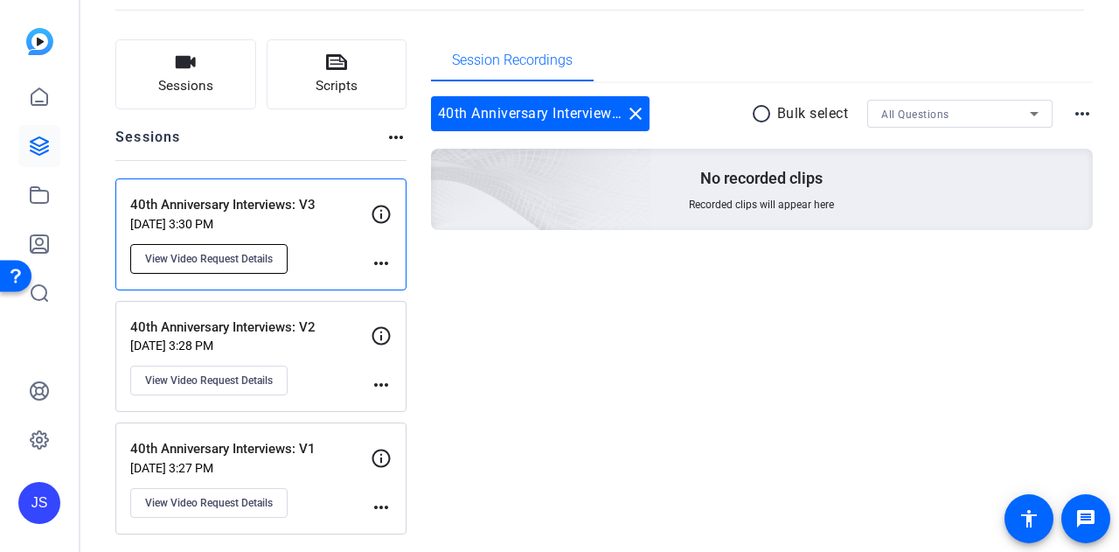
click at [203, 245] on button "View Video Request Details" at bounding box center [208, 259] width 157 height 30
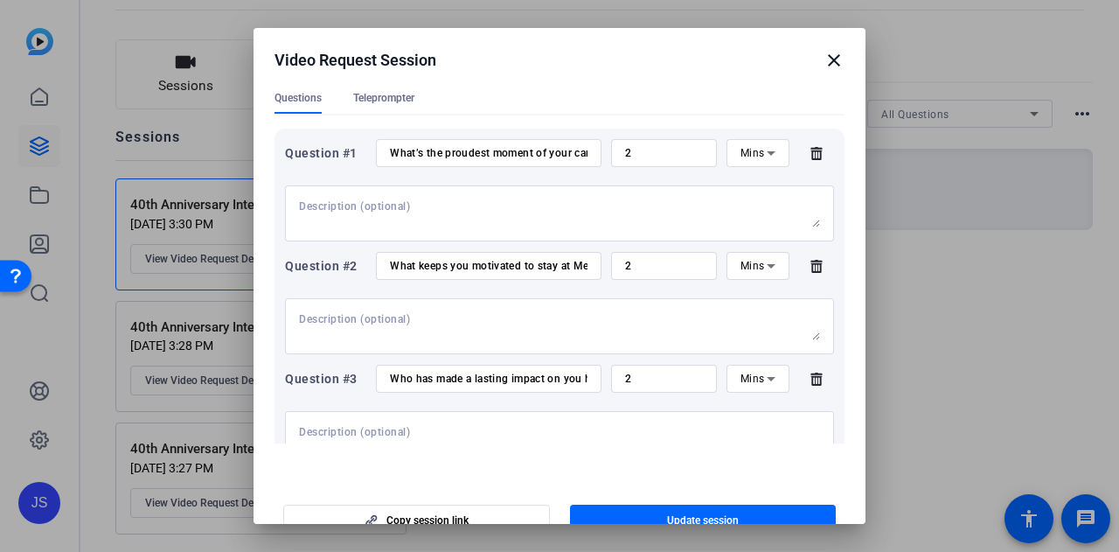
scroll to position [437, 0]
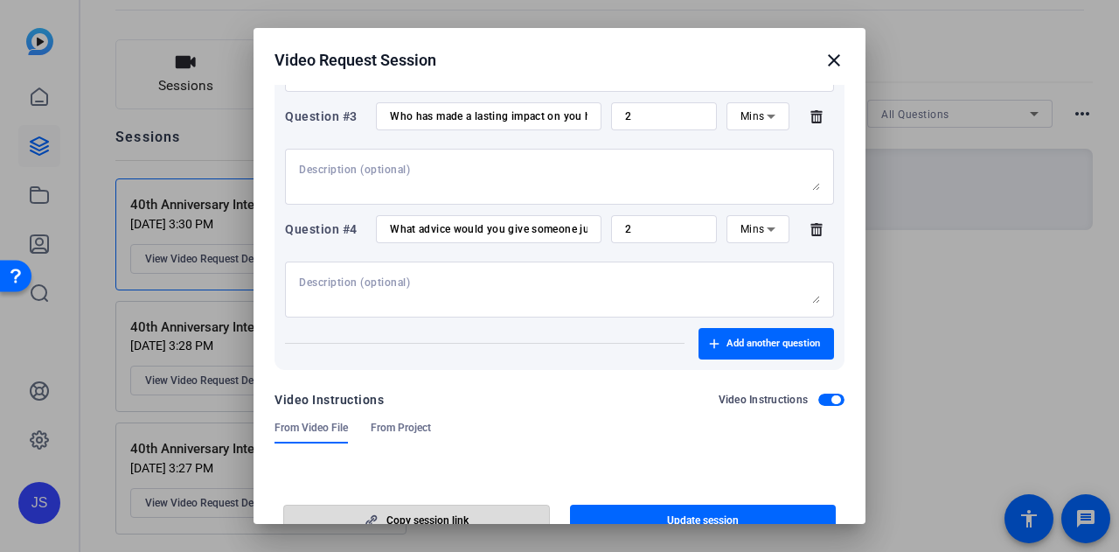
click at [481, 515] on span "button" at bounding box center [416, 520] width 265 height 42
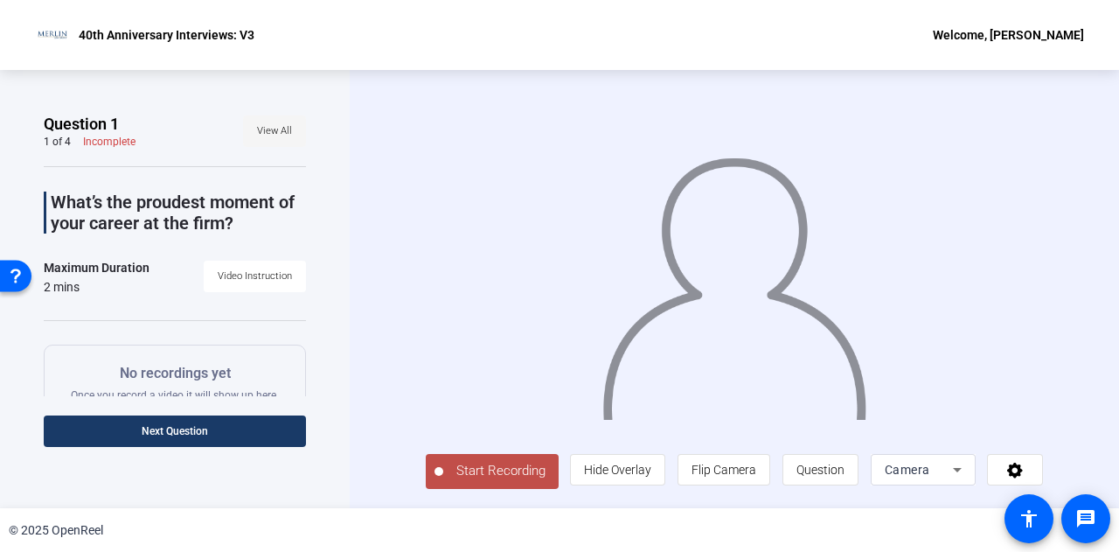
click at [259, 131] on span "View All" at bounding box center [274, 131] width 35 height 26
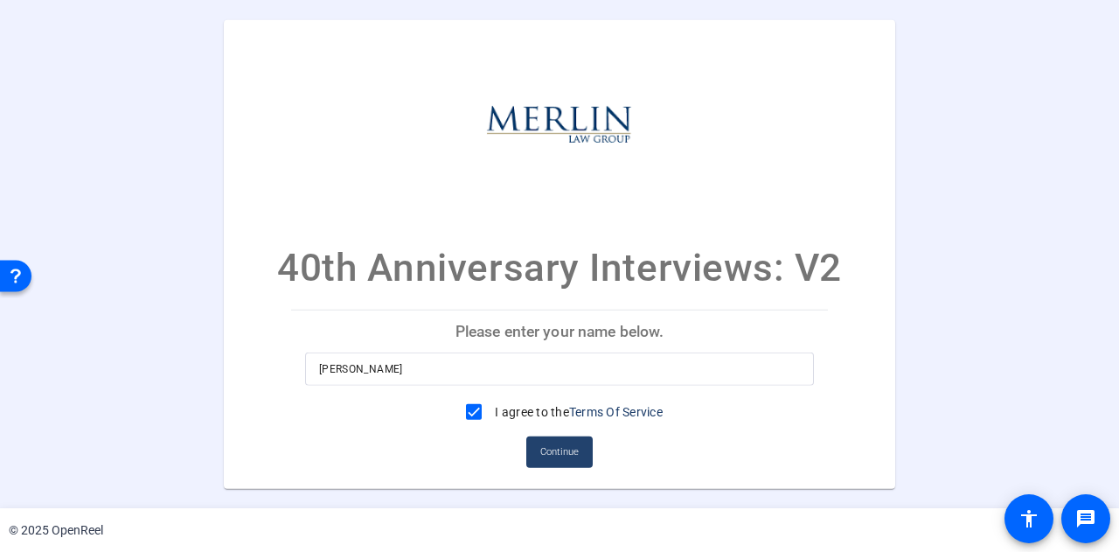
click at [564, 445] on span "Continue" at bounding box center [559, 452] width 38 height 26
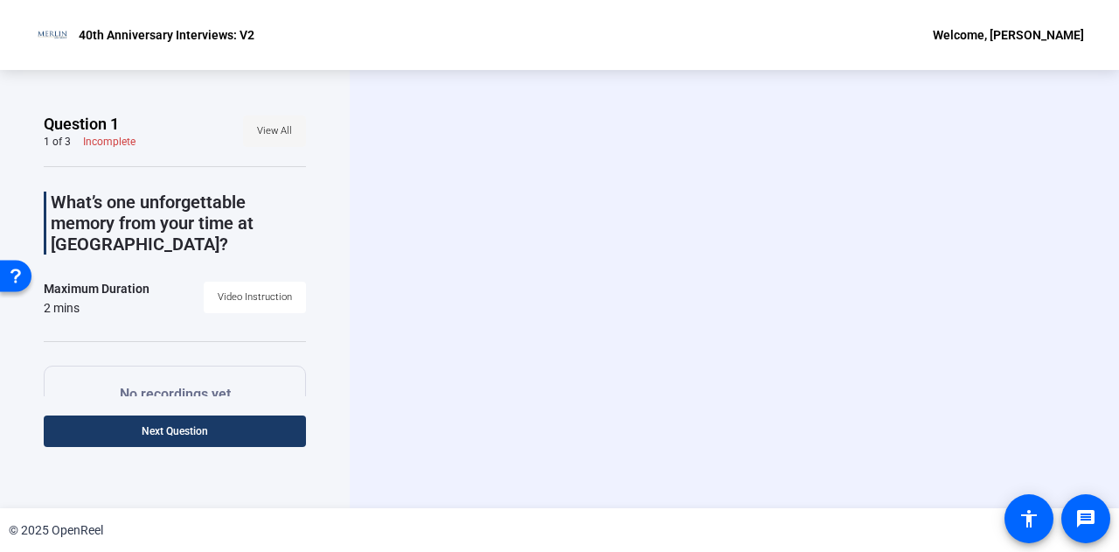
click at [257, 121] on span "View All" at bounding box center [274, 131] width 35 height 26
